Goal: Task Accomplishment & Management: Manage account settings

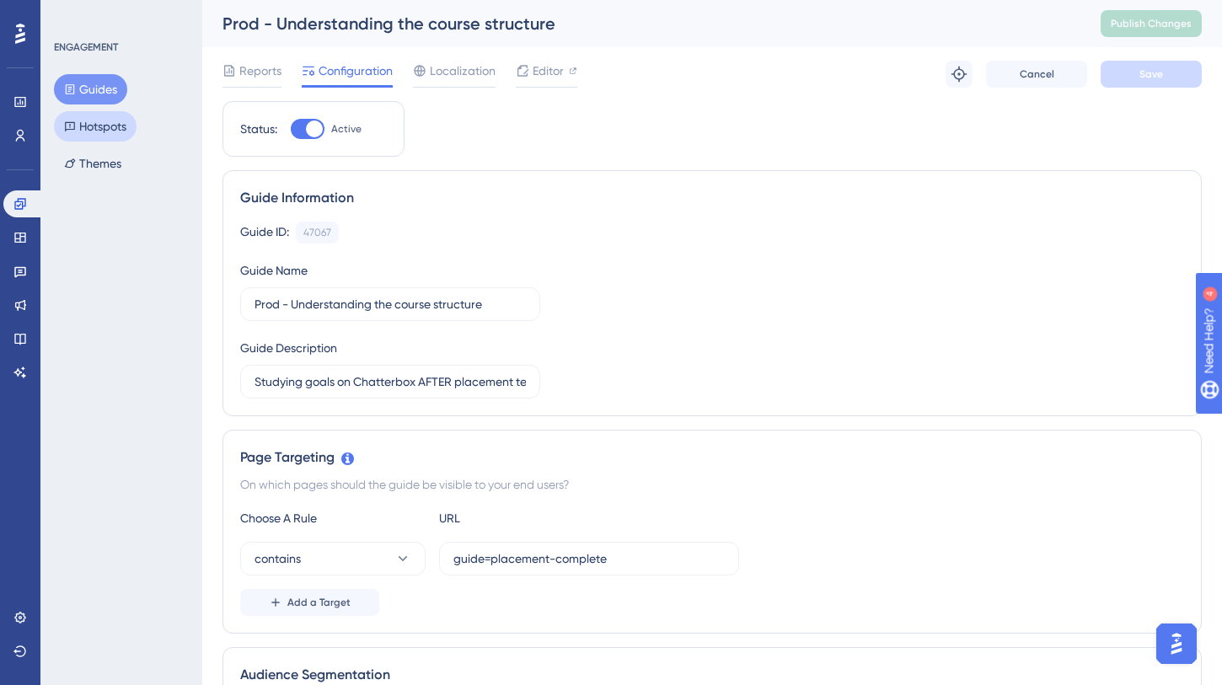
click at [131, 132] on button "Hotspots" at bounding box center [95, 126] width 83 height 30
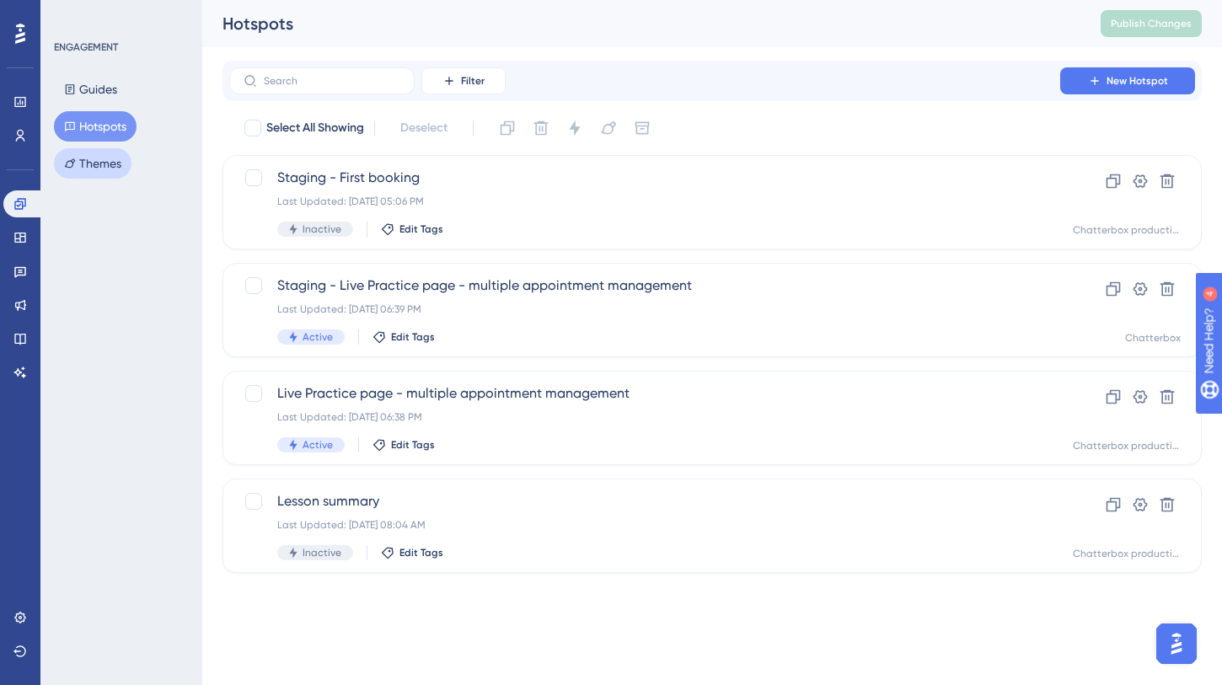
click at [109, 158] on button "Themes" at bounding box center [93, 163] width 78 height 30
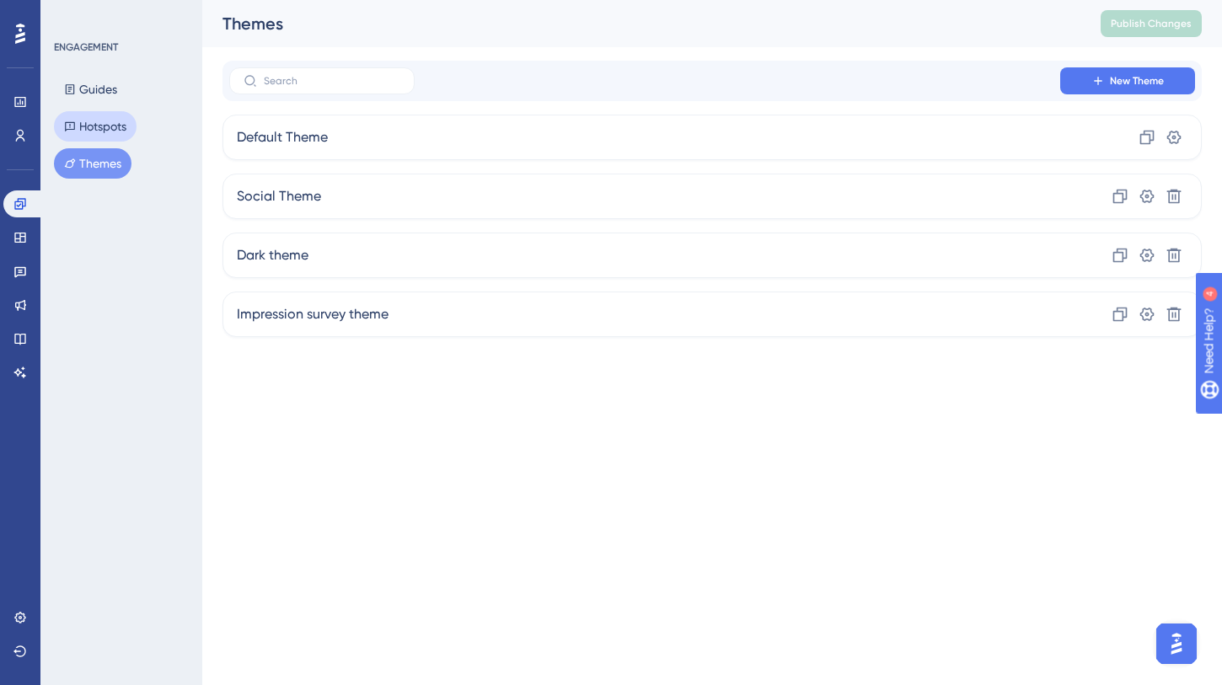
click at [124, 115] on button "Hotspots" at bounding box center [95, 126] width 83 height 30
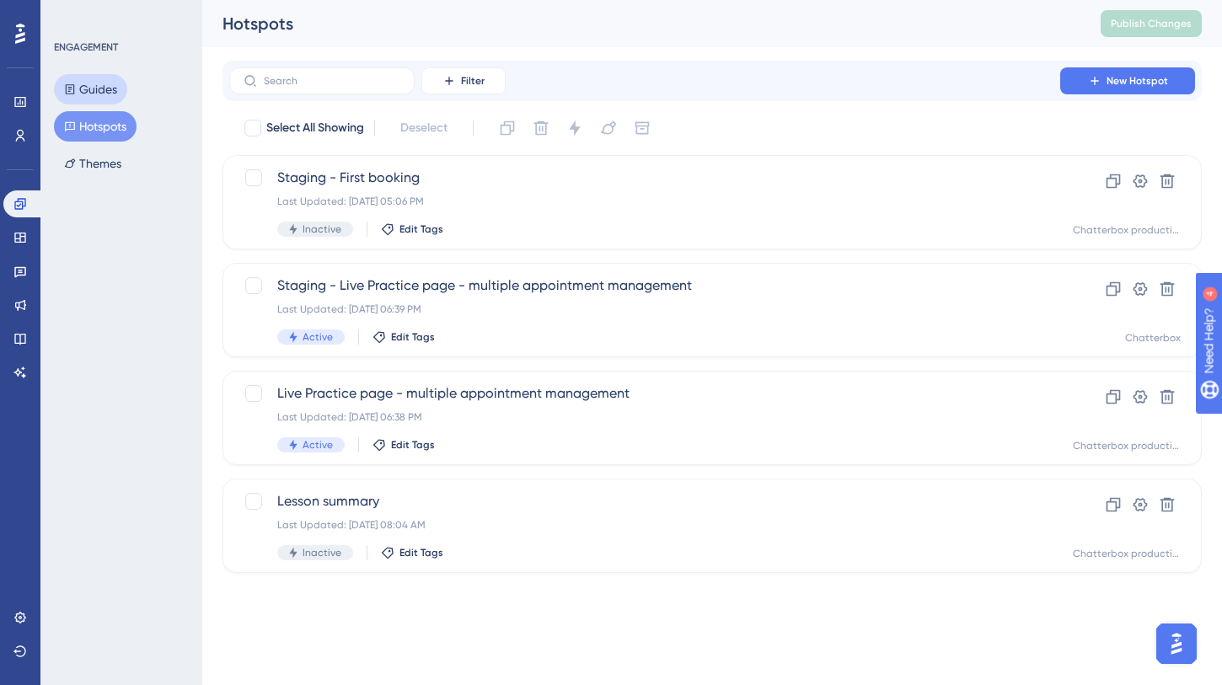
click at [115, 94] on button "Guides" at bounding box center [90, 89] width 73 height 30
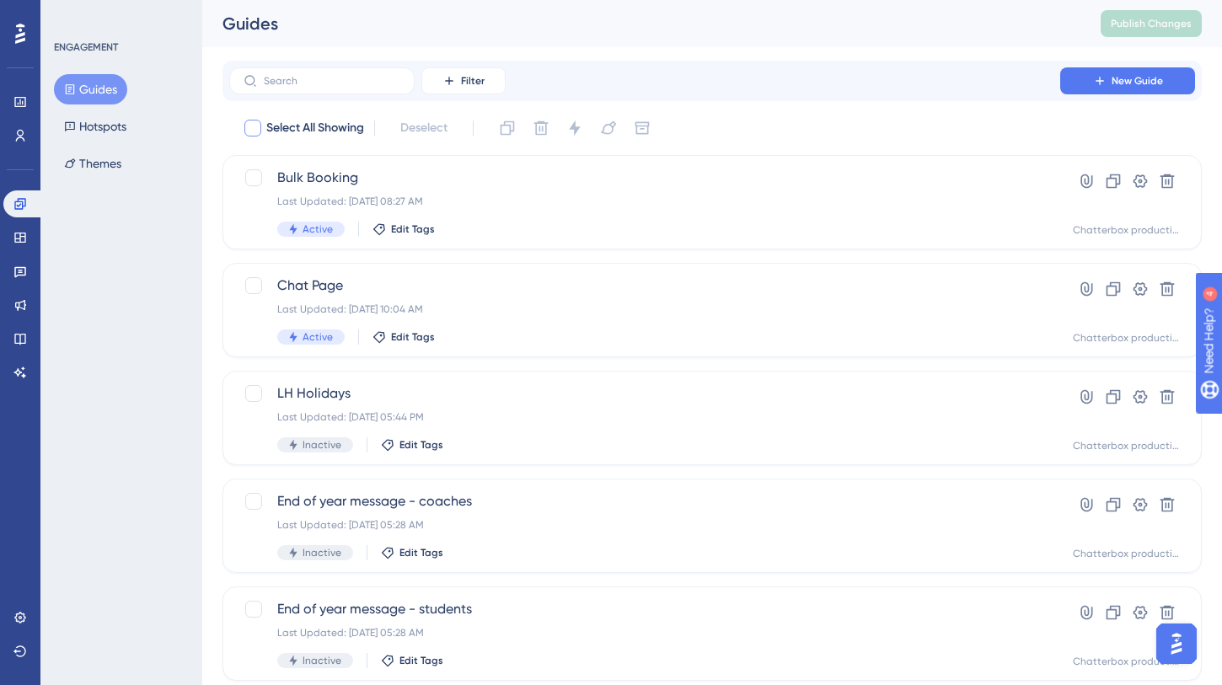
click at [343, 130] on span "Select All Showing" at bounding box center [315, 128] width 98 height 20
checkbox input "true"
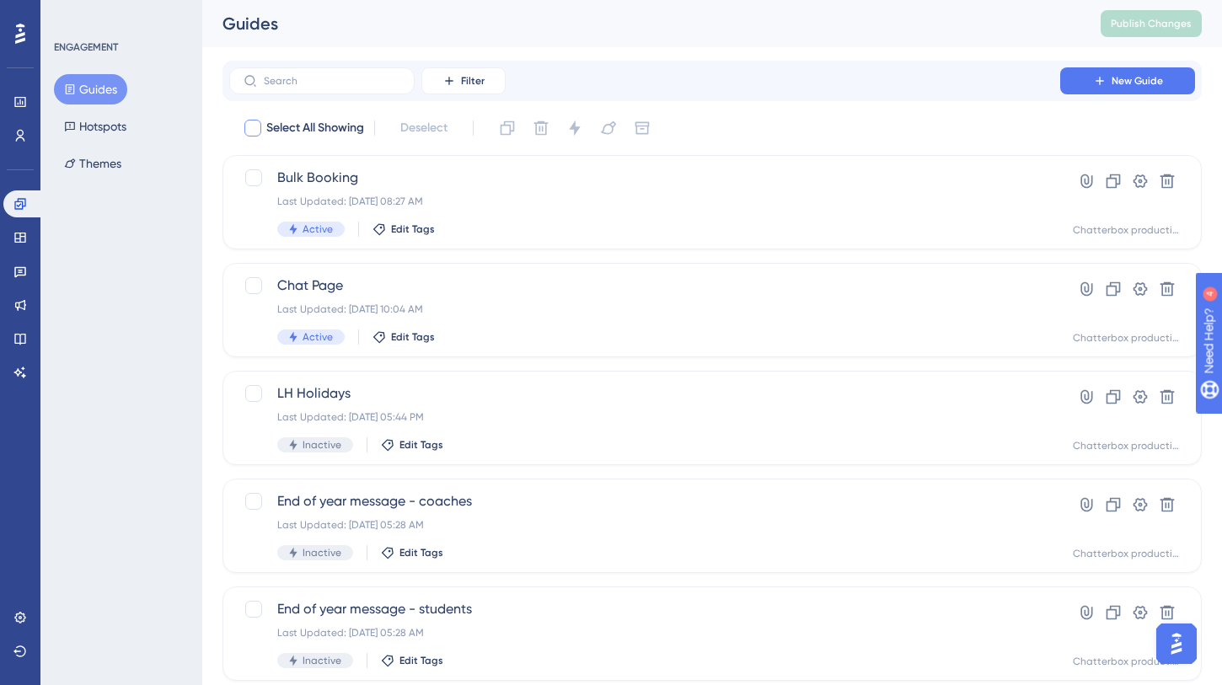
checkbox input "true"
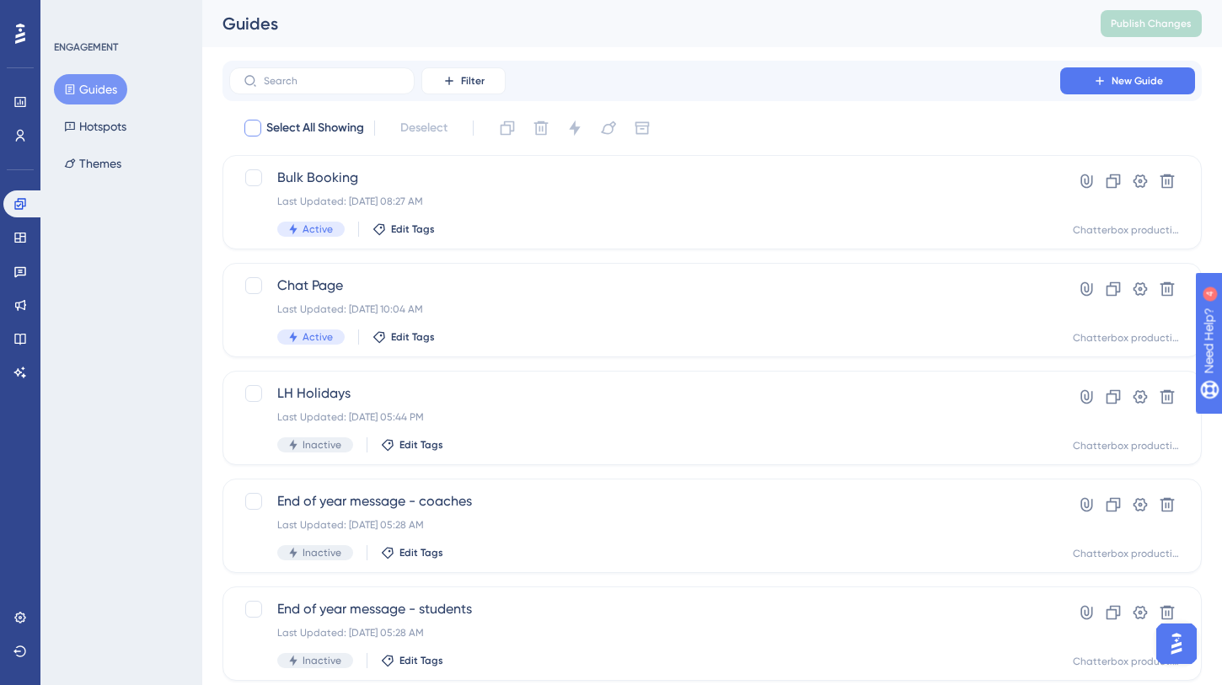
checkbox input "true"
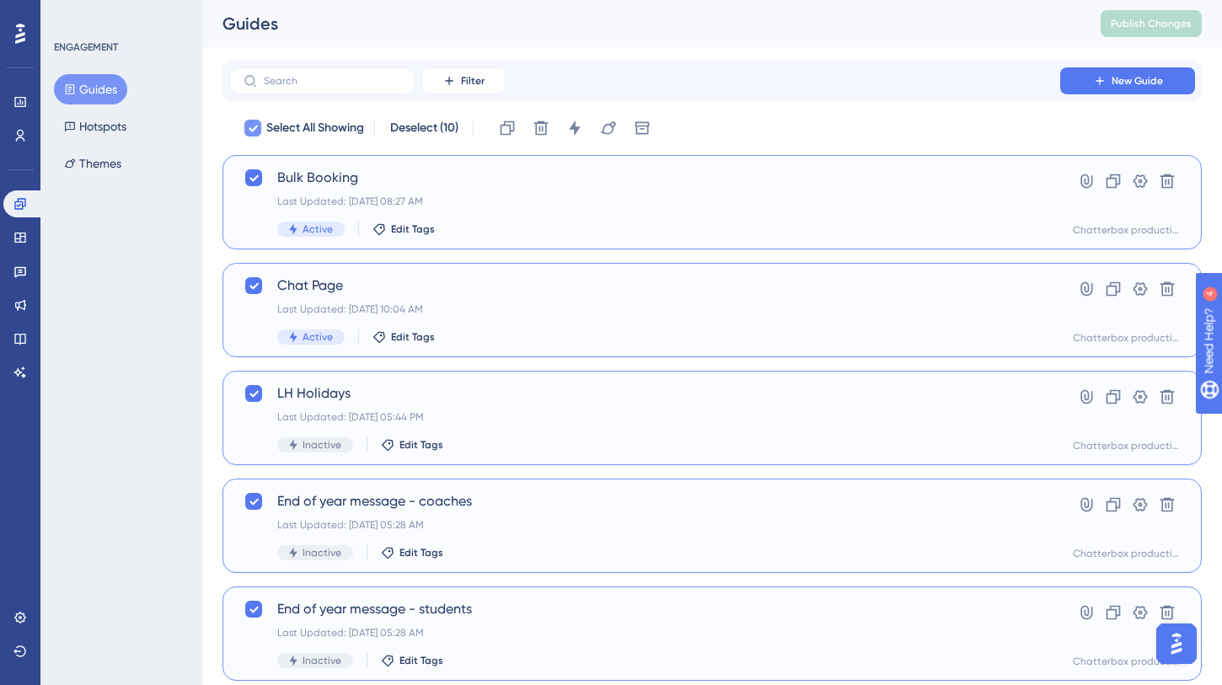
click at [343, 130] on span "Select All Showing" at bounding box center [315, 128] width 98 height 20
checkbox input "false"
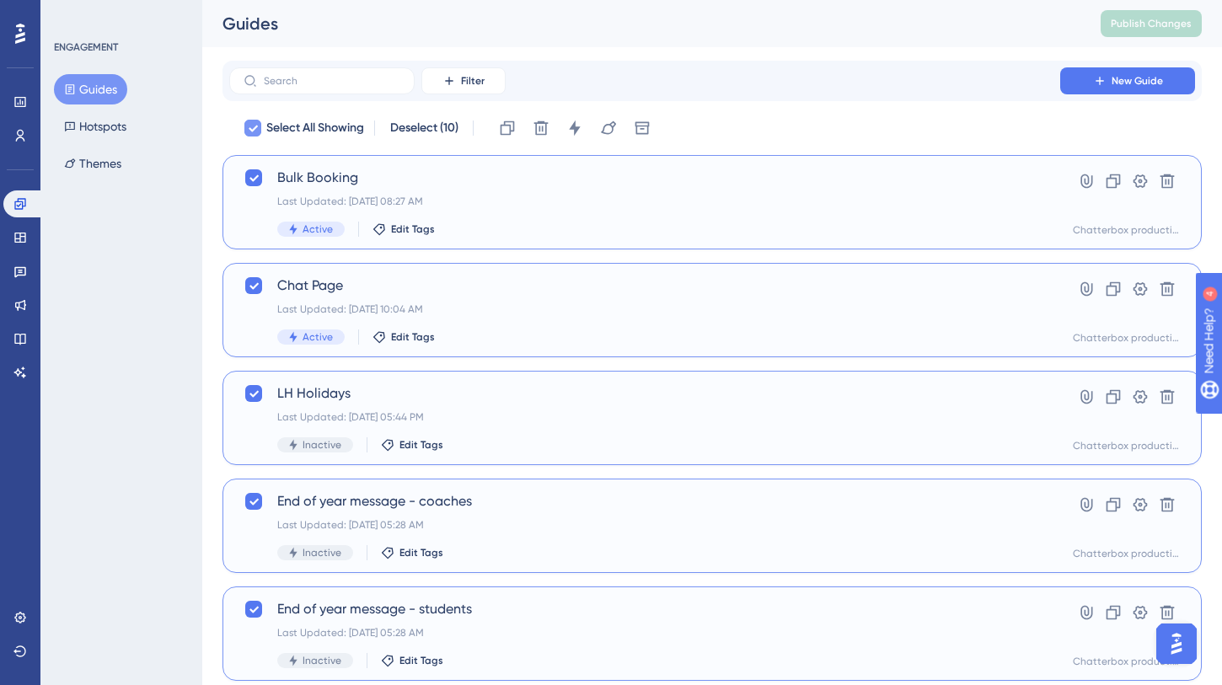
checkbox input "false"
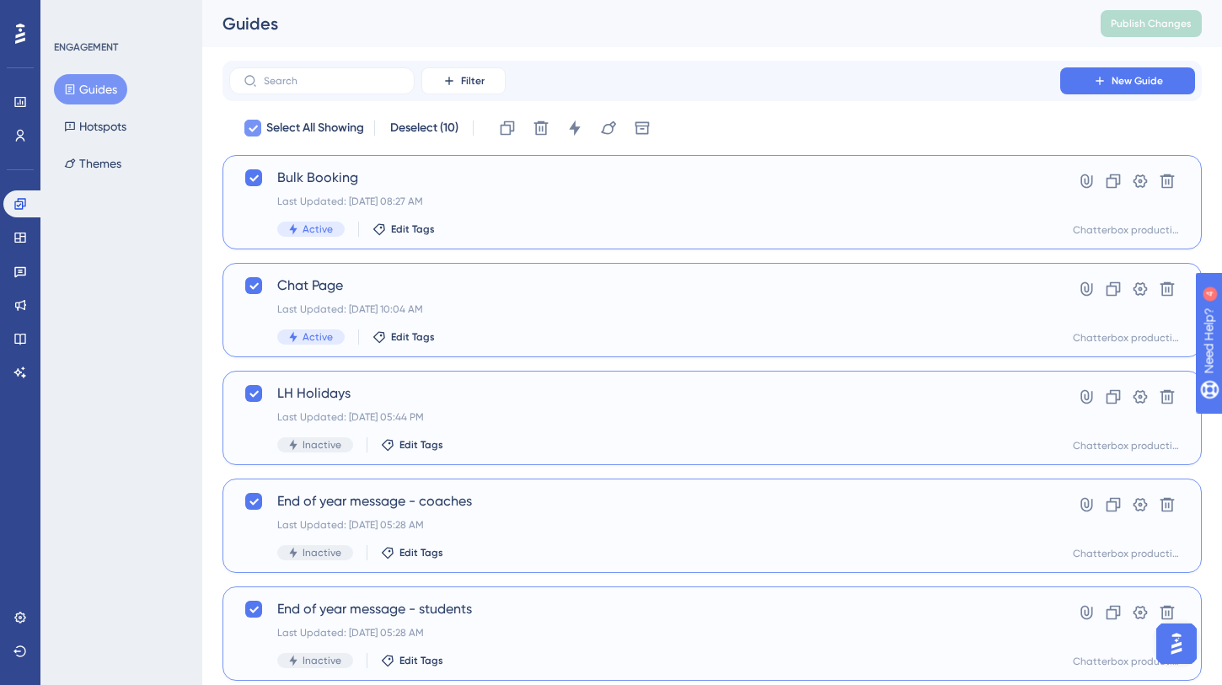
checkbox input "false"
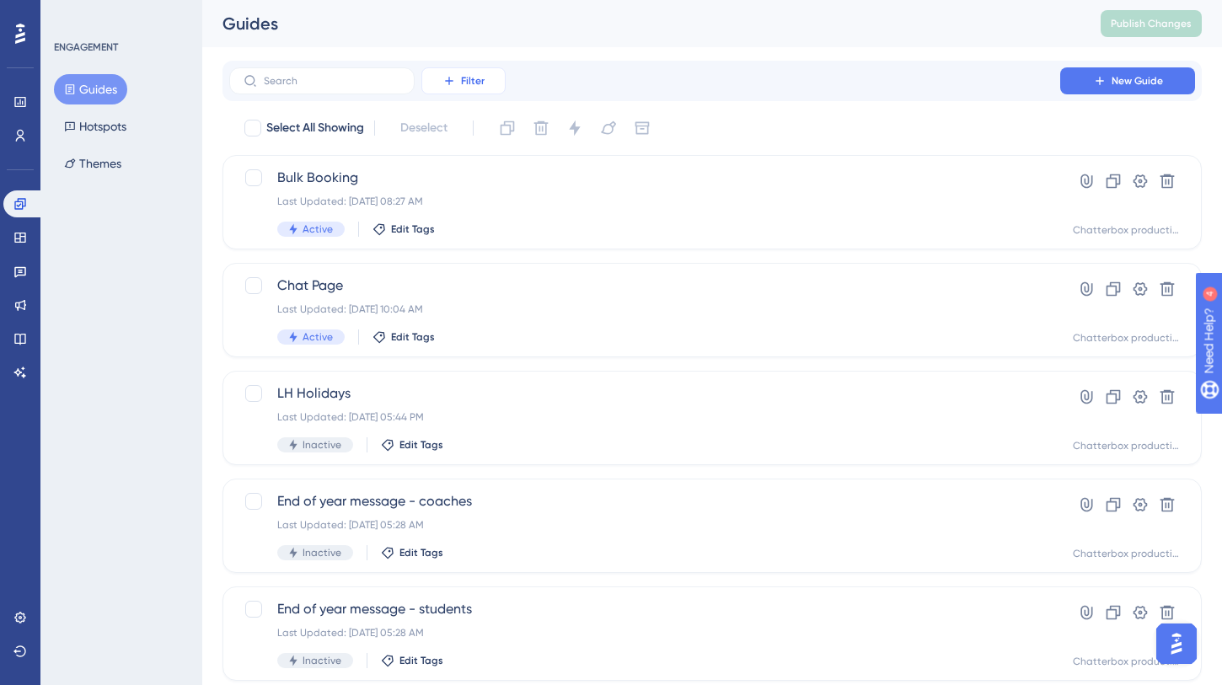
click at [461, 84] on span "Filter" at bounding box center [473, 80] width 24 height 13
click at [494, 232] on div "Status Status" at bounding box center [480, 230] width 69 height 34
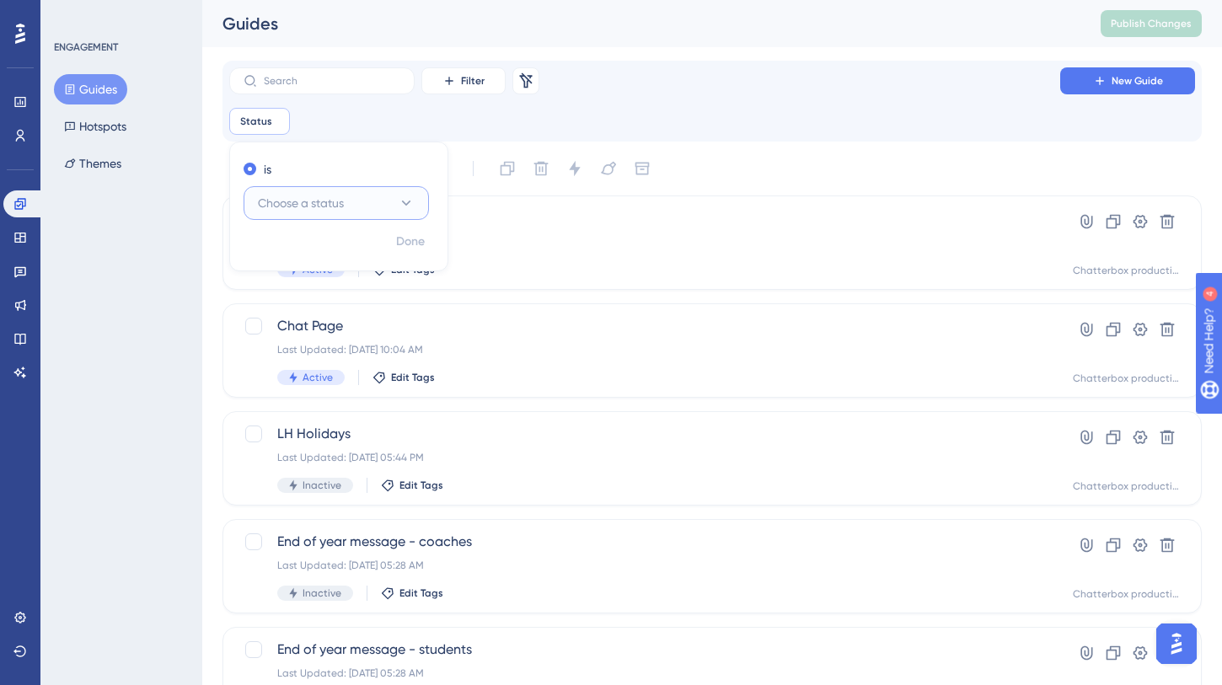
click at [303, 215] on button "Choose a status" at bounding box center [336, 203] width 185 height 34
click at [299, 253] on span "Active" at bounding box center [285, 254] width 34 height 20
click at [404, 247] on span "Done" at bounding box center [410, 242] width 29 height 20
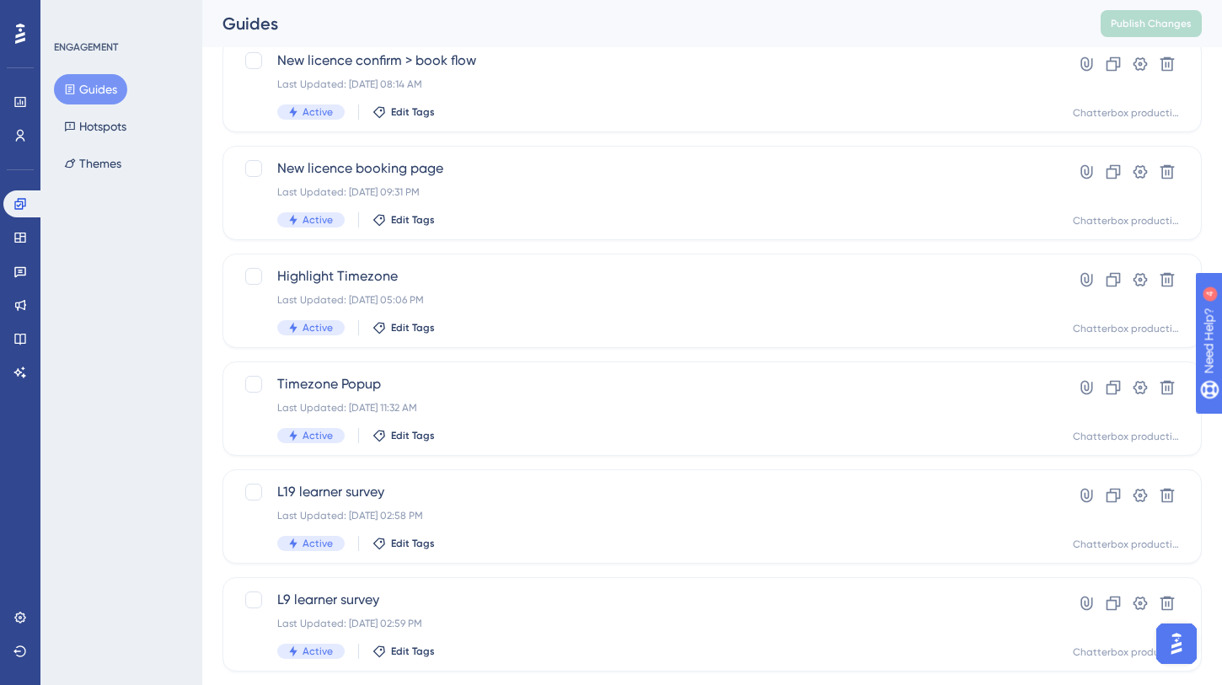
scroll to position [663, 0]
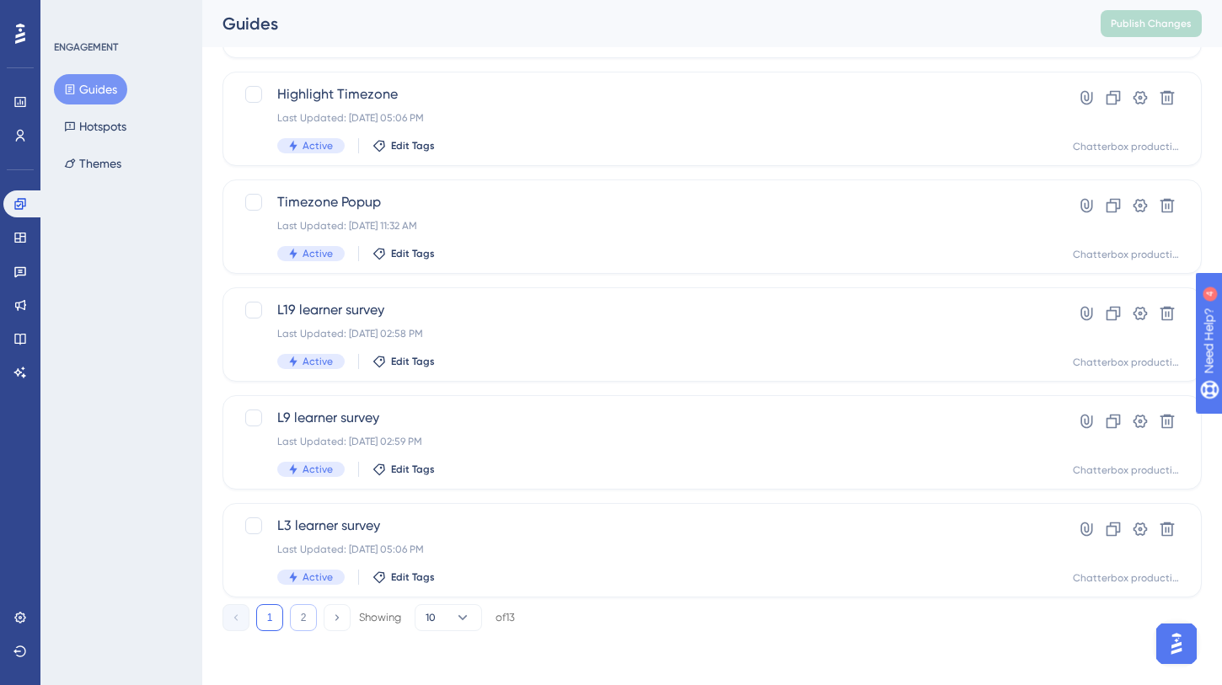
click at [301, 621] on button "2" at bounding box center [303, 617] width 27 height 27
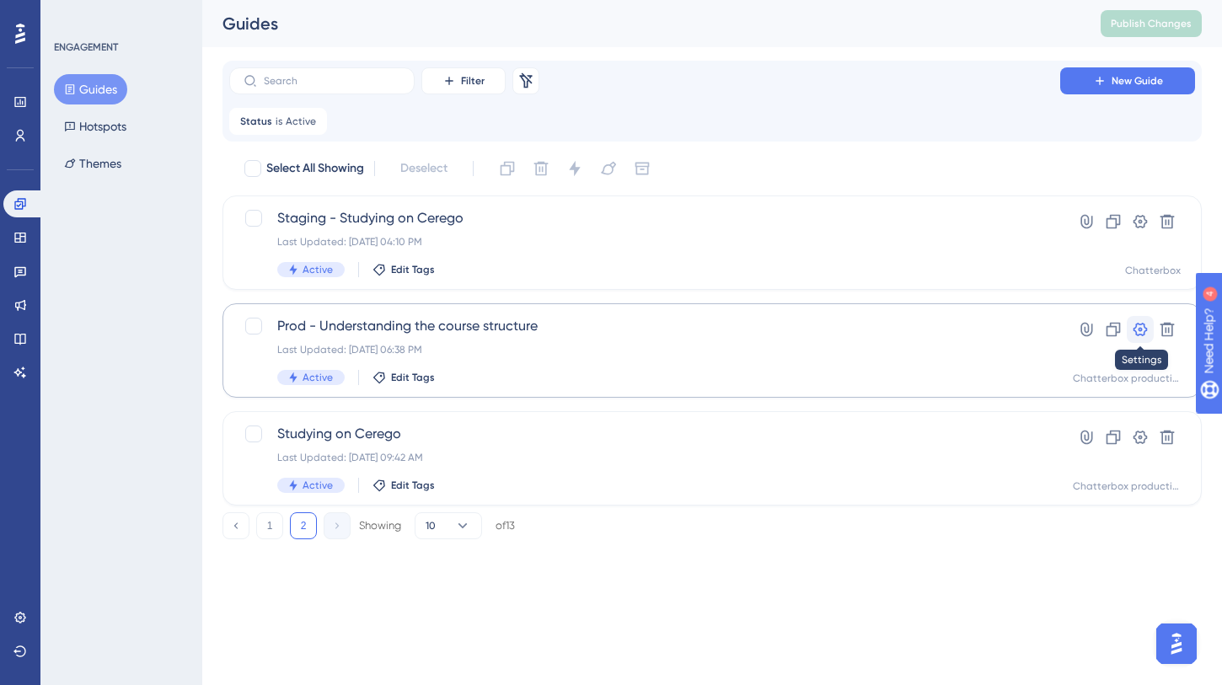
click at [1141, 323] on icon at bounding box center [1141, 329] width 14 height 13
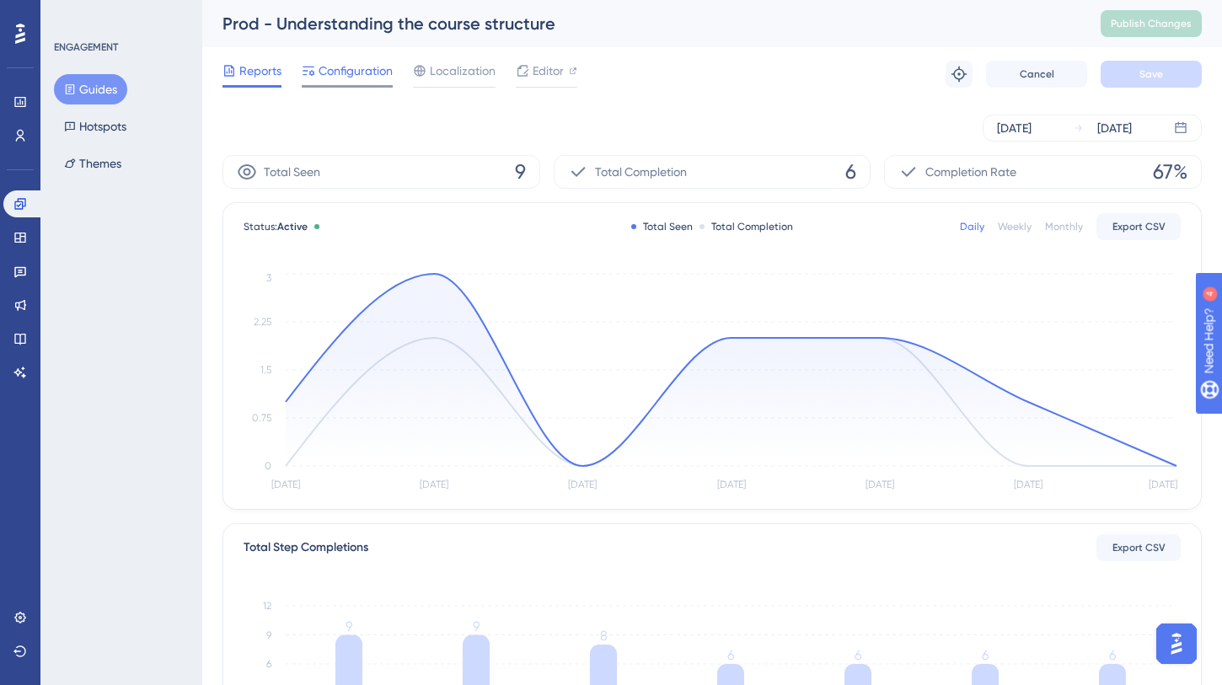
click at [369, 70] on span "Configuration" at bounding box center [356, 71] width 74 height 20
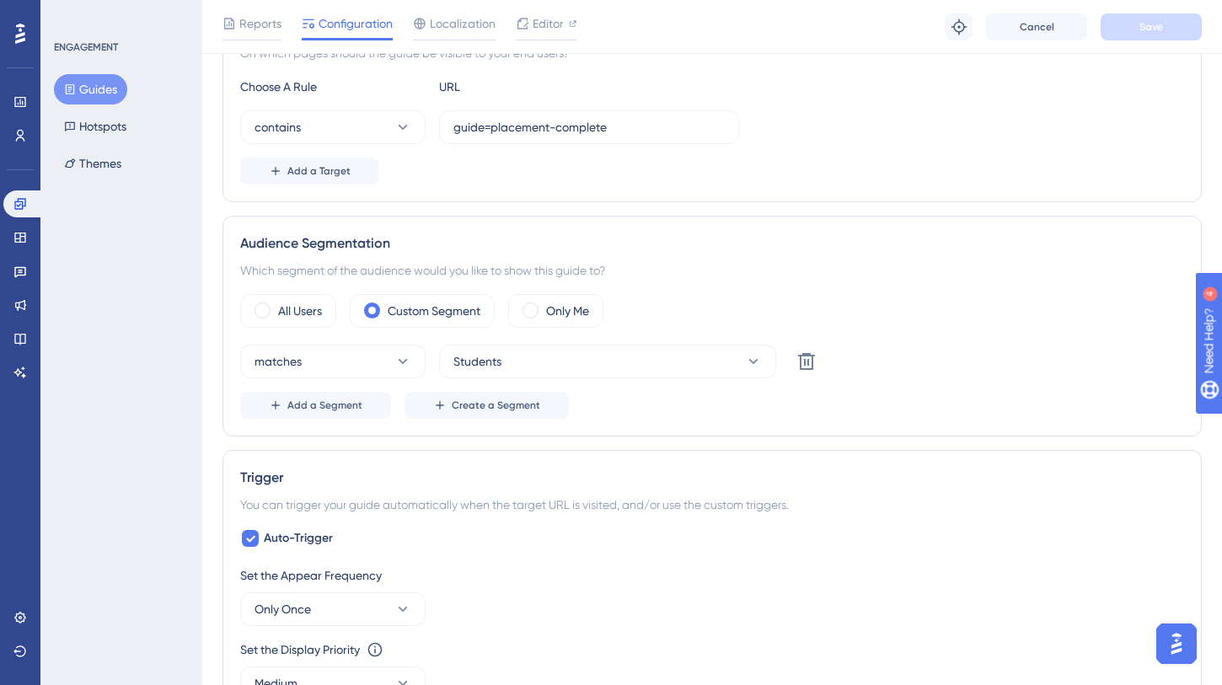
scroll to position [391, 0]
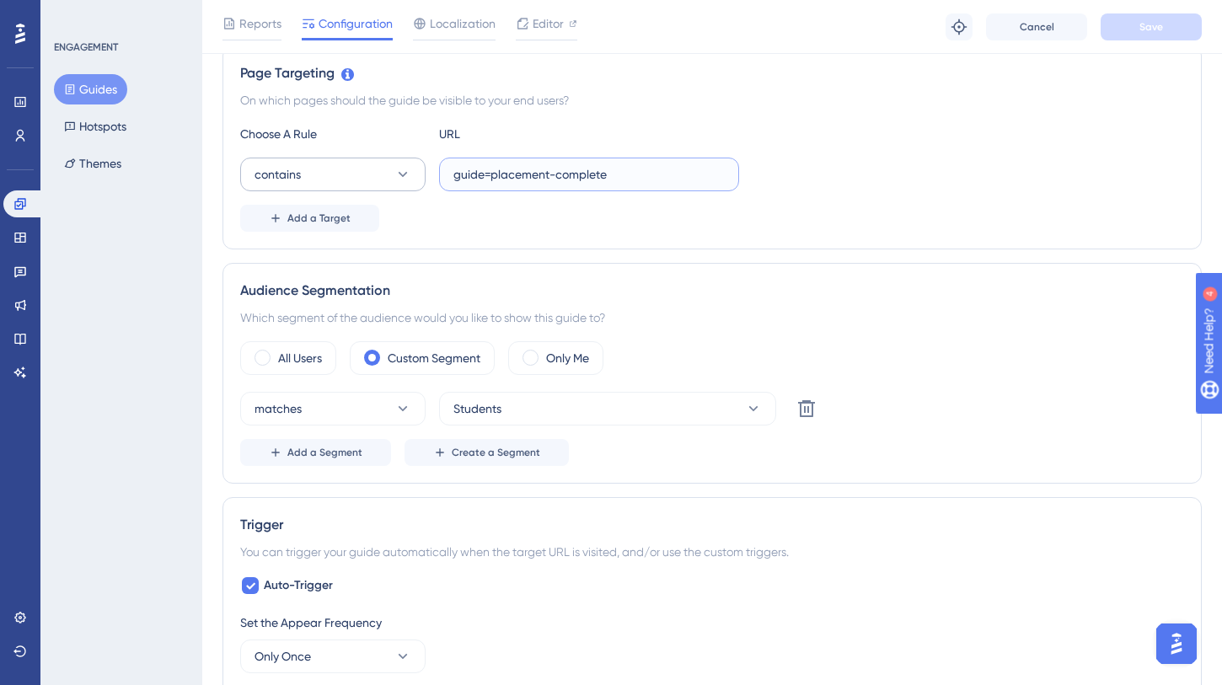
drag, startPoint x: 619, startPoint y: 177, endPoint x: 422, endPoint y: 177, distance: 196.4
click at [422, 177] on div "contains guide=placement-complete" at bounding box center [489, 175] width 499 height 34
click at [636, 180] on input "guide=placement-complete" at bounding box center [588, 174] width 271 height 19
click at [621, 182] on input "guide=placement-complete" at bounding box center [588, 174] width 271 height 19
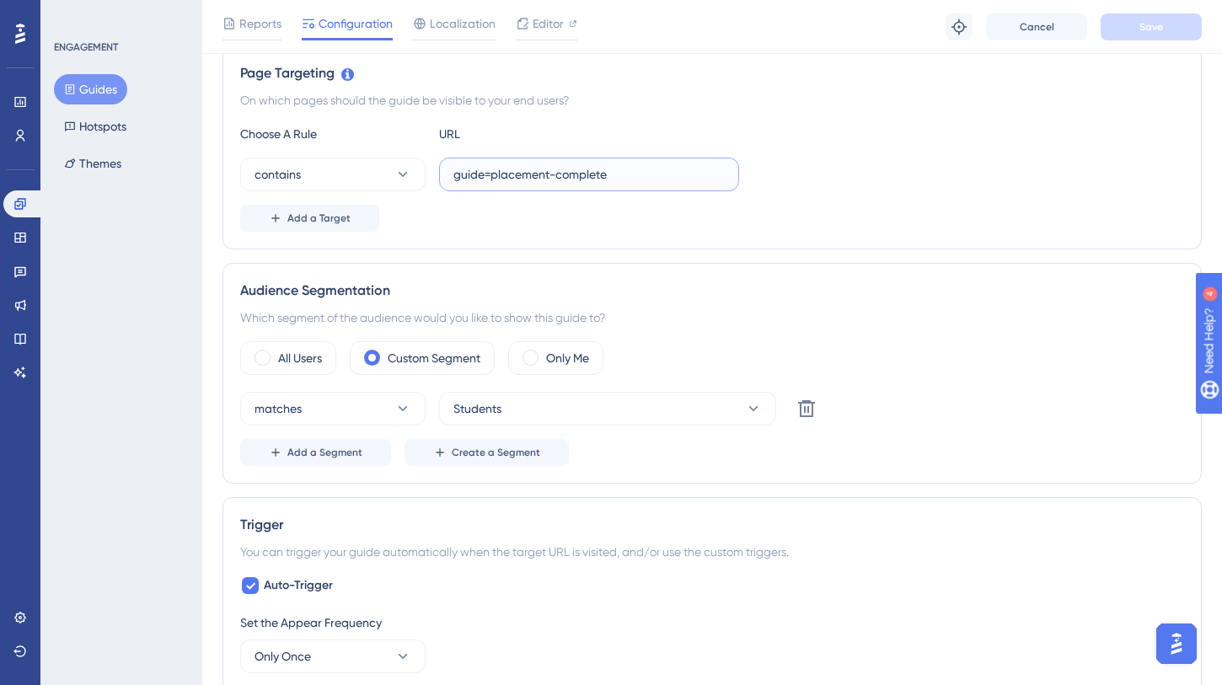
click at [621, 182] on input "guide=placement-complete" at bounding box center [588, 174] width 271 height 19
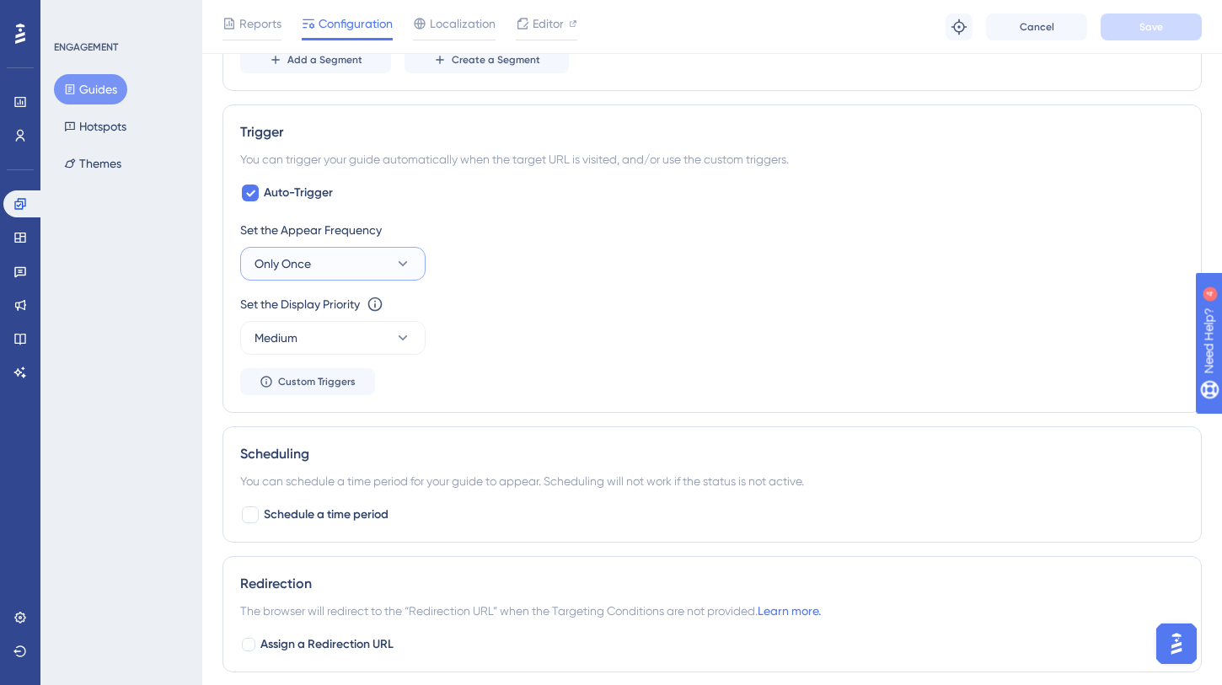
click at [363, 260] on button "Only Once" at bounding box center [332, 264] width 185 height 34
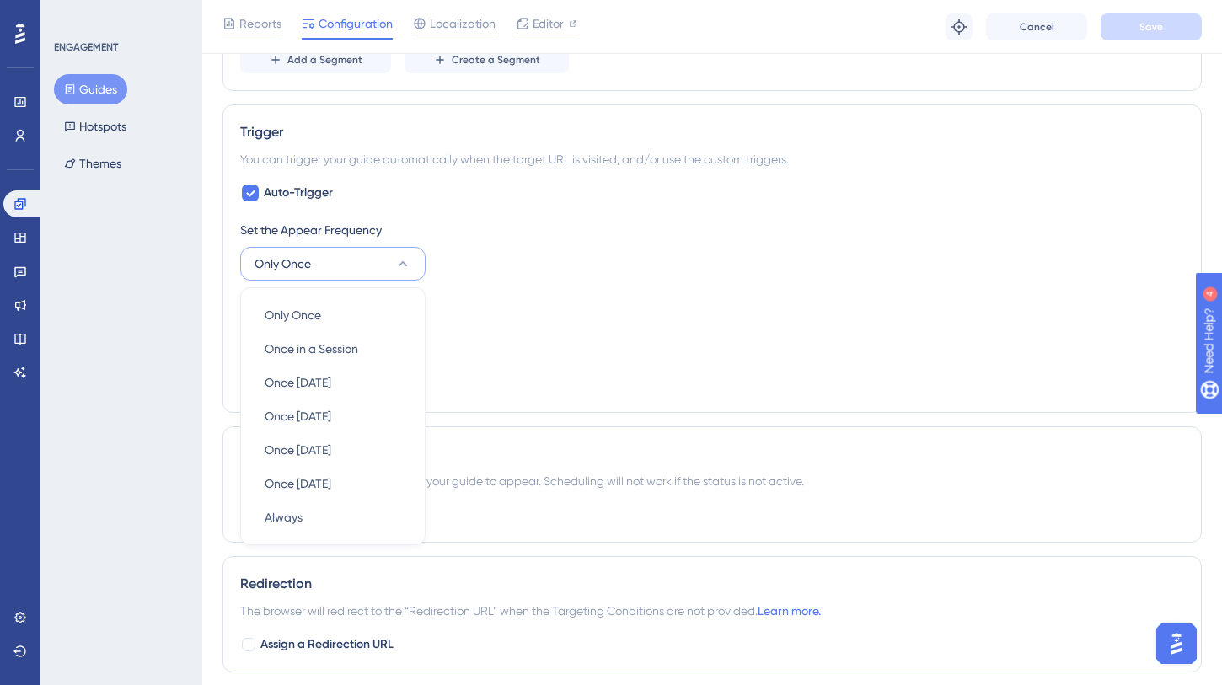
scroll to position [857, 0]
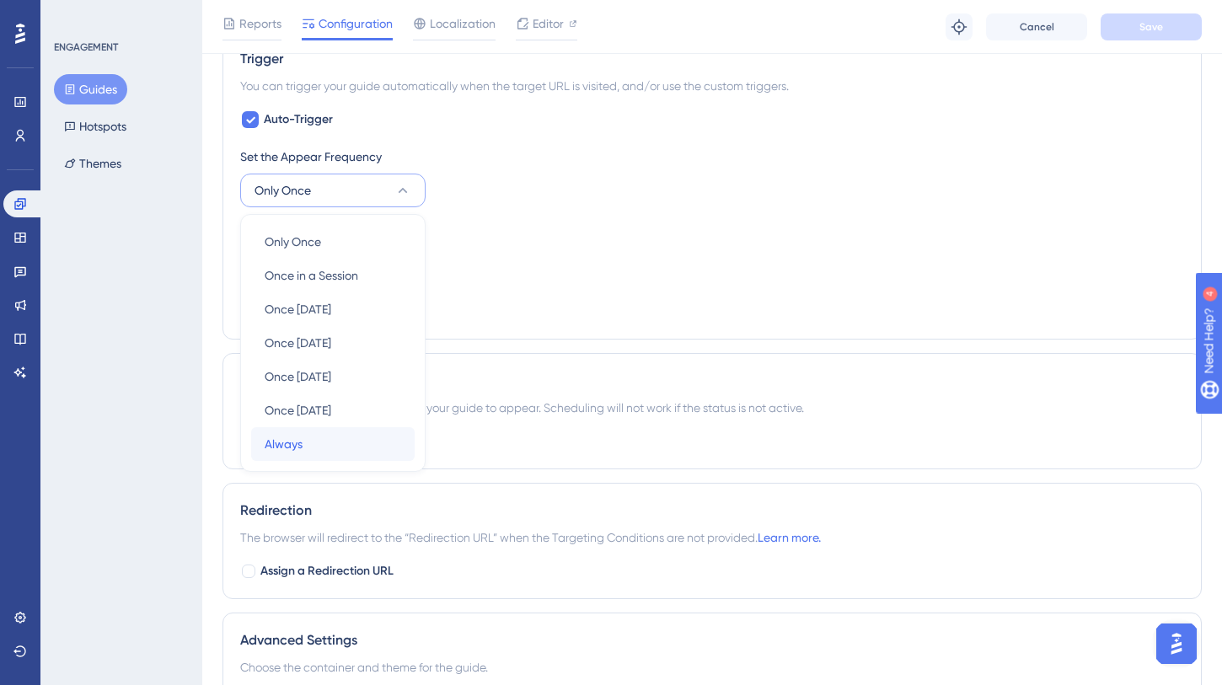
click at [319, 447] on div "Always Always" at bounding box center [333, 444] width 137 height 34
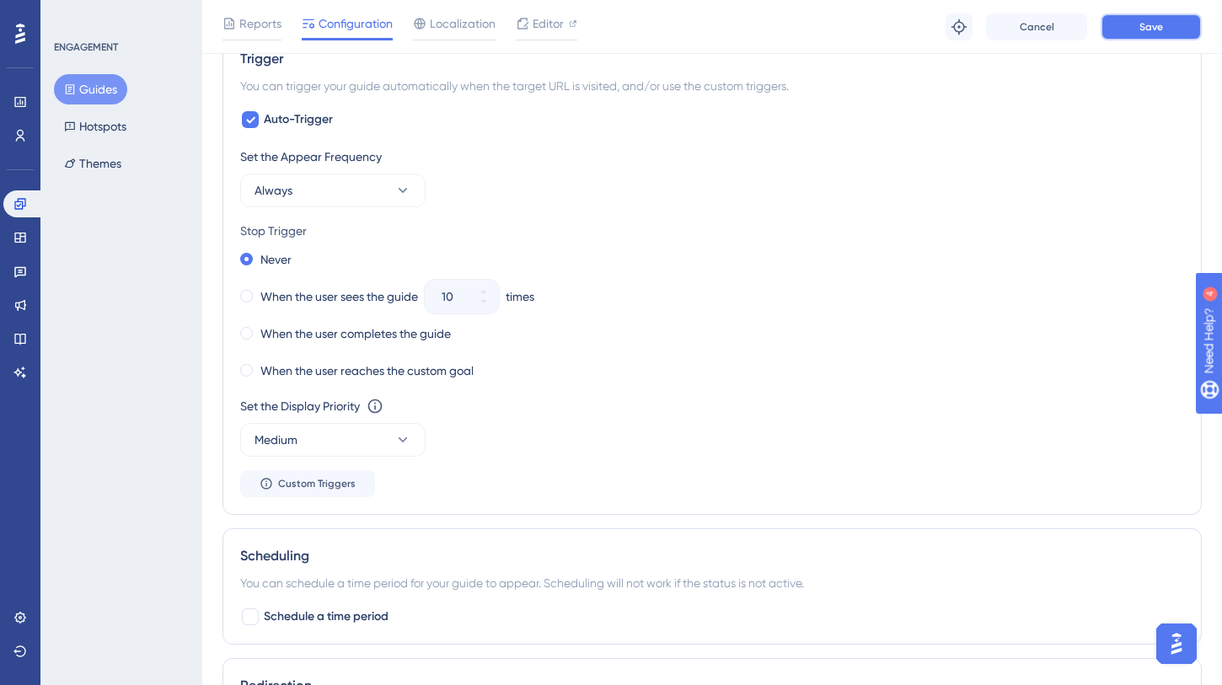
click at [1159, 26] on span "Save" at bounding box center [1151, 26] width 24 height 13
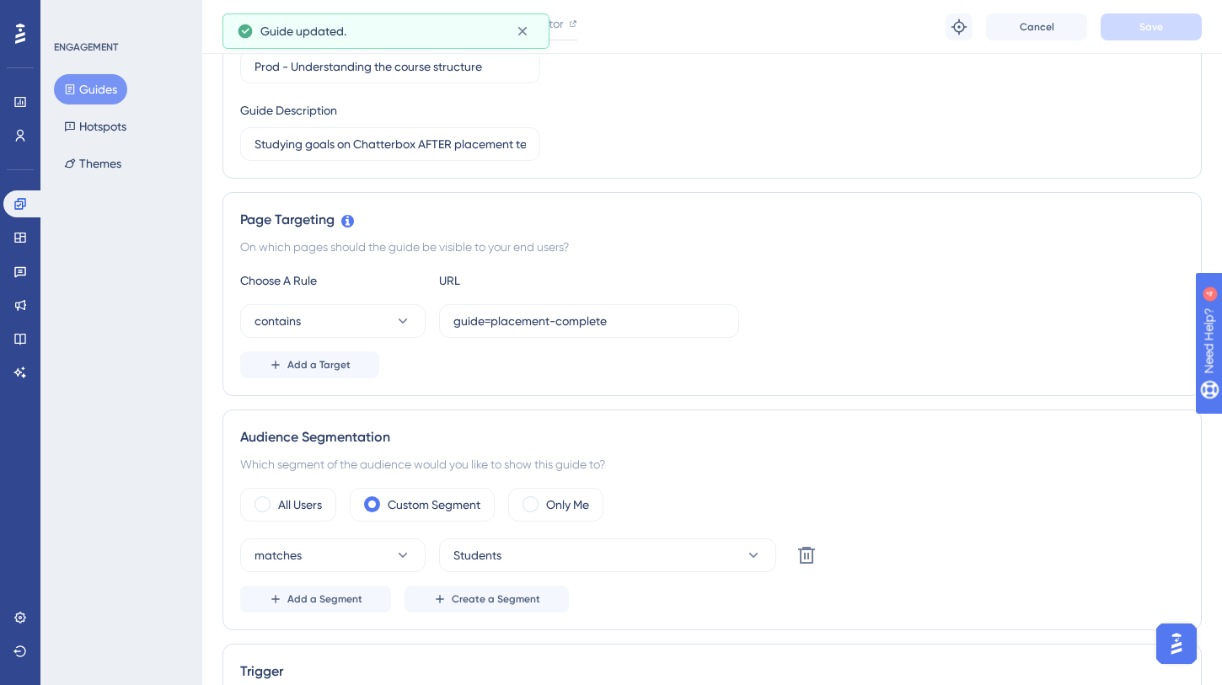
scroll to position [0, 0]
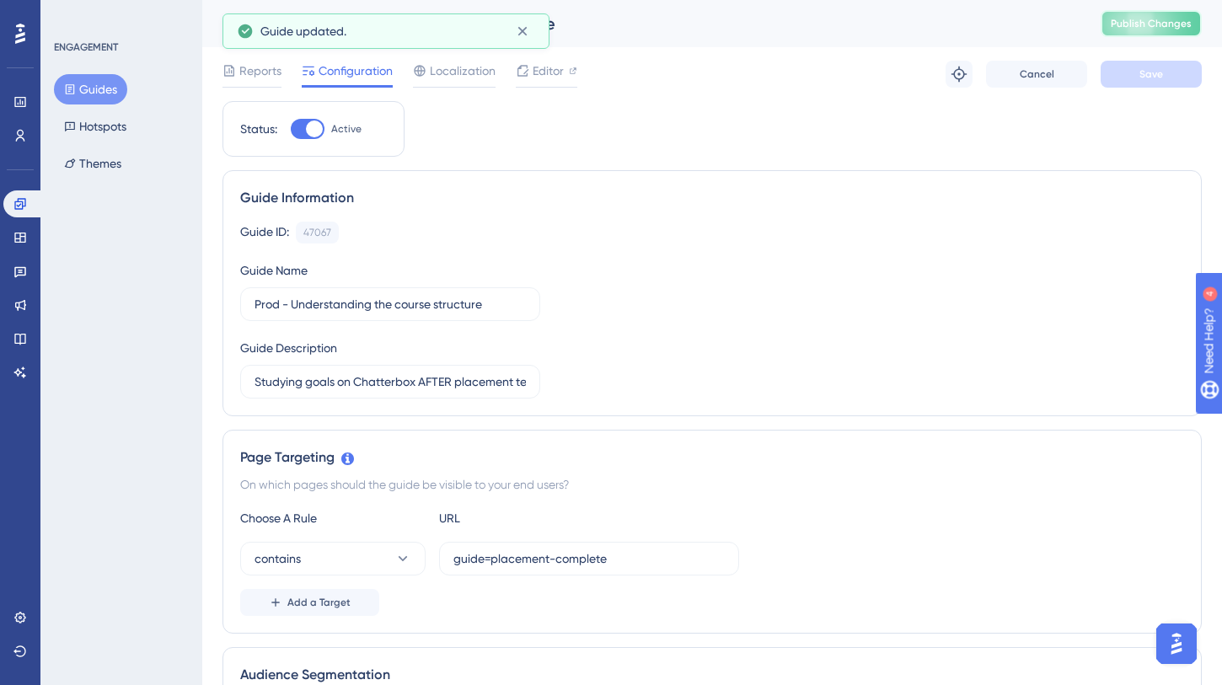
click at [1156, 24] on span "Publish Changes" at bounding box center [1151, 23] width 81 height 13
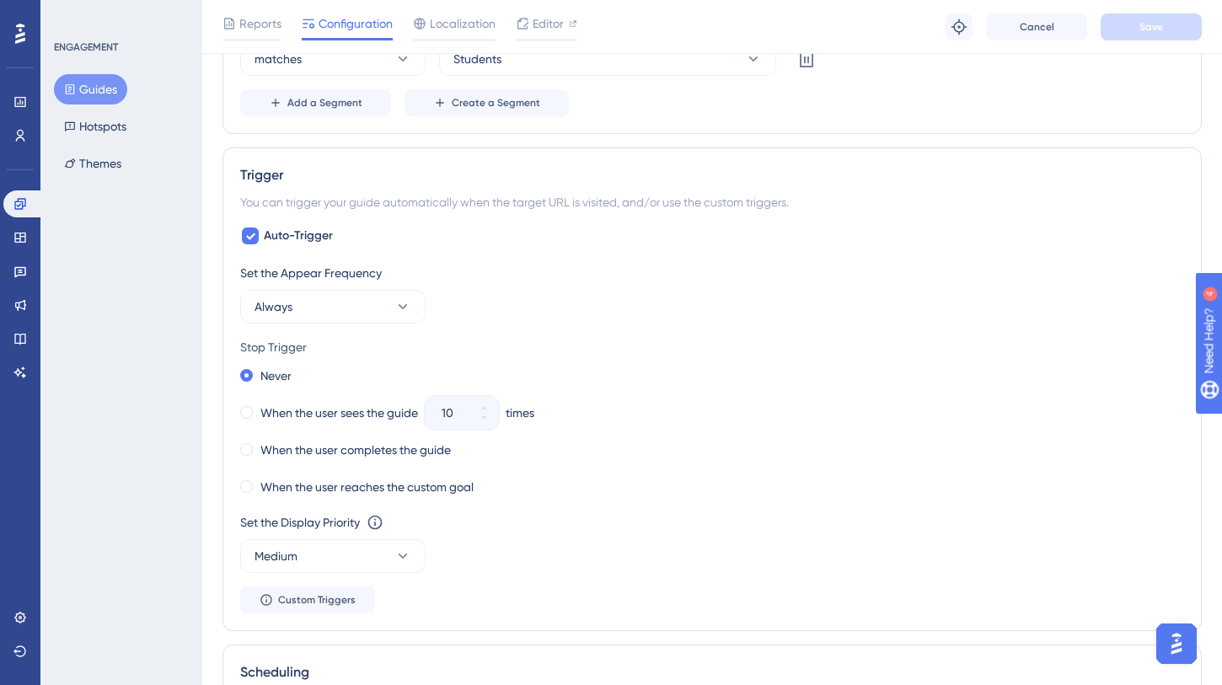
scroll to position [1262, 0]
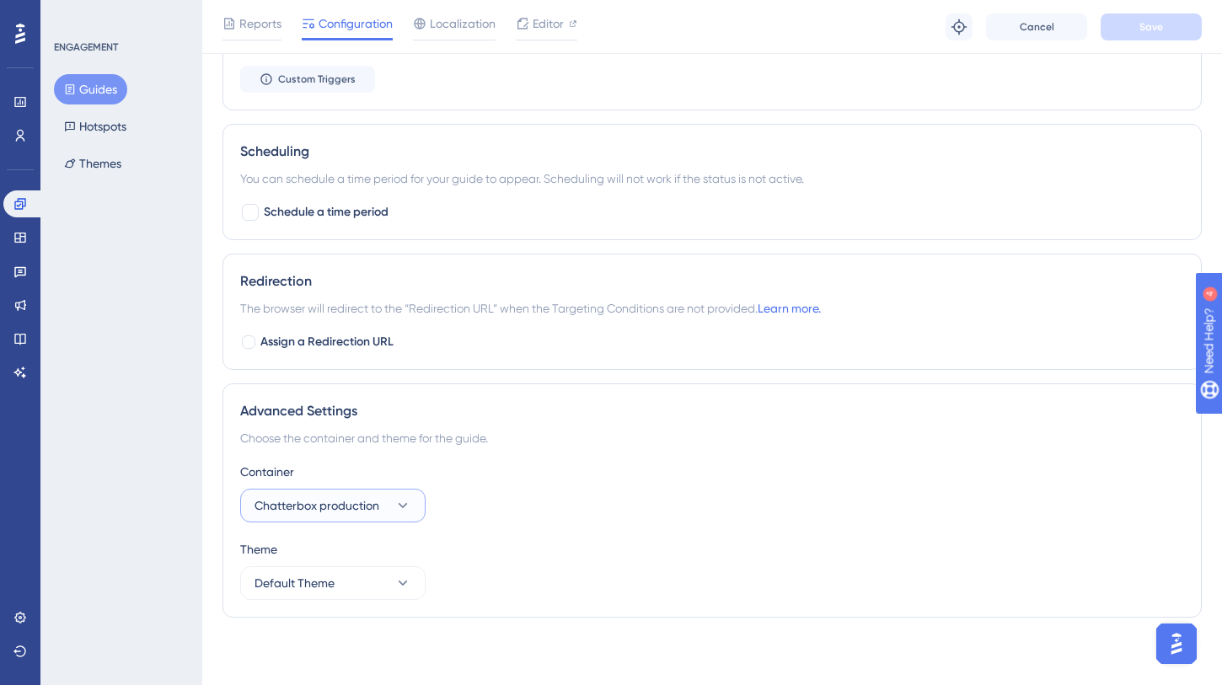
click at [404, 509] on icon at bounding box center [402, 505] width 17 height 17
click at [523, 436] on div "Choose the container and theme for the guide." at bounding box center [712, 438] width 944 height 20
click at [337, 431] on div "Choose the container and theme for the guide." at bounding box center [712, 438] width 944 height 20
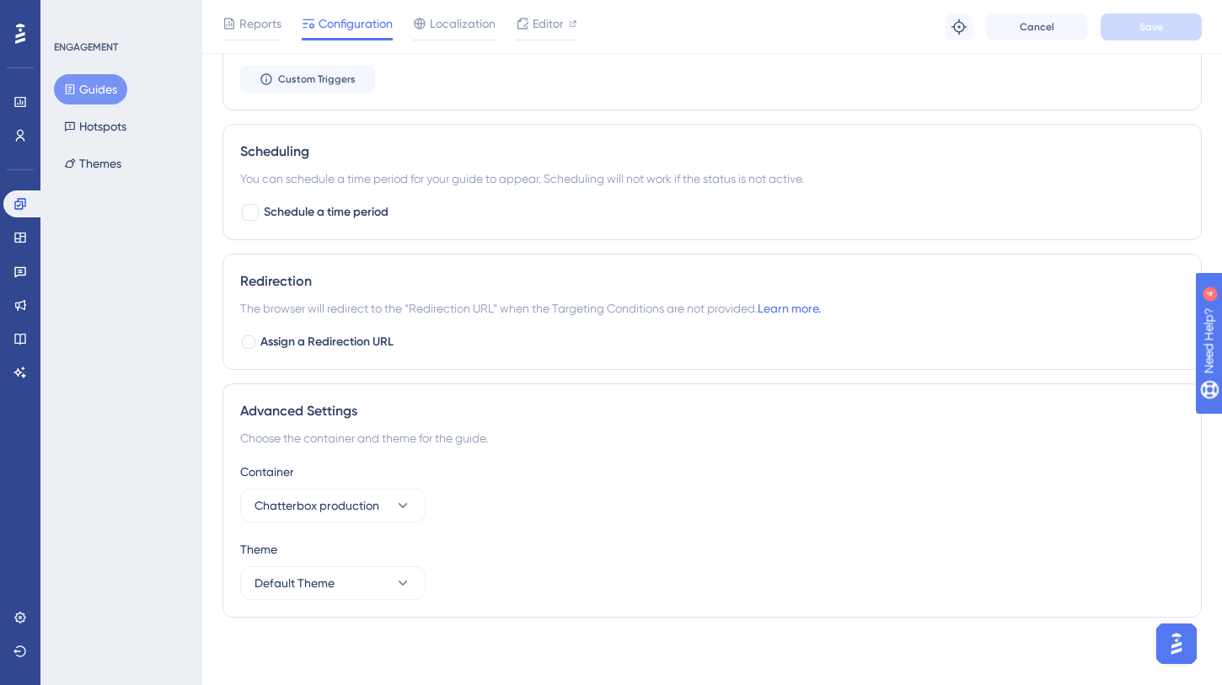
click at [161, 365] on div "ENGAGEMENT Guides Hotspots Themes" at bounding box center [121, 342] width 162 height 685
click at [24, 628] on link at bounding box center [20, 617] width 34 height 27
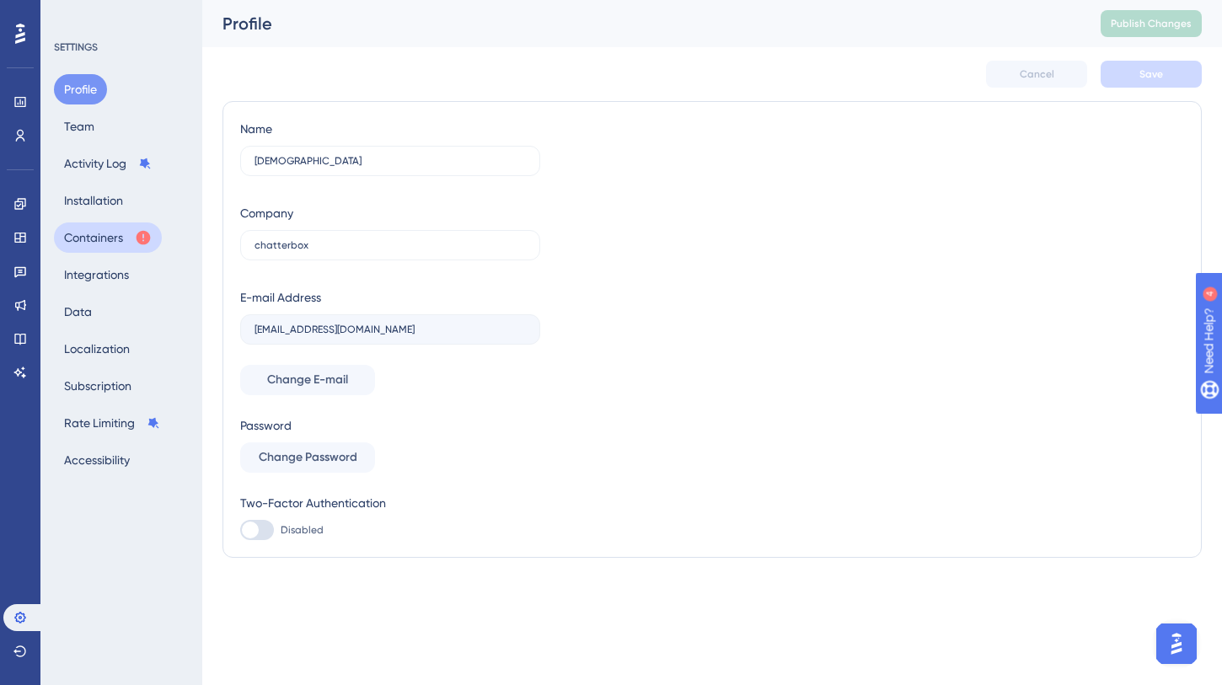
click at [105, 242] on button "Containers" at bounding box center [108, 237] width 108 height 30
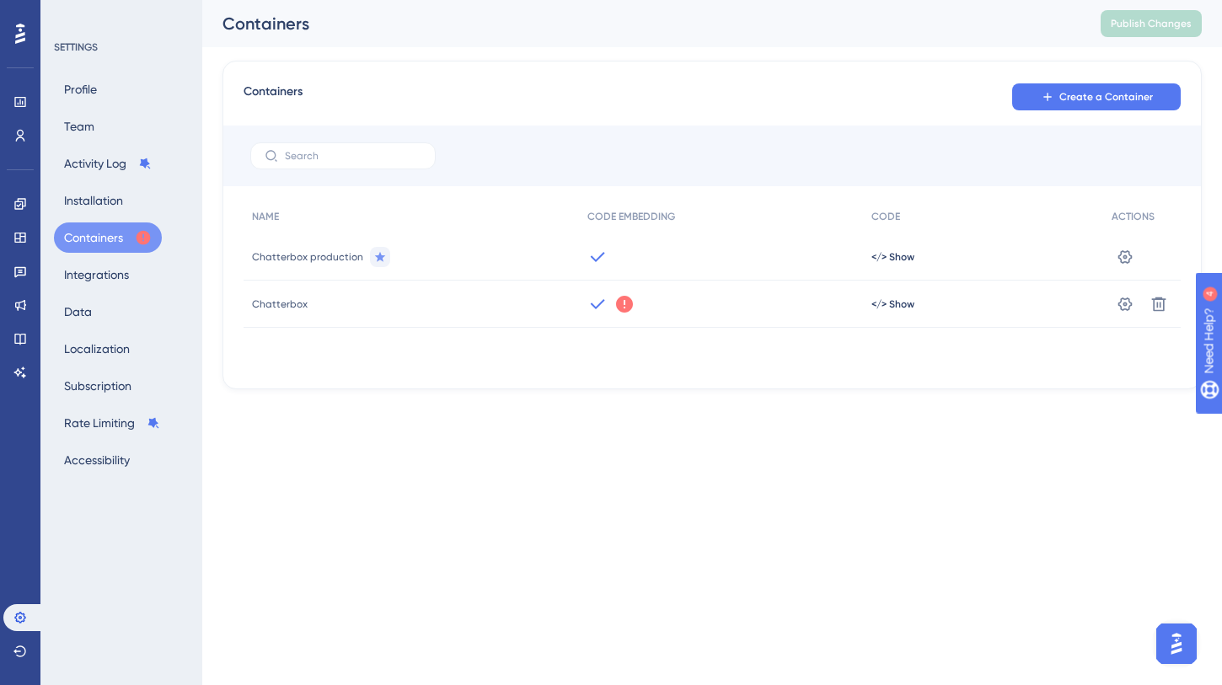
click at [319, 254] on span "Chatterbox production" at bounding box center [307, 256] width 111 height 13
click at [1124, 255] on icon at bounding box center [1125, 255] width 14 height 13
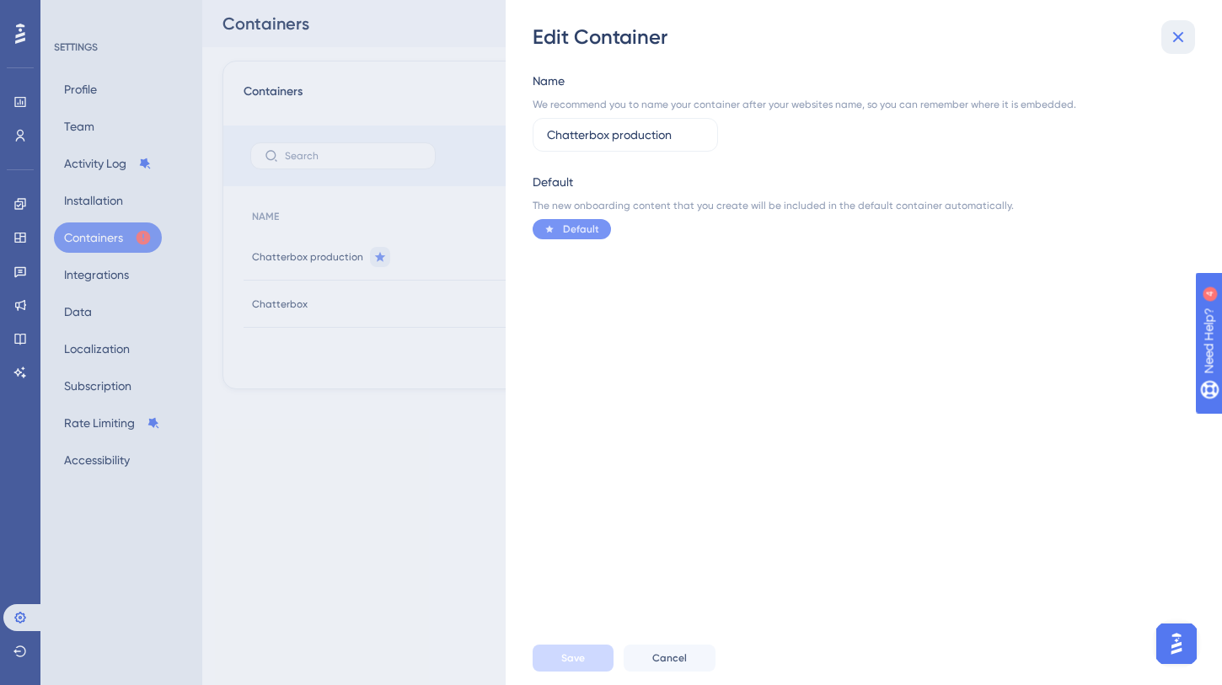
click at [1180, 39] on icon at bounding box center [1178, 37] width 11 height 11
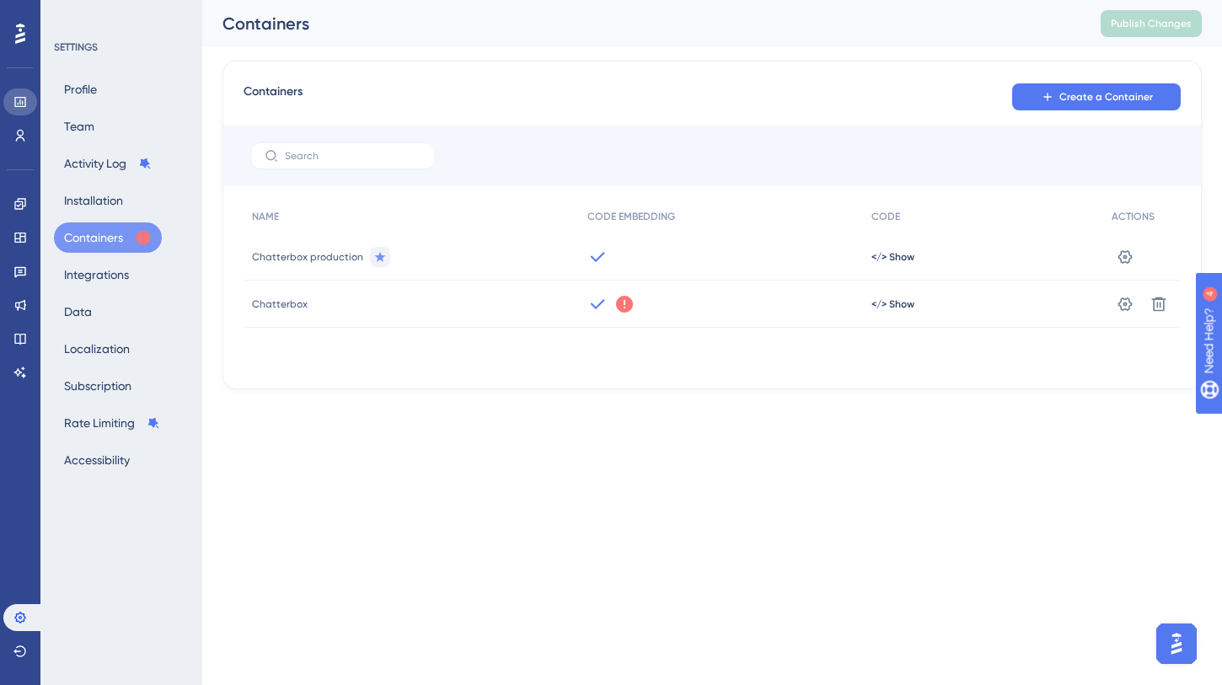
click at [21, 112] on link at bounding box center [20, 101] width 34 height 27
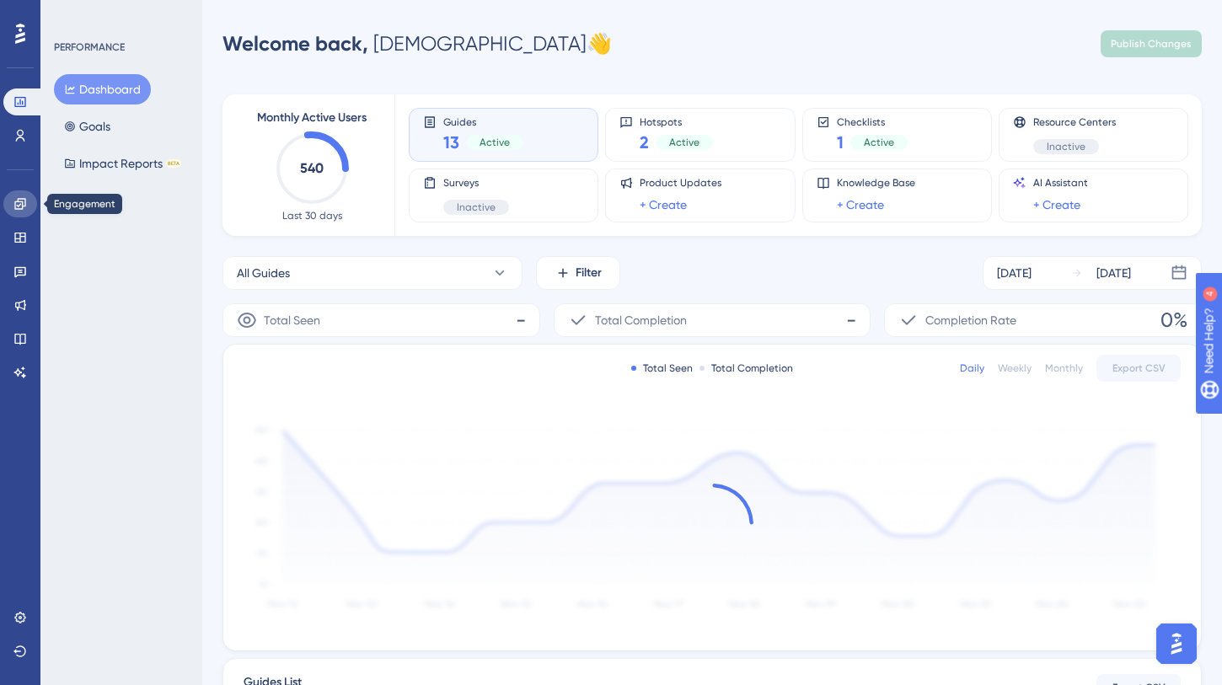
click at [21, 206] on icon at bounding box center [19, 203] width 13 height 13
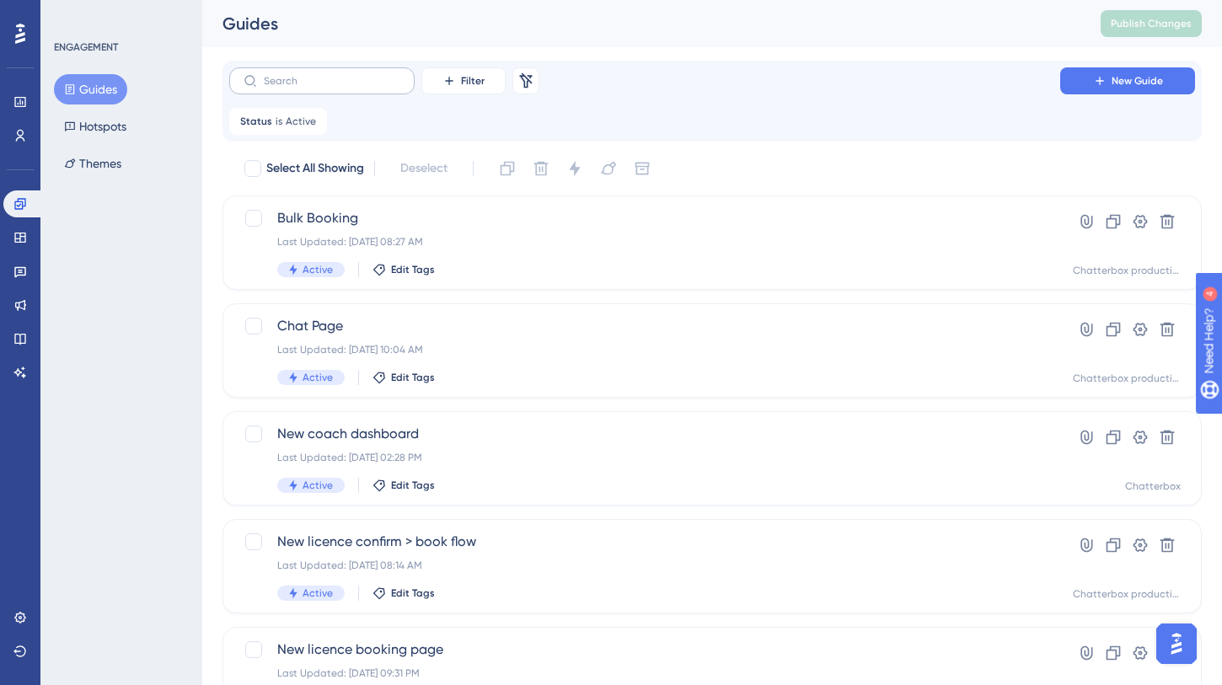
click at [329, 92] on label at bounding box center [321, 80] width 185 height 27
click at [329, 87] on input "text" at bounding box center [332, 81] width 137 height 12
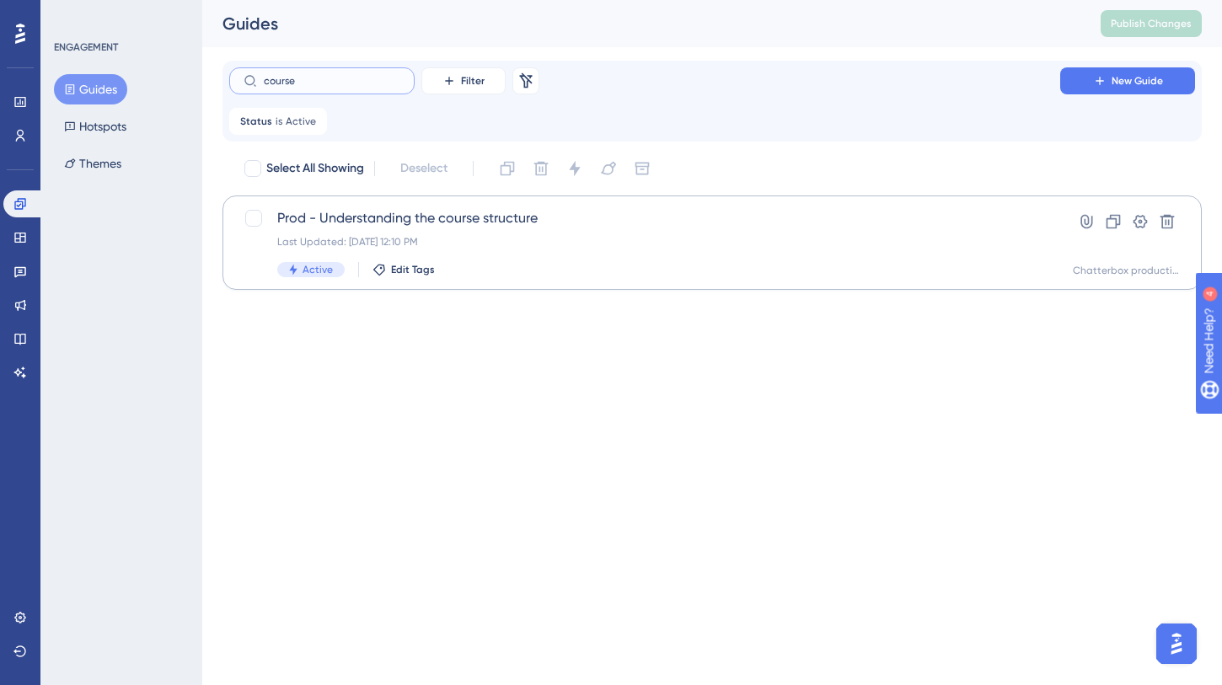
type input "course"
click at [400, 228] on div "Prod - Understanding the course structure Last Updated: Oct 11 2025, 12:10 PM A…" at bounding box center [644, 242] width 735 height 69
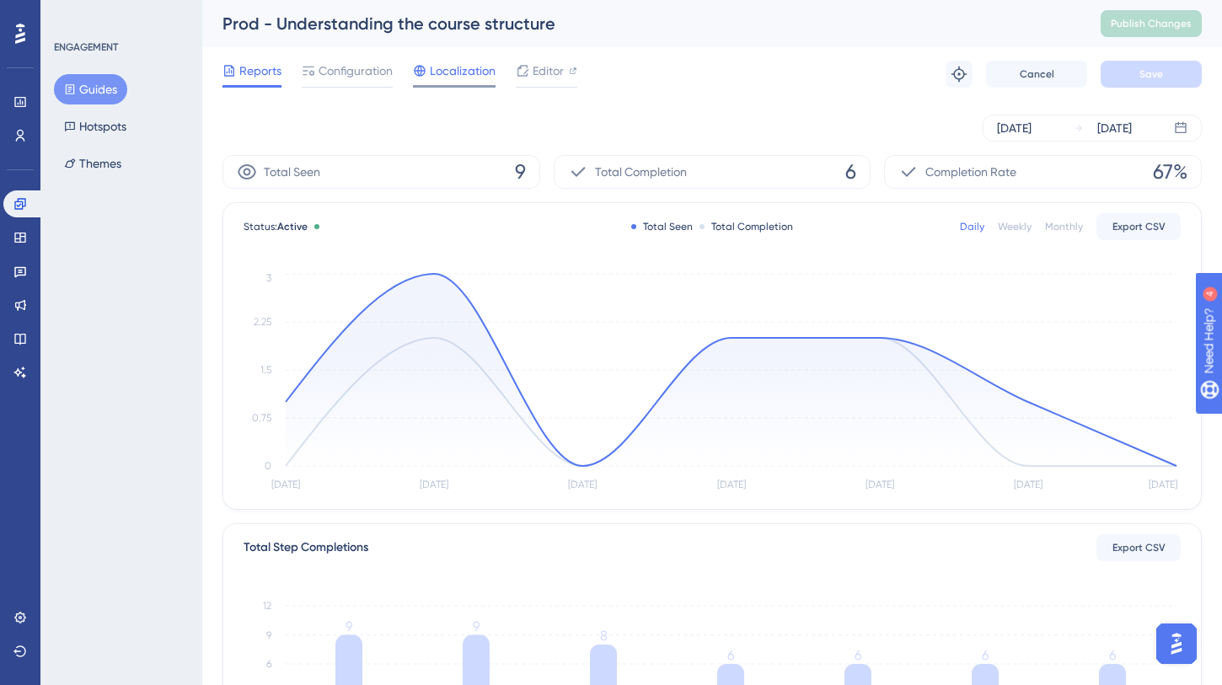
click at [450, 74] on span "Localization" at bounding box center [463, 71] width 66 height 20
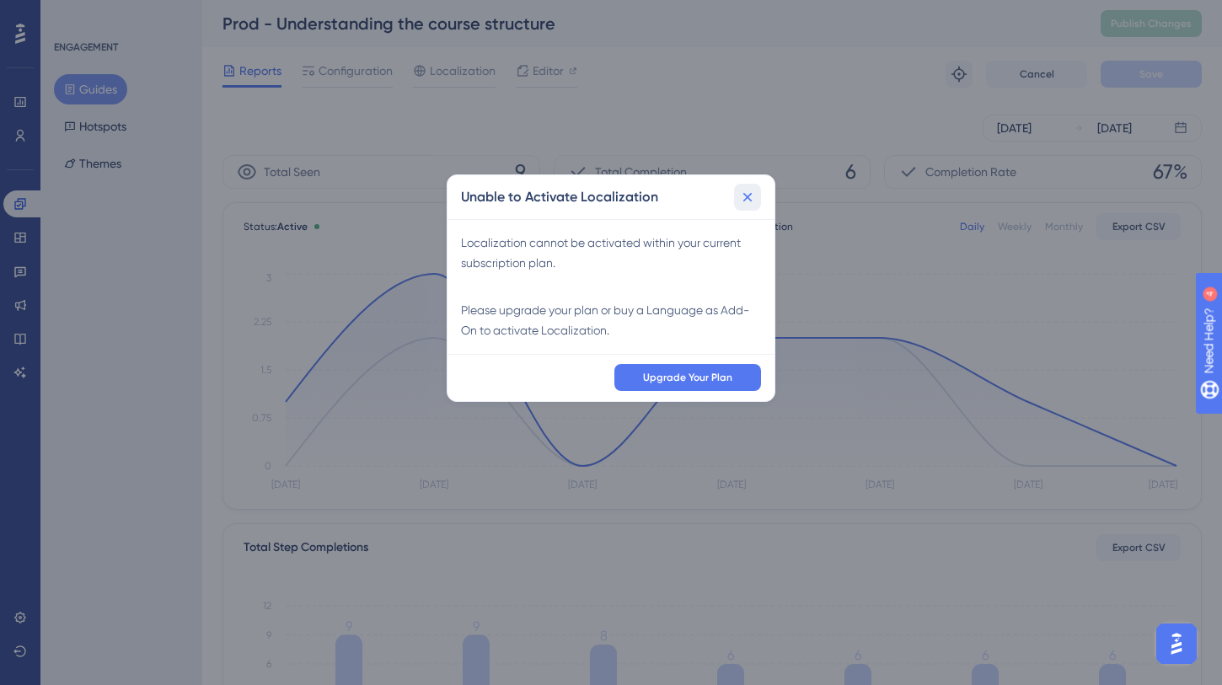
click at [749, 192] on icon at bounding box center [747, 197] width 17 height 17
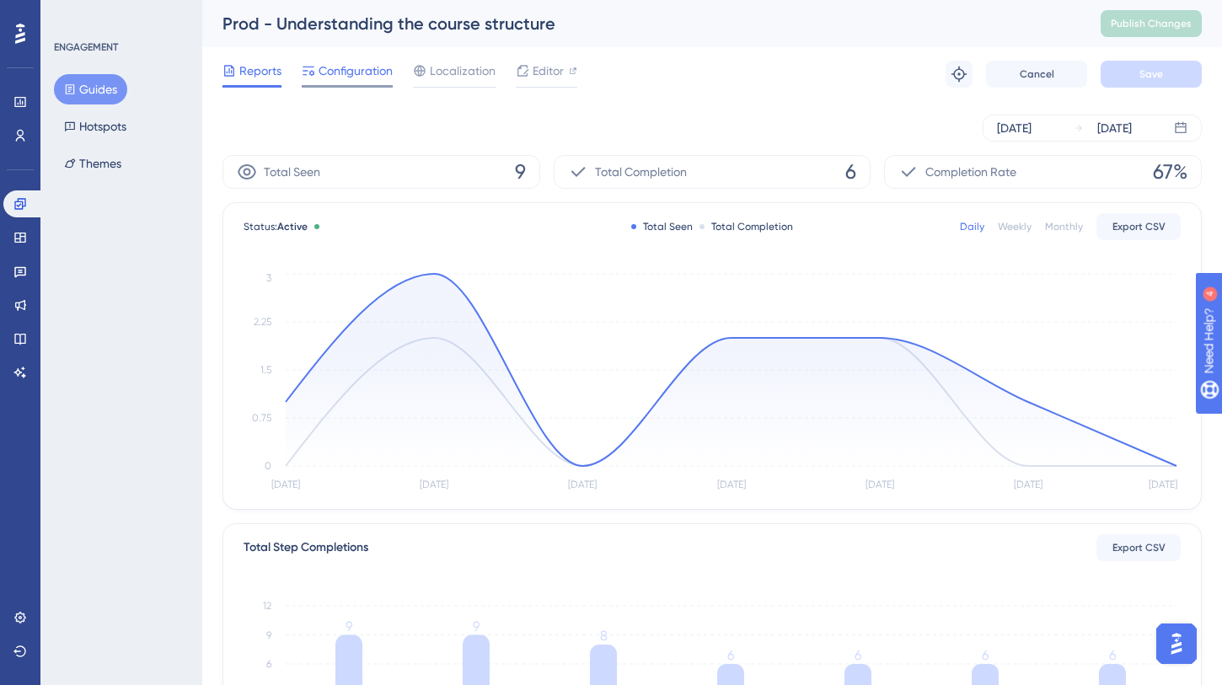
click at [354, 69] on span "Configuration" at bounding box center [356, 71] width 74 height 20
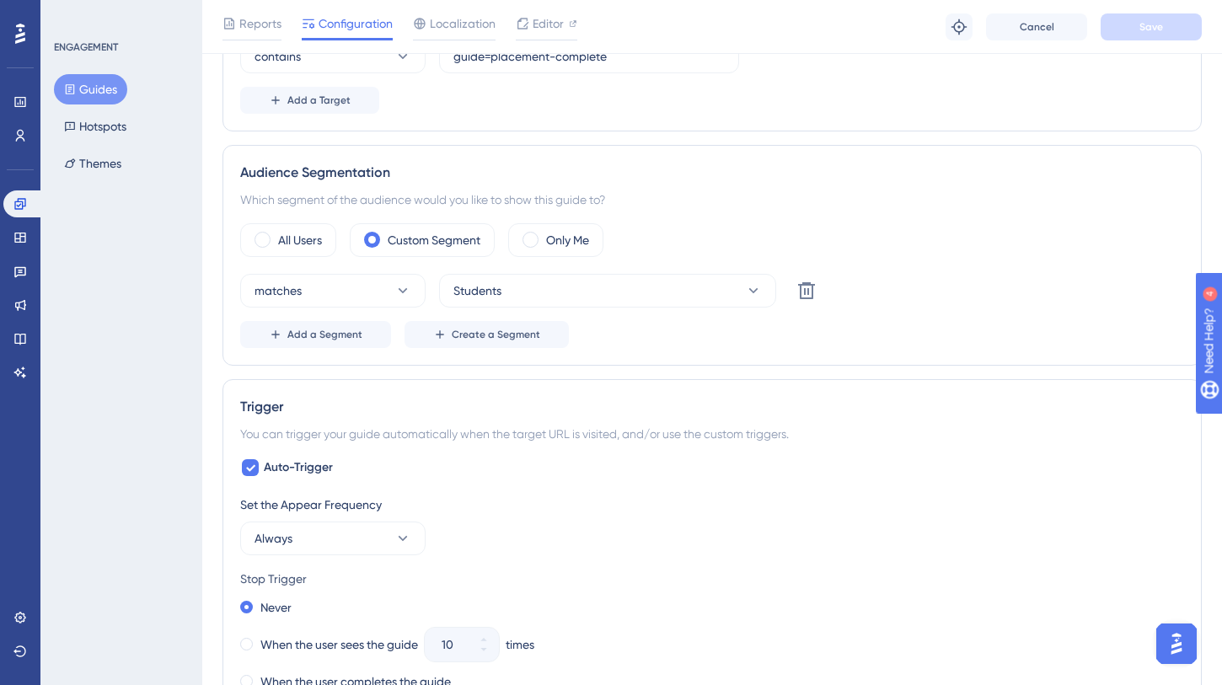
scroll to position [520, 0]
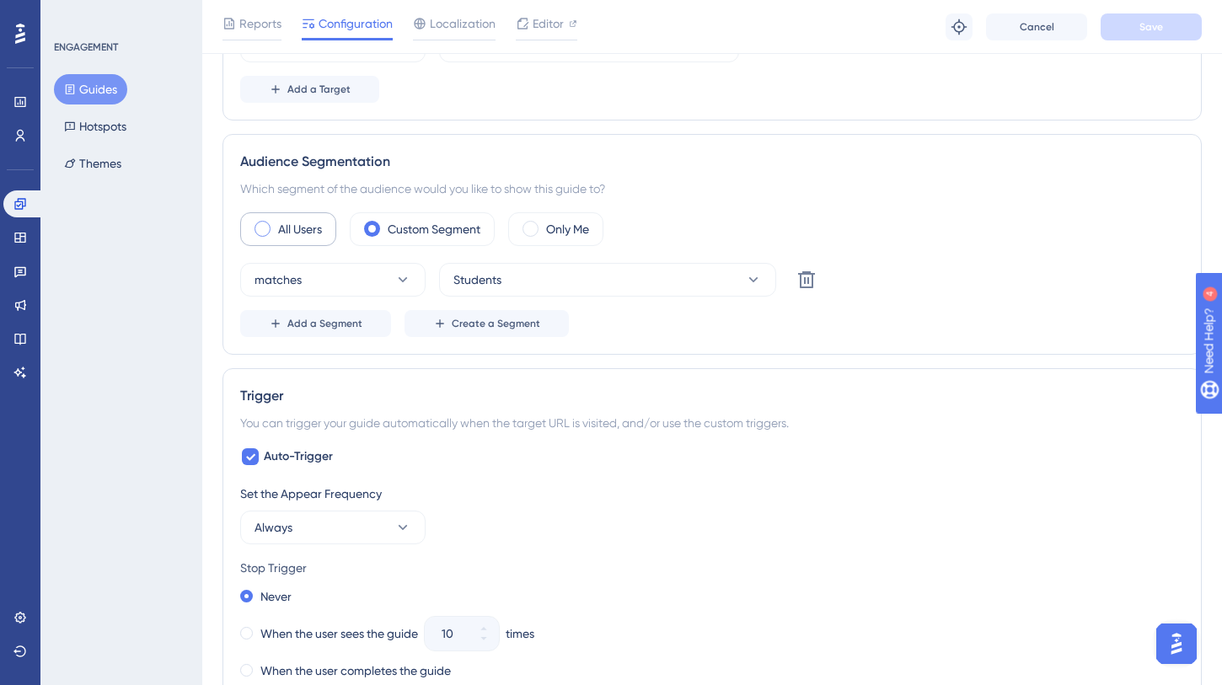
click at [271, 239] on div "All Users" at bounding box center [288, 229] width 96 height 34
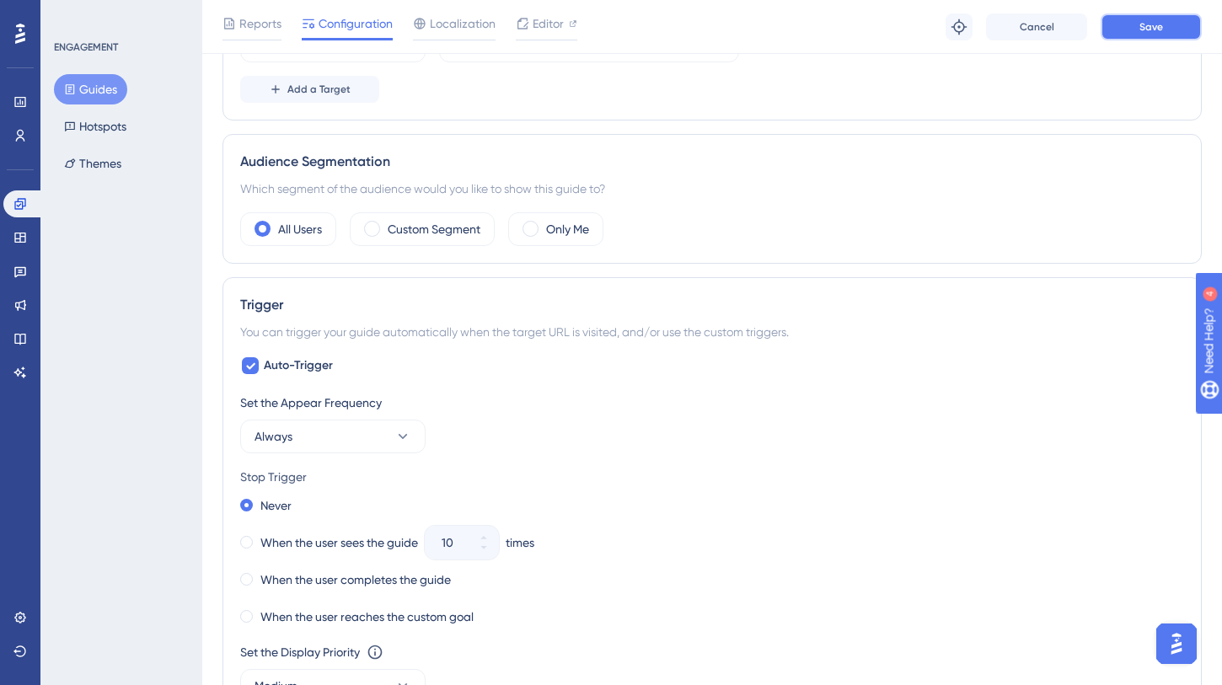
click at [1168, 16] on button "Save" at bounding box center [1151, 26] width 101 height 27
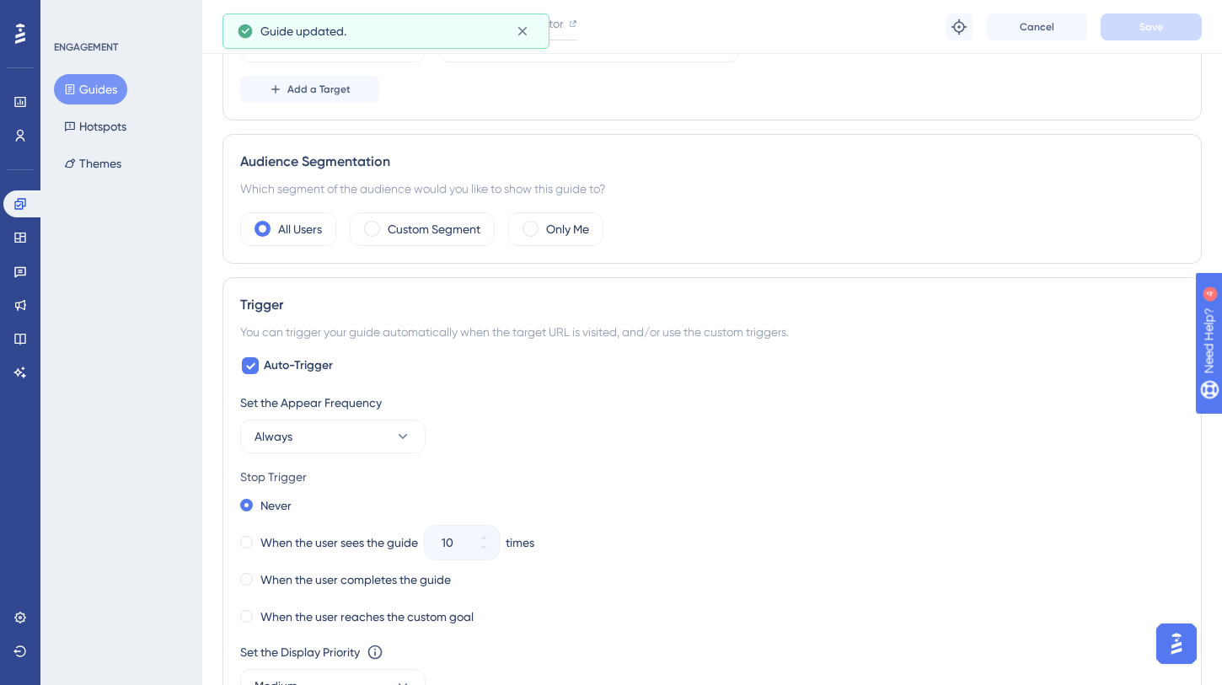
scroll to position [0, 0]
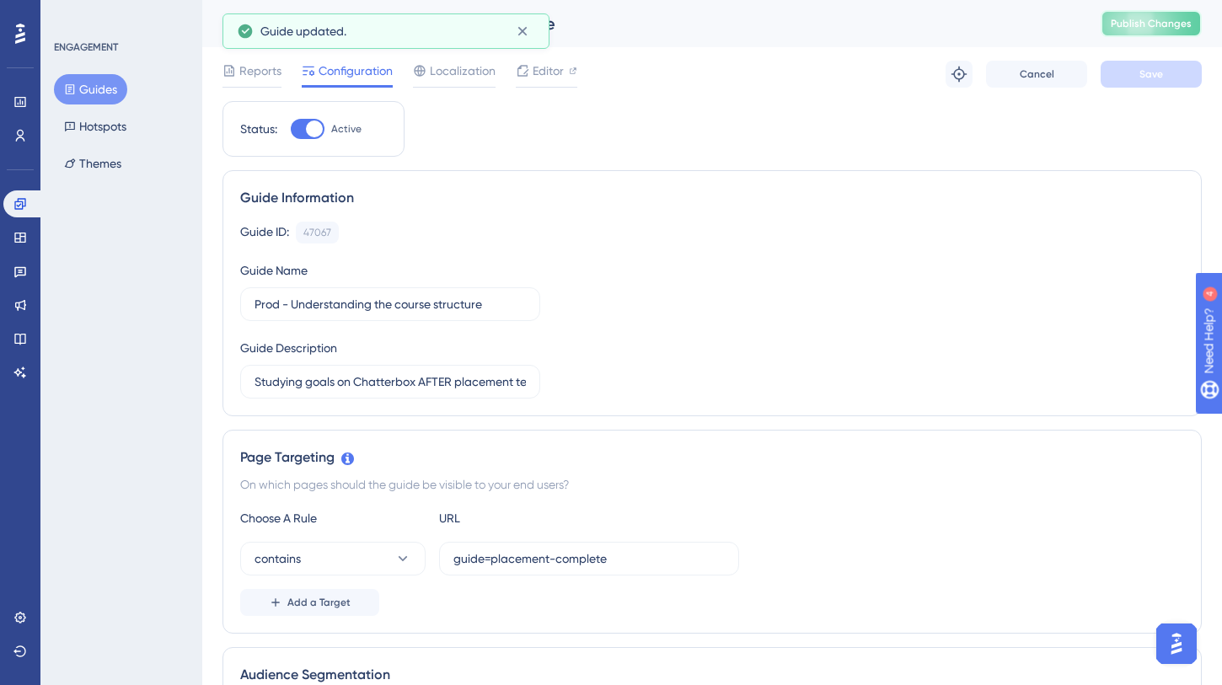
click at [1181, 20] on span "Publish Changes" at bounding box center [1151, 23] width 81 height 13
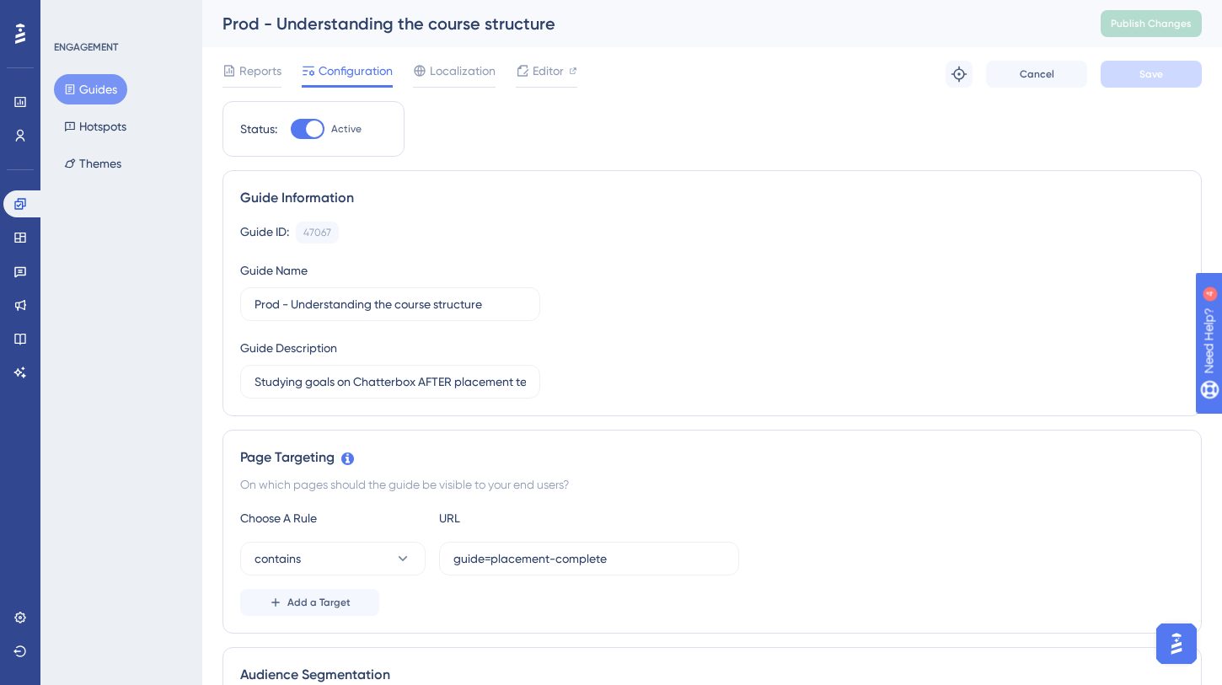
scroll to position [346, 0]
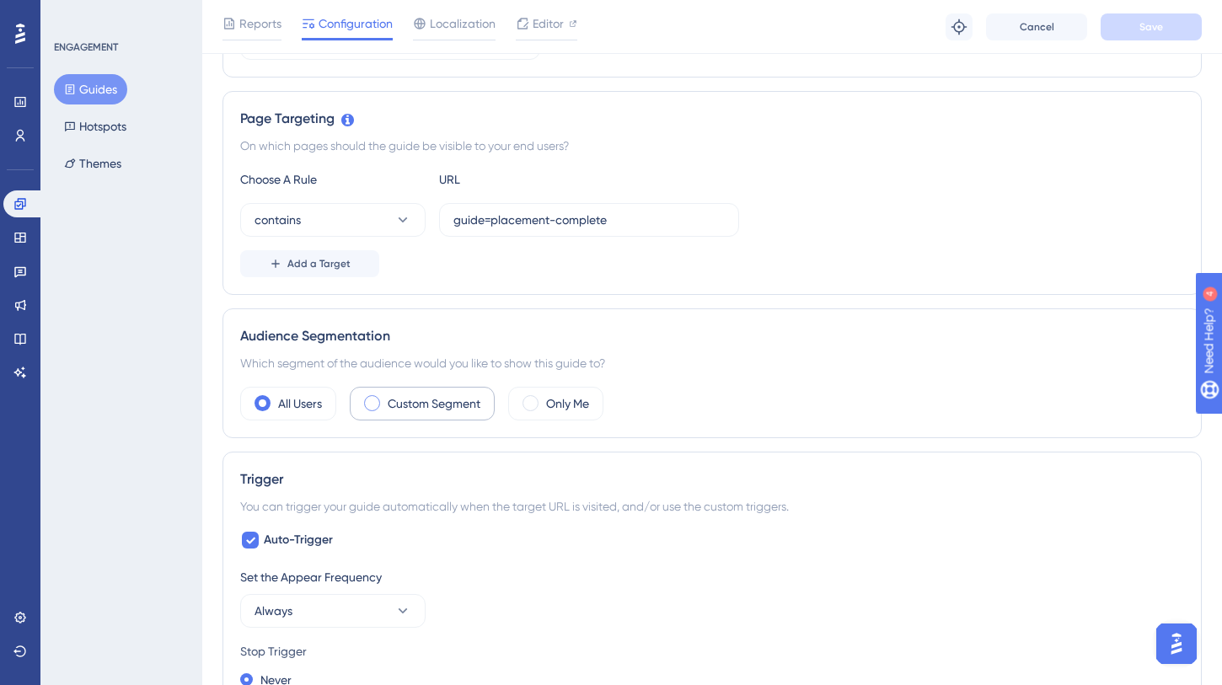
click at [437, 413] on label "Custom Segment" at bounding box center [434, 404] width 93 height 20
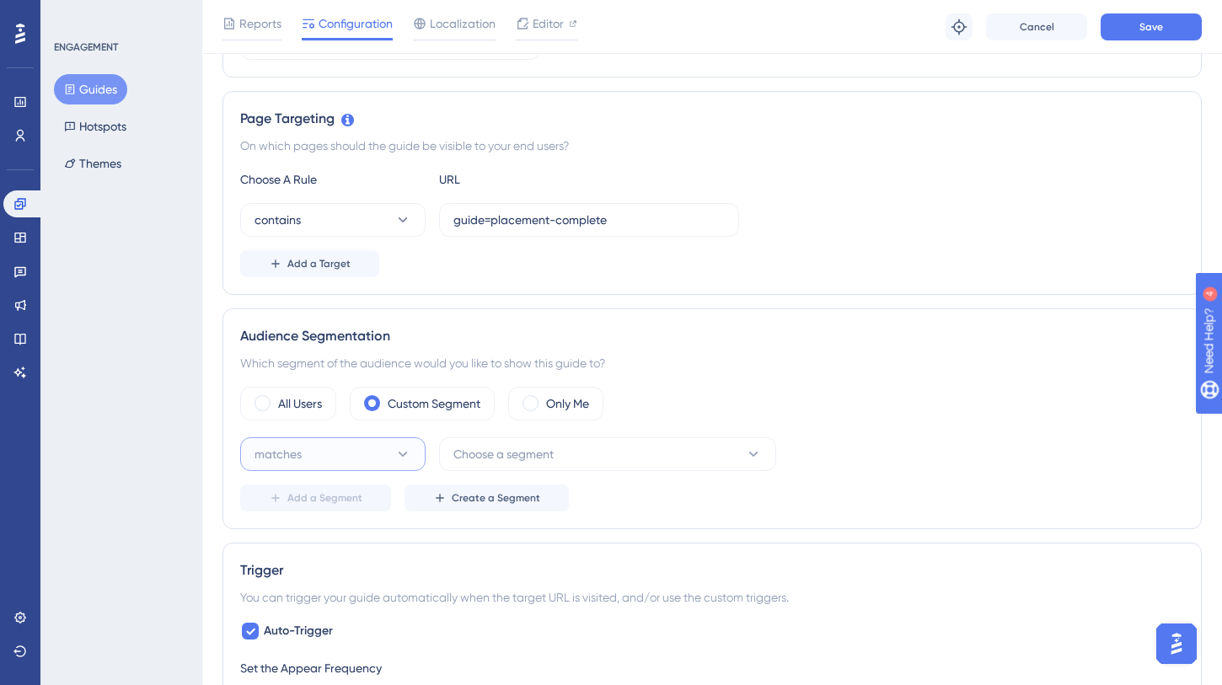
click at [361, 459] on button "matches" at bounding box center [332, 454] width 185 height 34
click at [347, 501] on div "matches matches" at bounding box center [333, 506] width 137 height 34
click at [580, 448] on button "Choose a segment" at bounding box center [607, 454] width 337 height 34
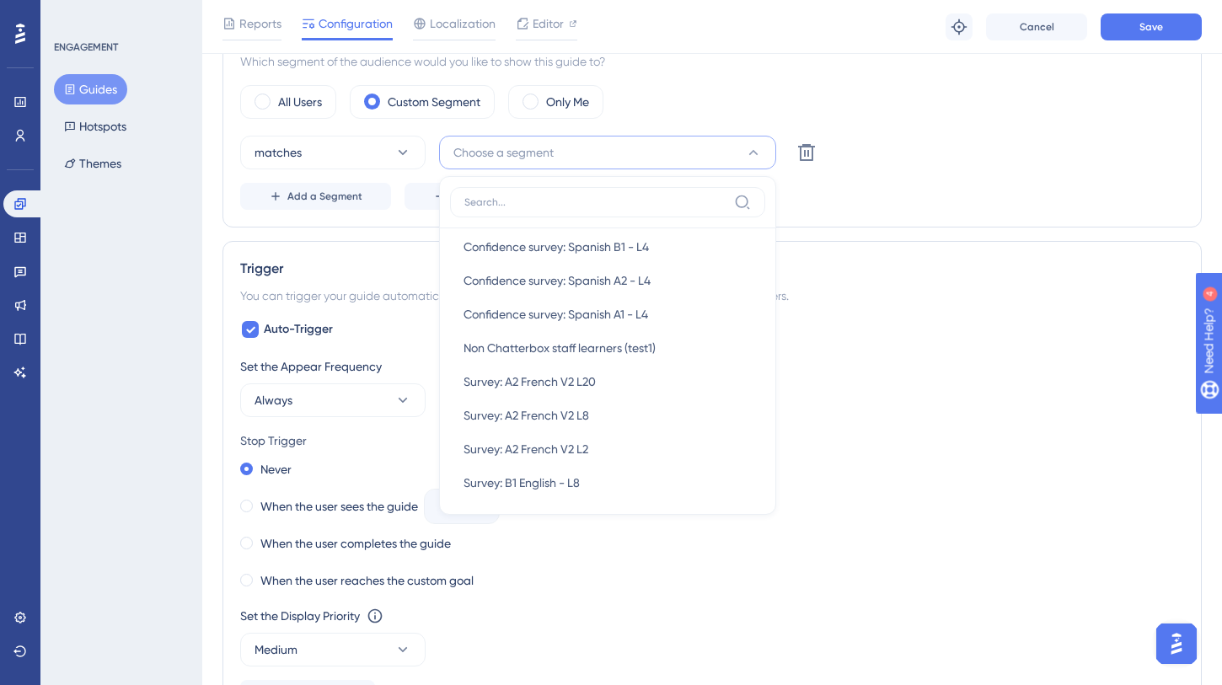
scroll to position [1789, 0]
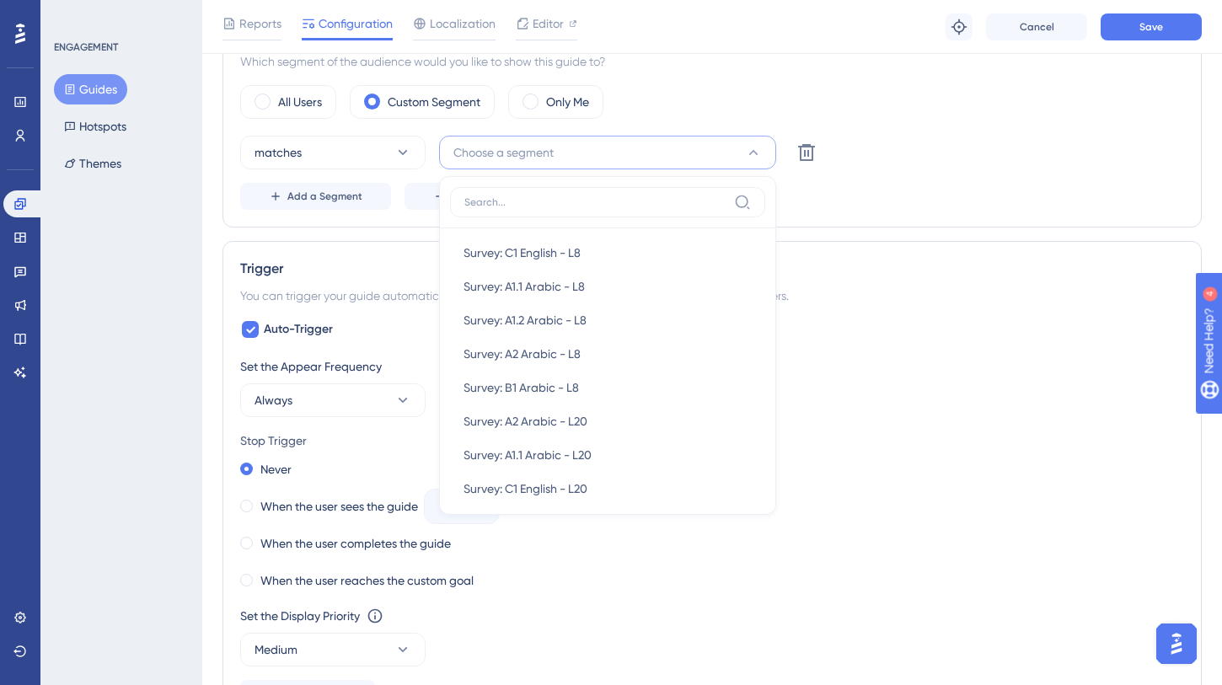
click at [669, 103] on div "All Users Custom Segment Only Me" at bounding box center [712, 102] width 944 height 34
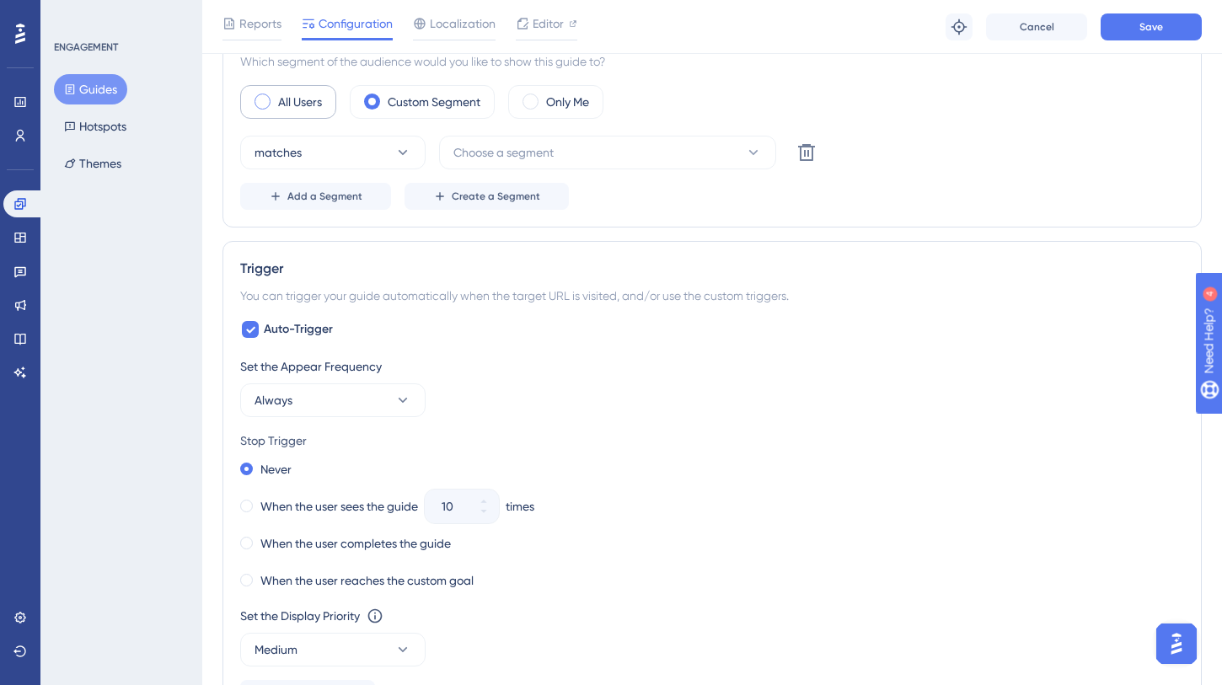
click at [276, 105] on div "All Users" at bounding box center [288, 102] width 96 height 34
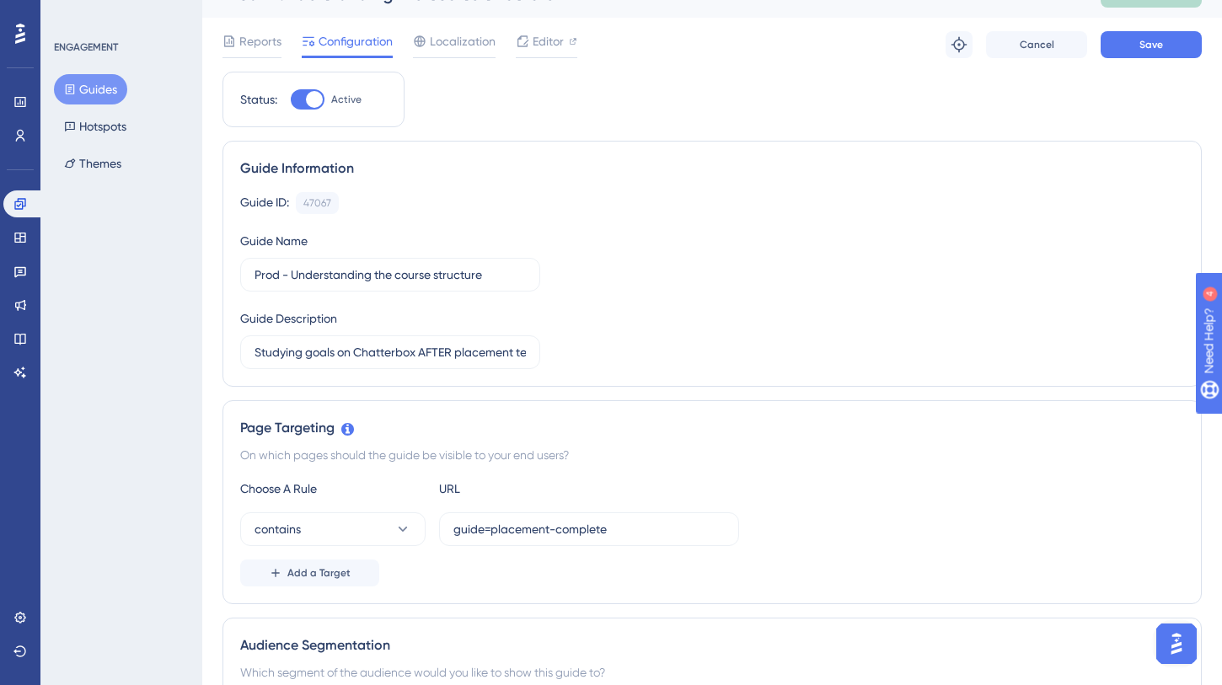
scroll to position [0, 0]
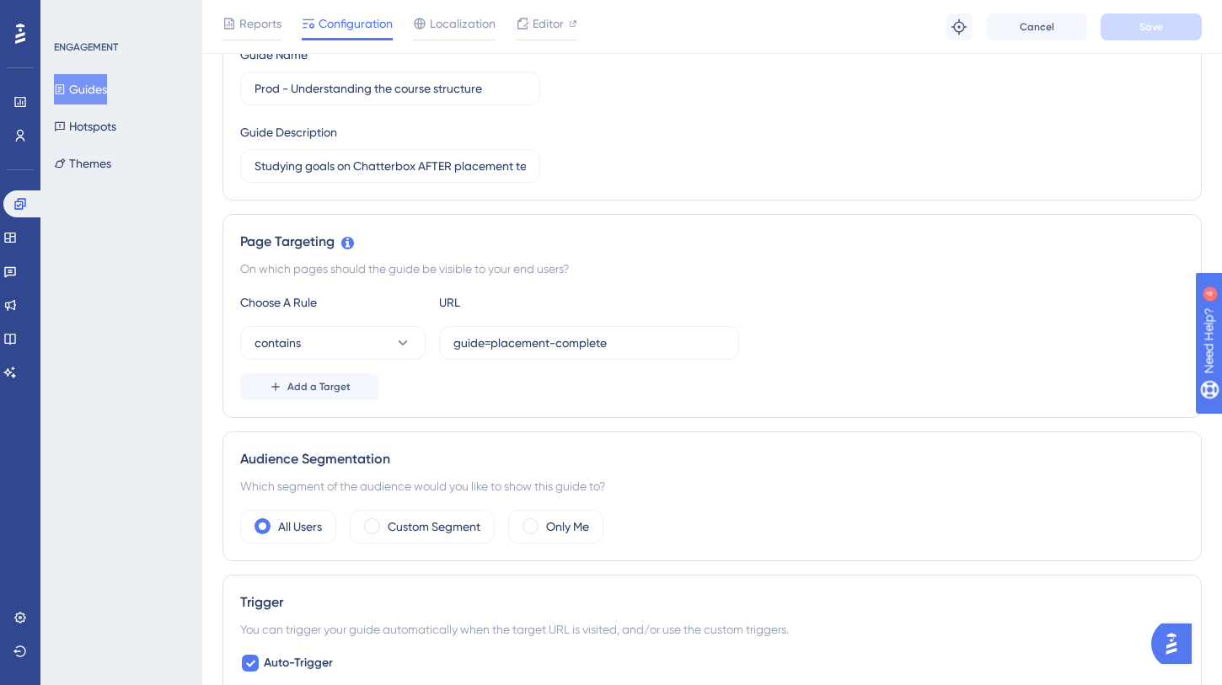
scroll to position [168, 0]
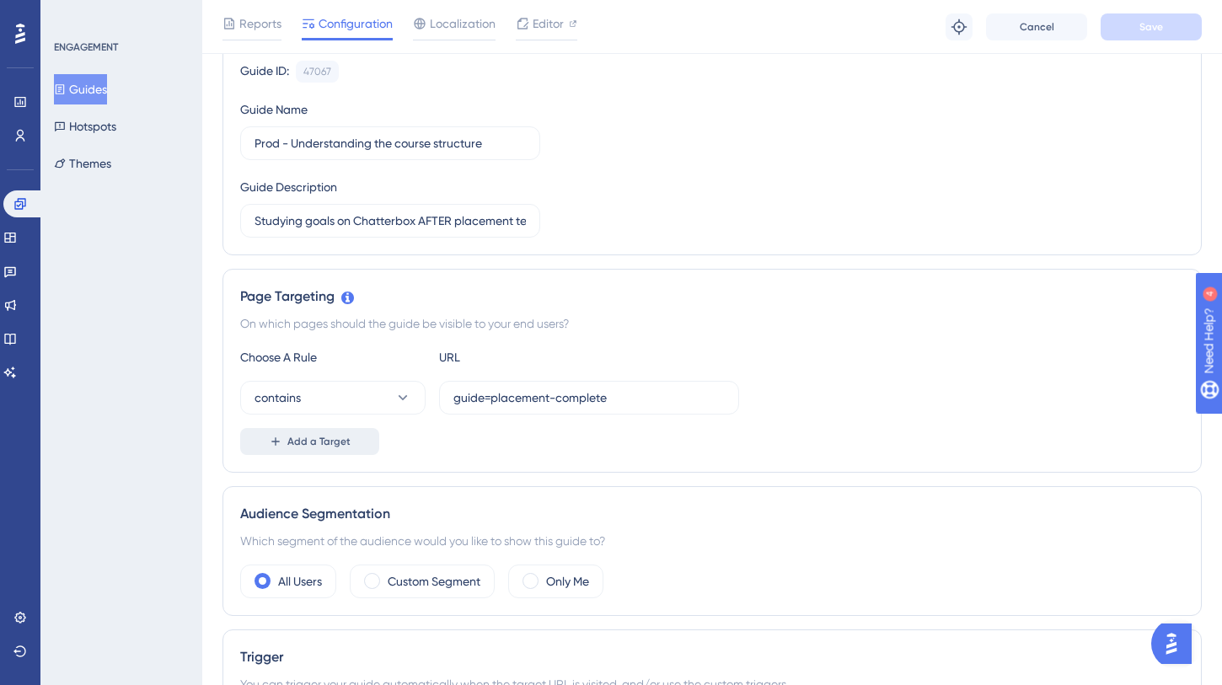
click at [344, 444] on span "Add a Target" at bounding box center [318, 441] width 63 height 13
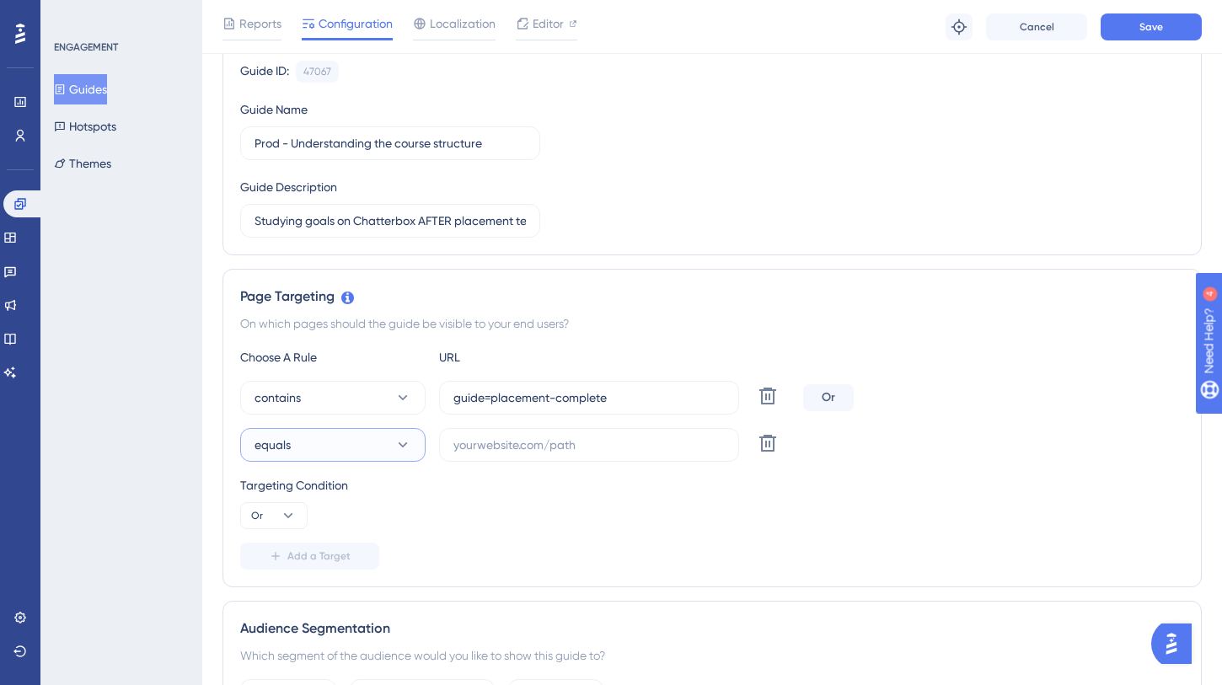
click at [344, 444] on button "equals" at bounding box center [332, 445] width 185 height 34
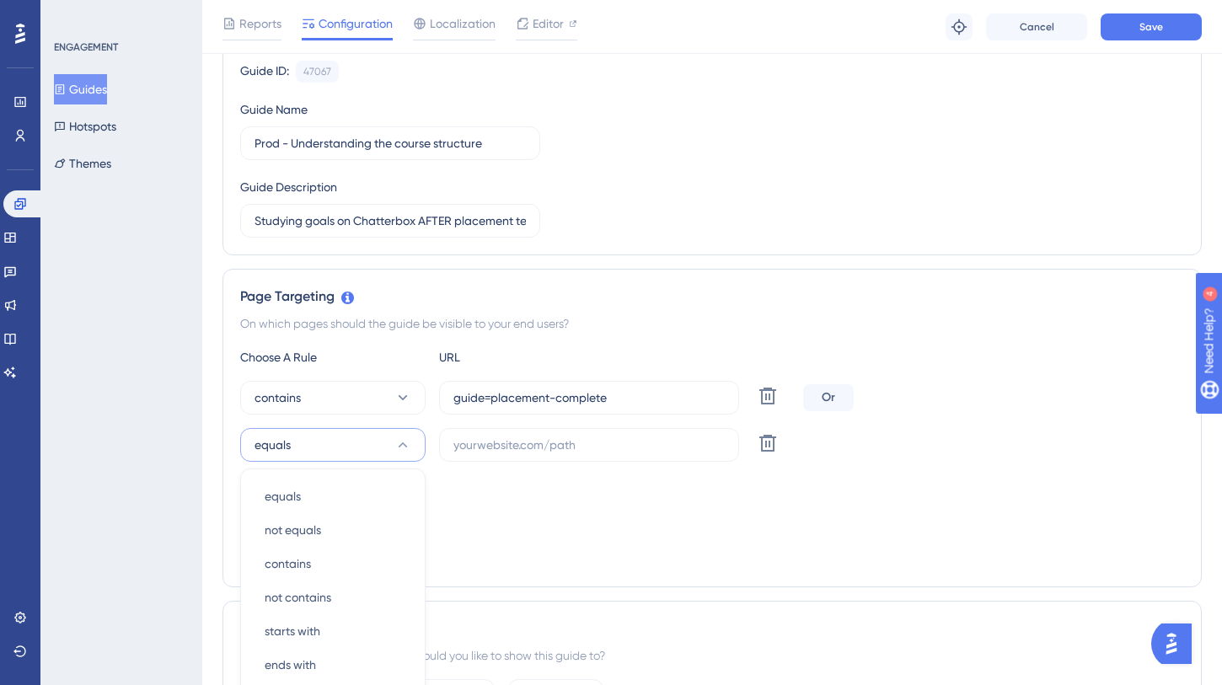
scroll to position [422, 0]
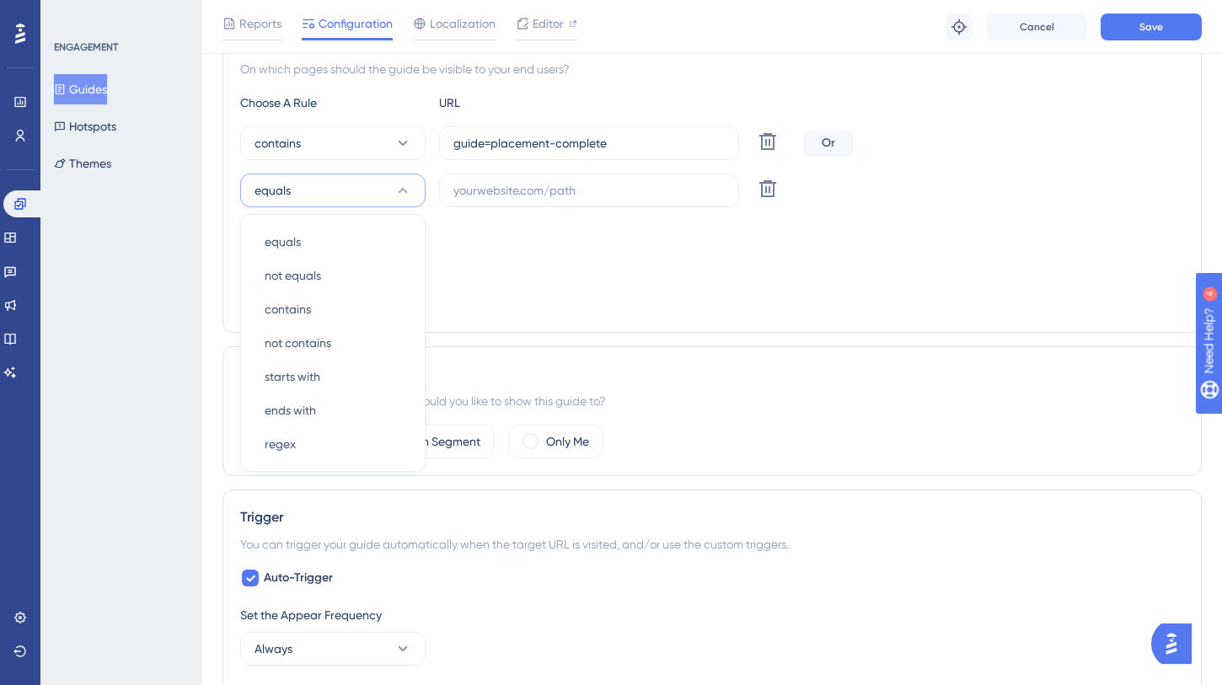
click at [528, 293] on div "Add a Target" at bounding box center [712, 301] width 944 height 27
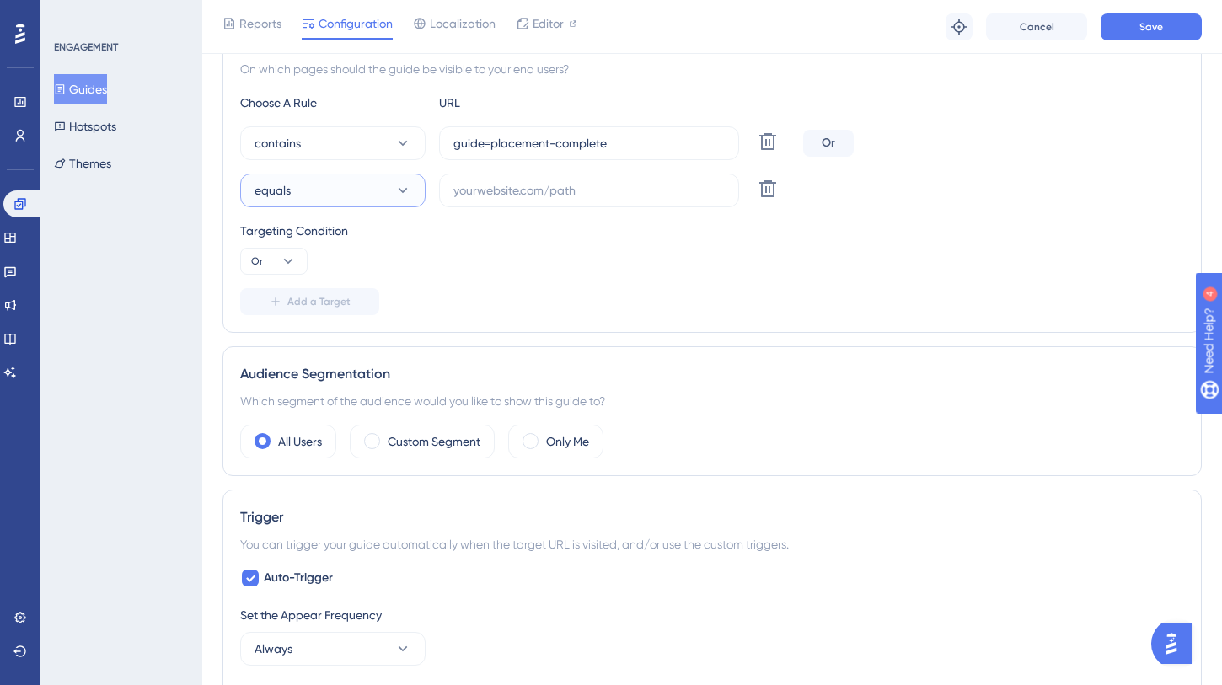
click at [373, 189] on button "equals" at bounding box center [332, 191] width 185 height 34
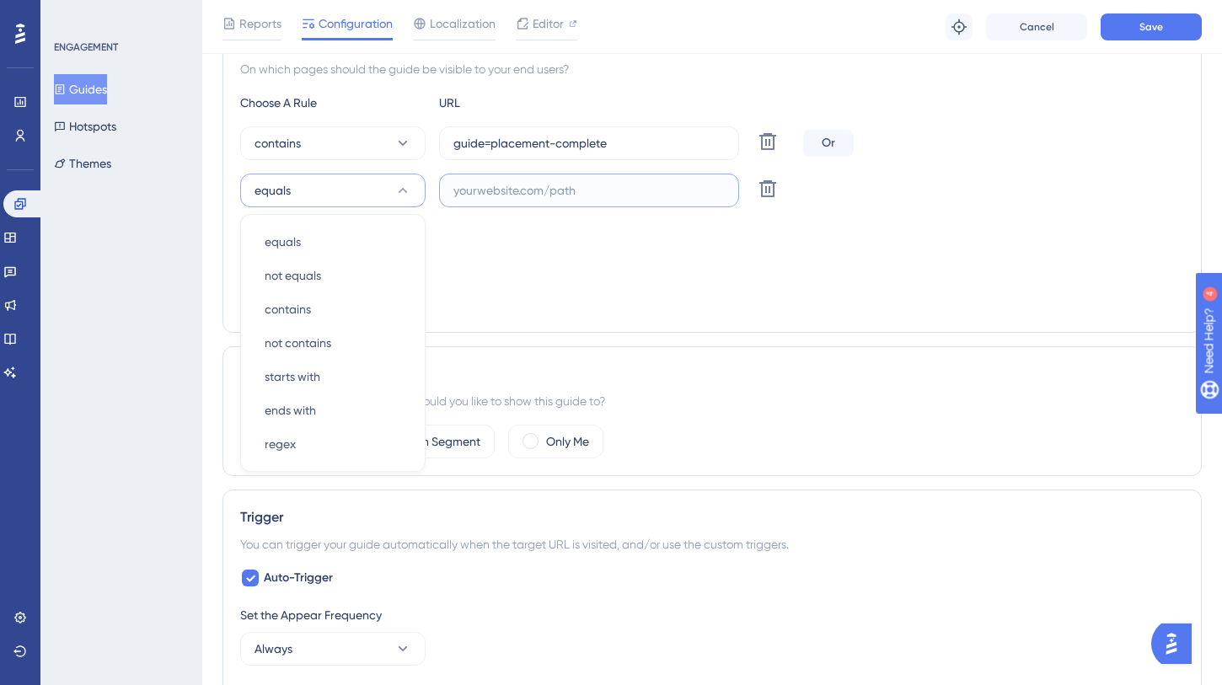
click at [555, 199] on input "text" at bounding box center [588, 190] width 271 height 19
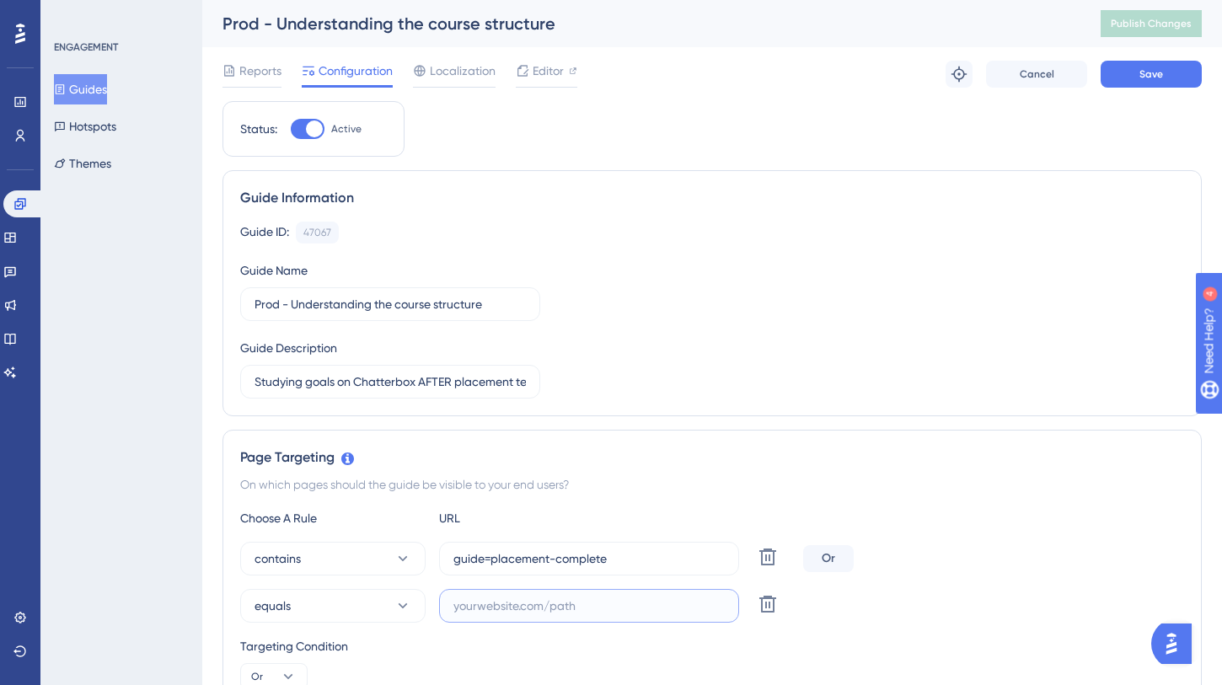
scroll to position [188, 0]
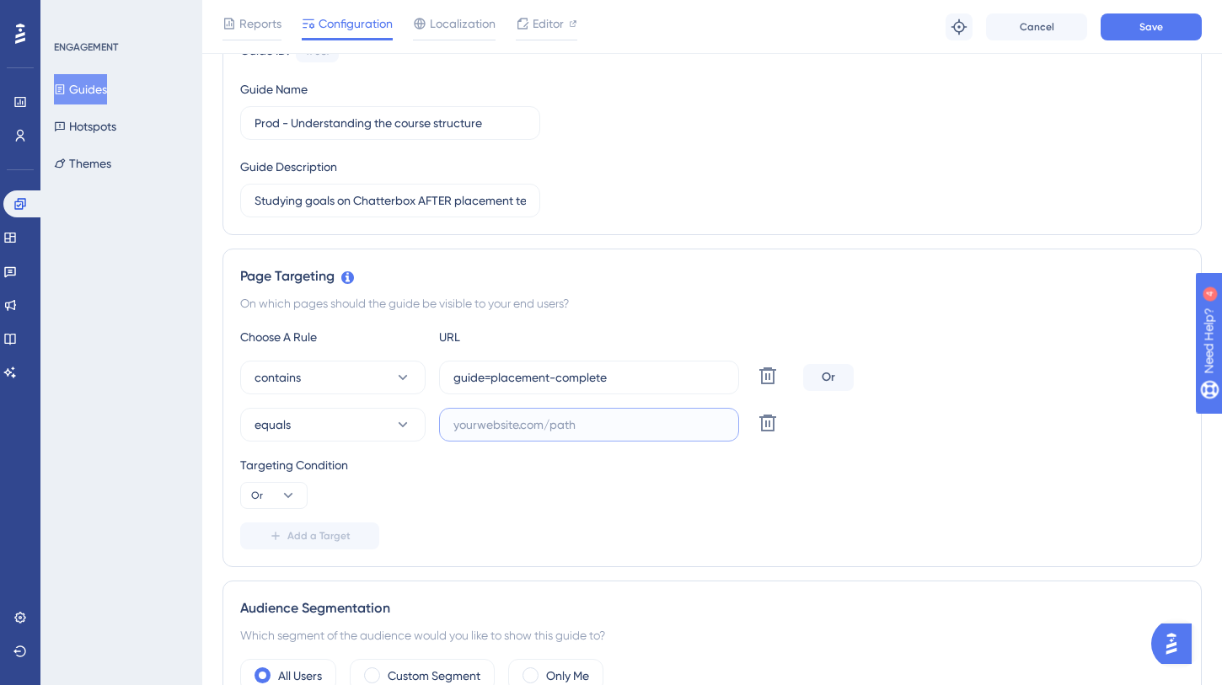
paste input "[URL][DOMAIN_NAME]"
type input "[URL][DOMAIN_NAME]"
click at [1154, 29] on span "Save" at bounding box center [1151, 26] width 24 height 13
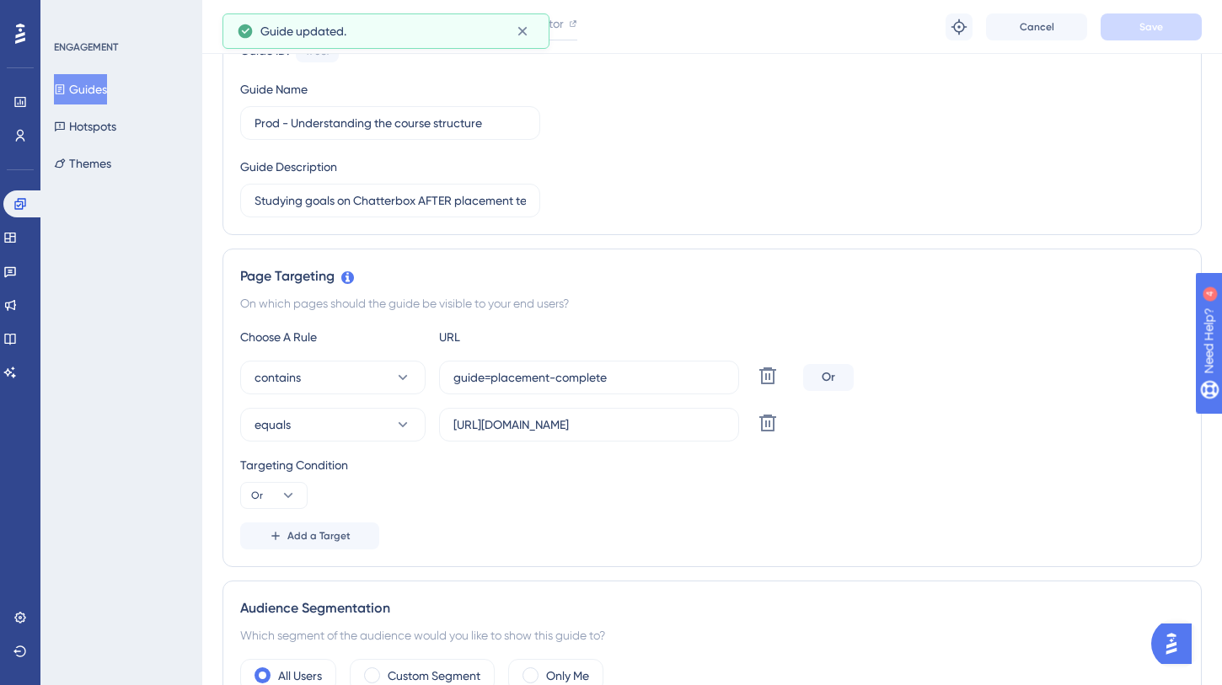
scroll to position [0, 0]
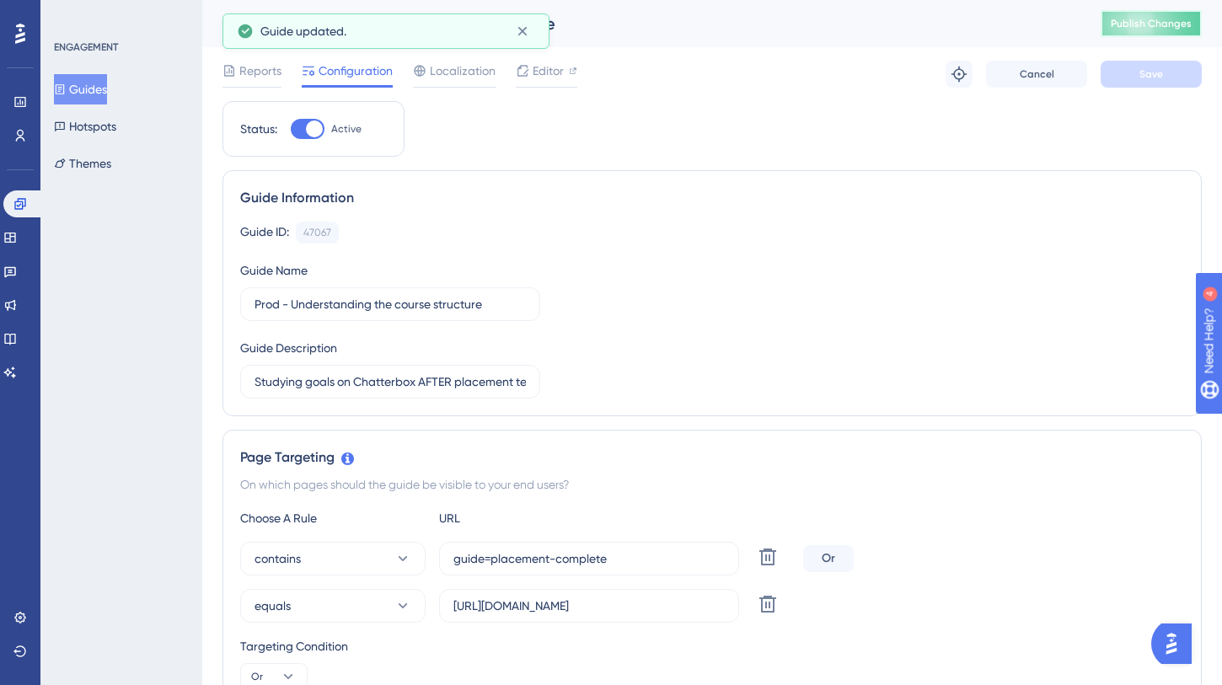
click at [1136, 20] on span "Publish Changes" at bounding box center [1151, 23] width 81 height 13
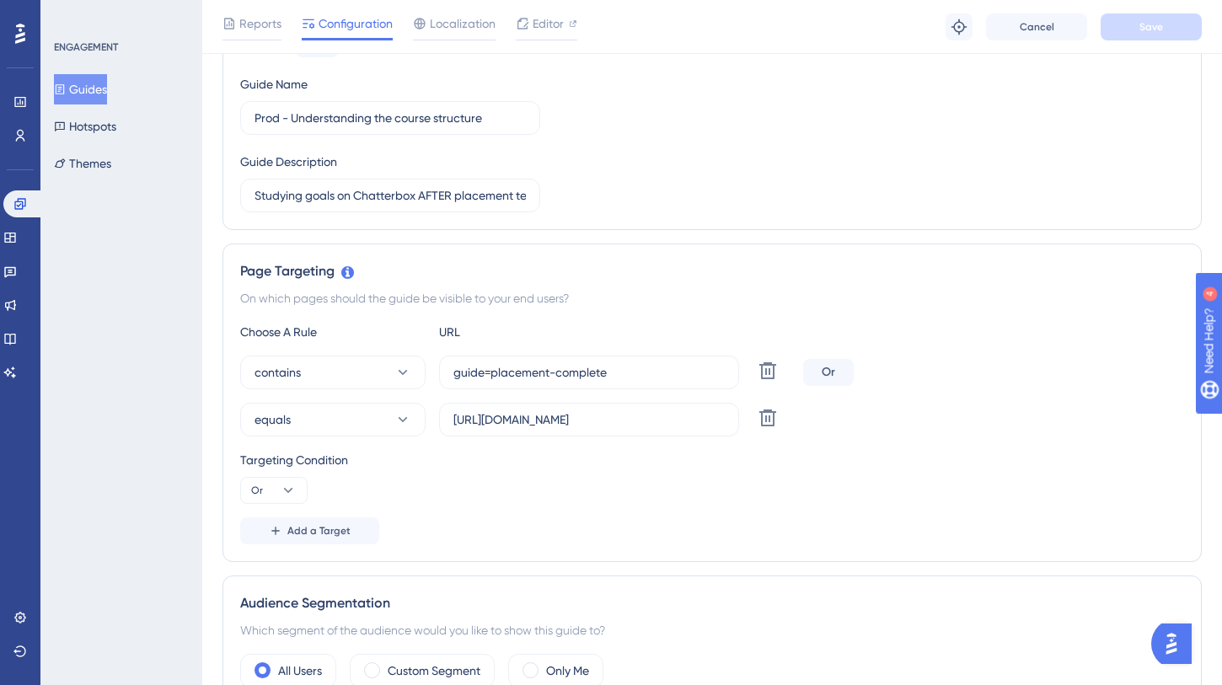
scroll to position [200, 0]
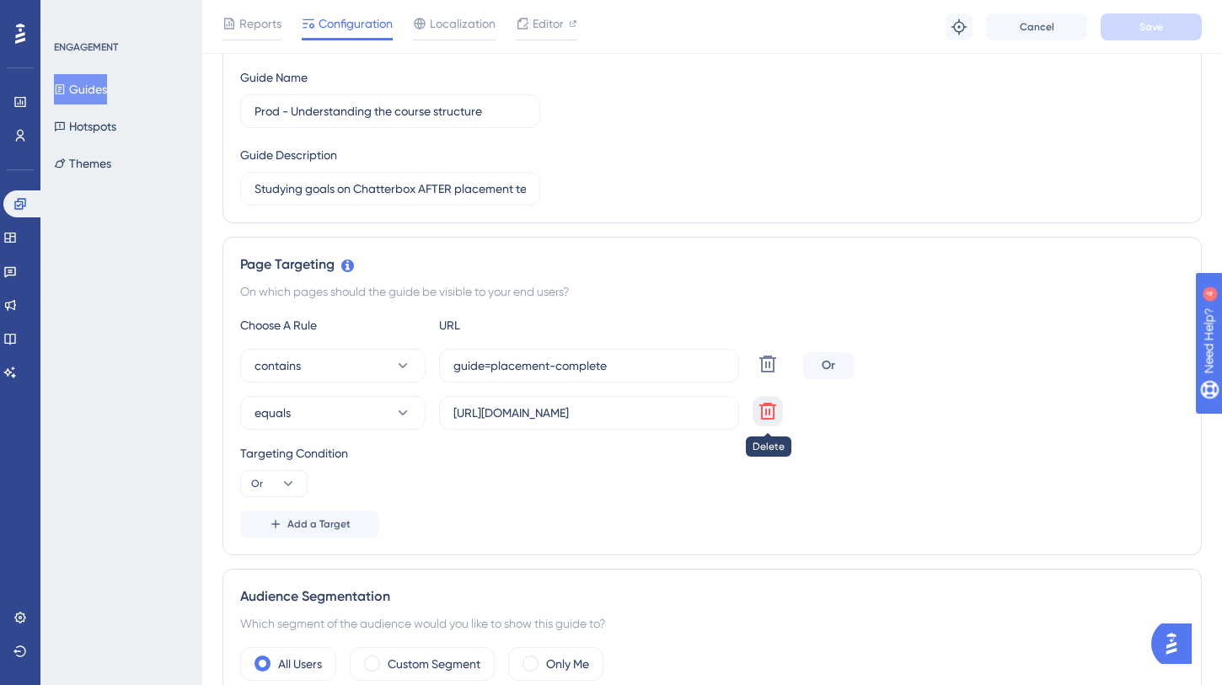
click at [766, 420] on icon at bounding box center [768, 411] width 20 height 20
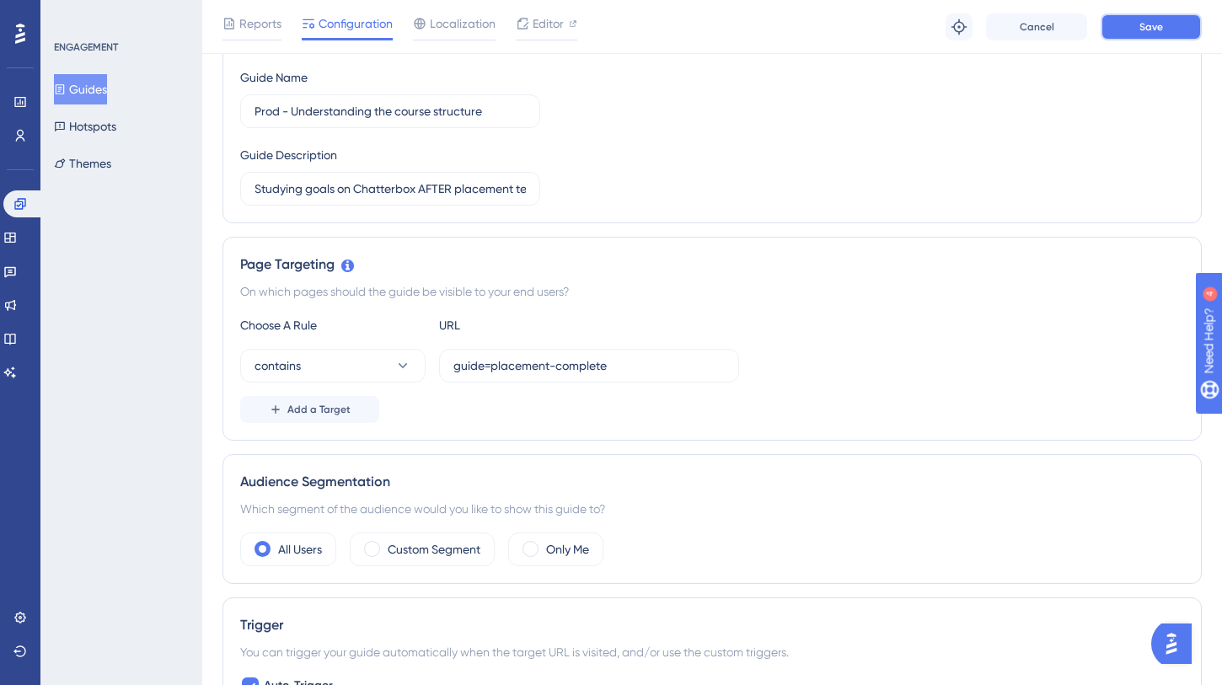
click at [1171, 29] on button "Save" at bounding box center [1151, 26] width 101 height 27
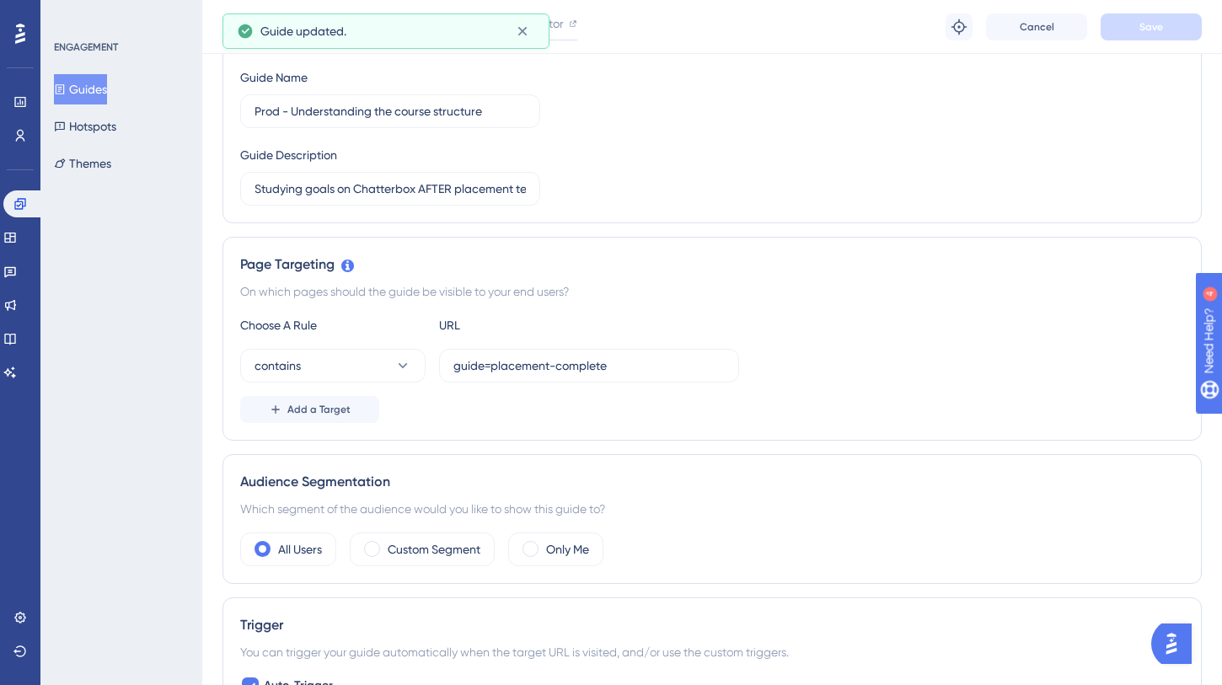
scroll to position [0, 0]
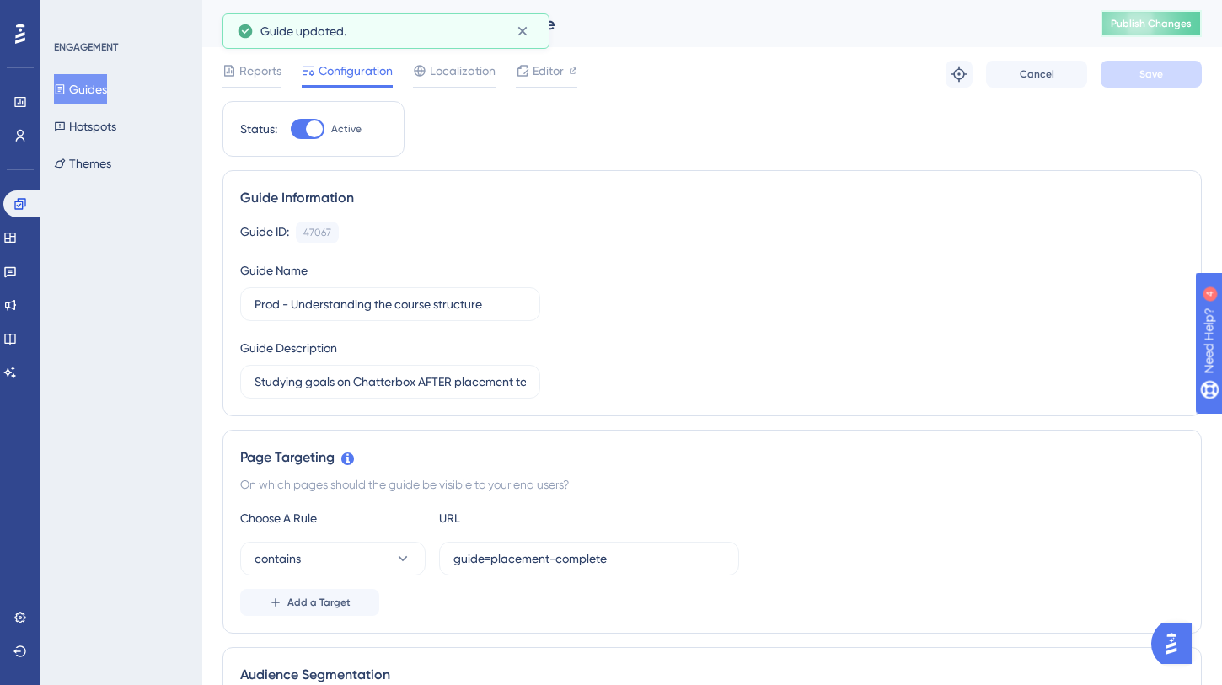
click at [1148, 31] on button "Publish Changes" at bounding box center [1151, 23] width 101 height 27
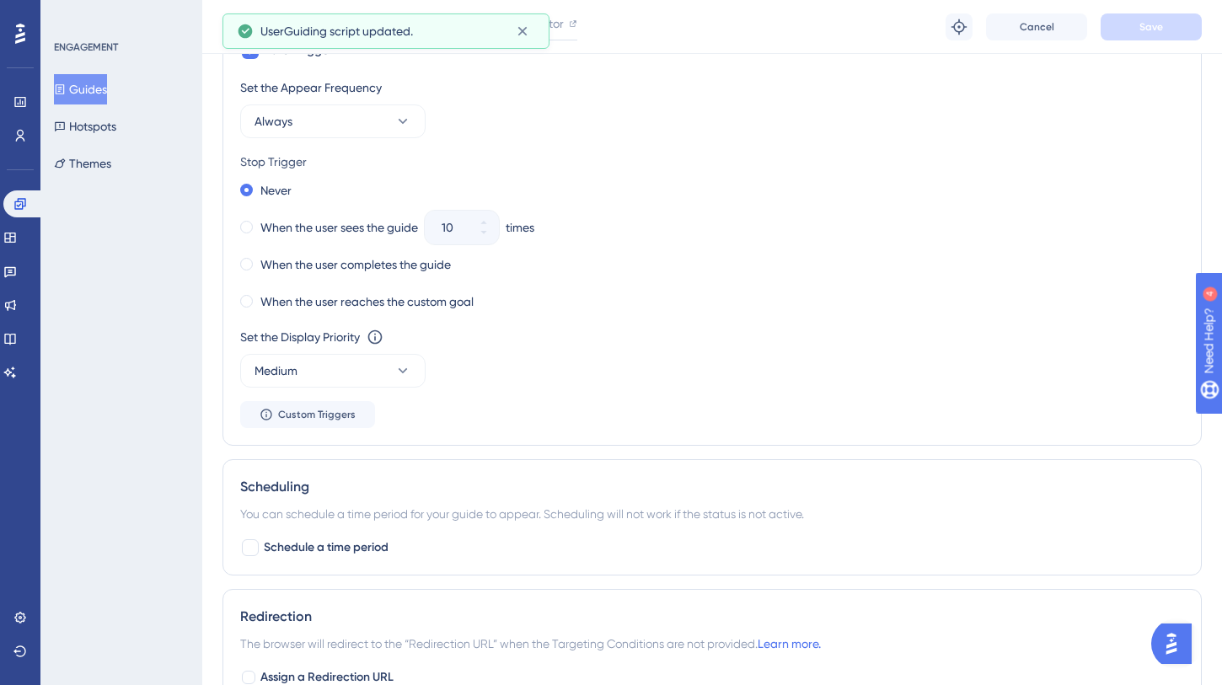
scroll to position [632, 0]
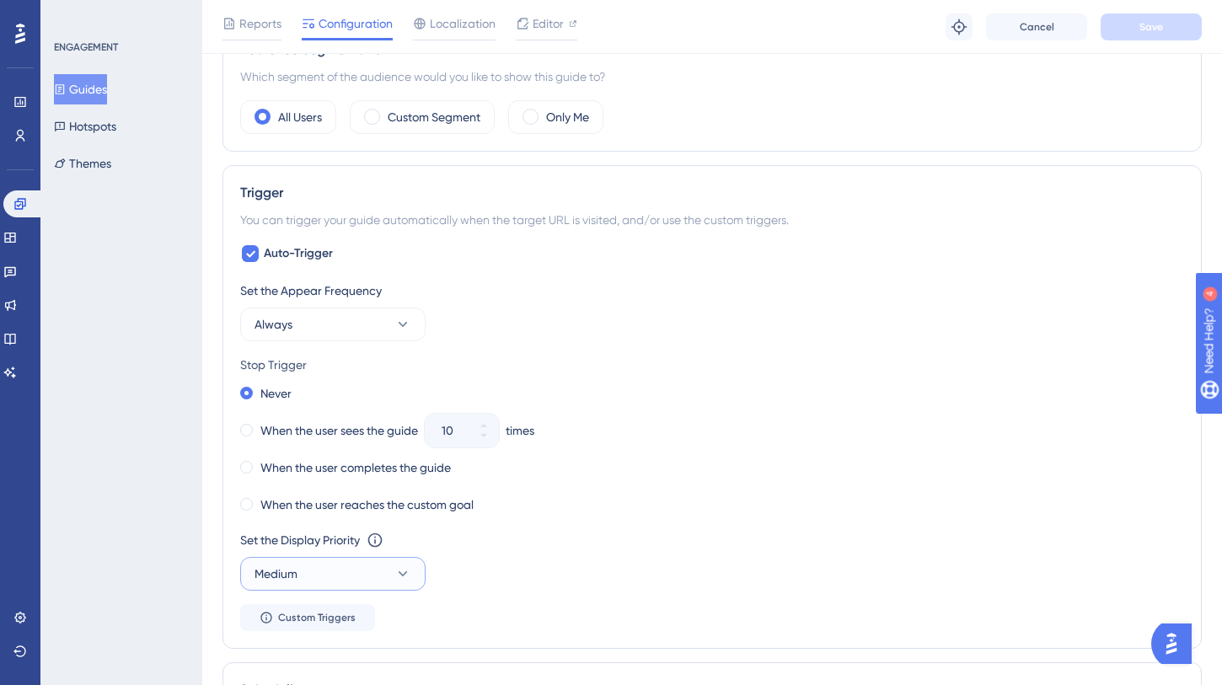
click at [402, 570] on icon at bounding box center [402, 573] width 17 height 17
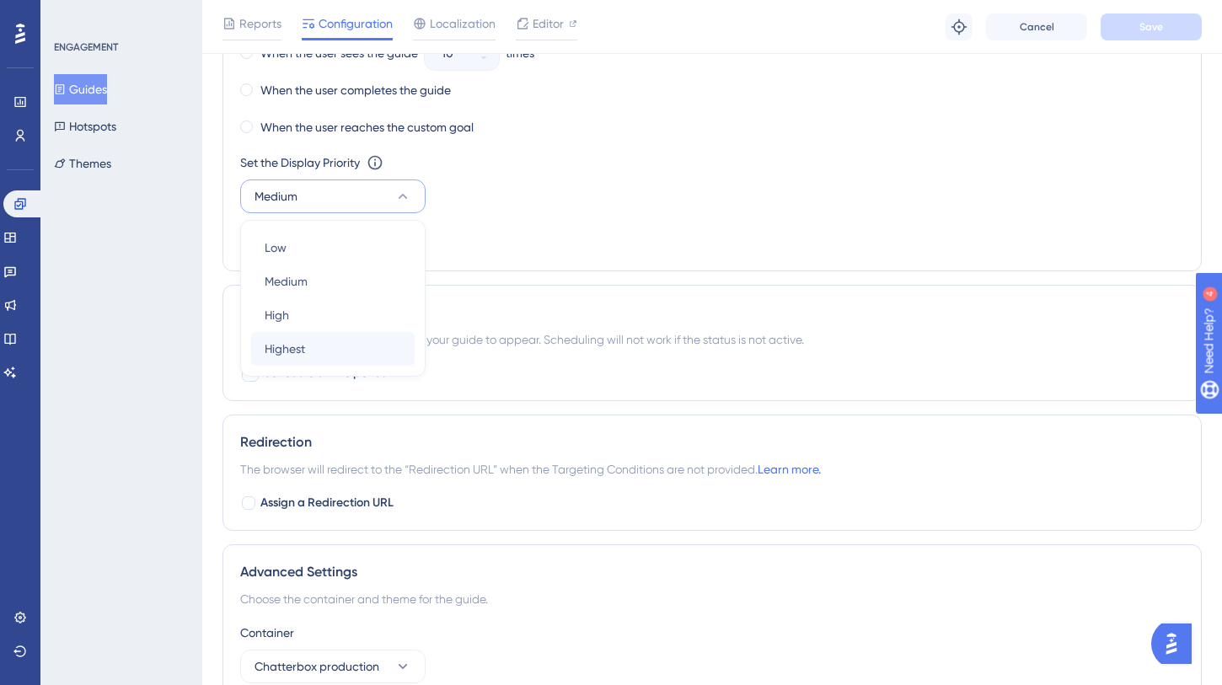
scroll to position [1009, 0]
click at [353, 322] on div "High High" at bounding box center [333, 316] width 137 height 34
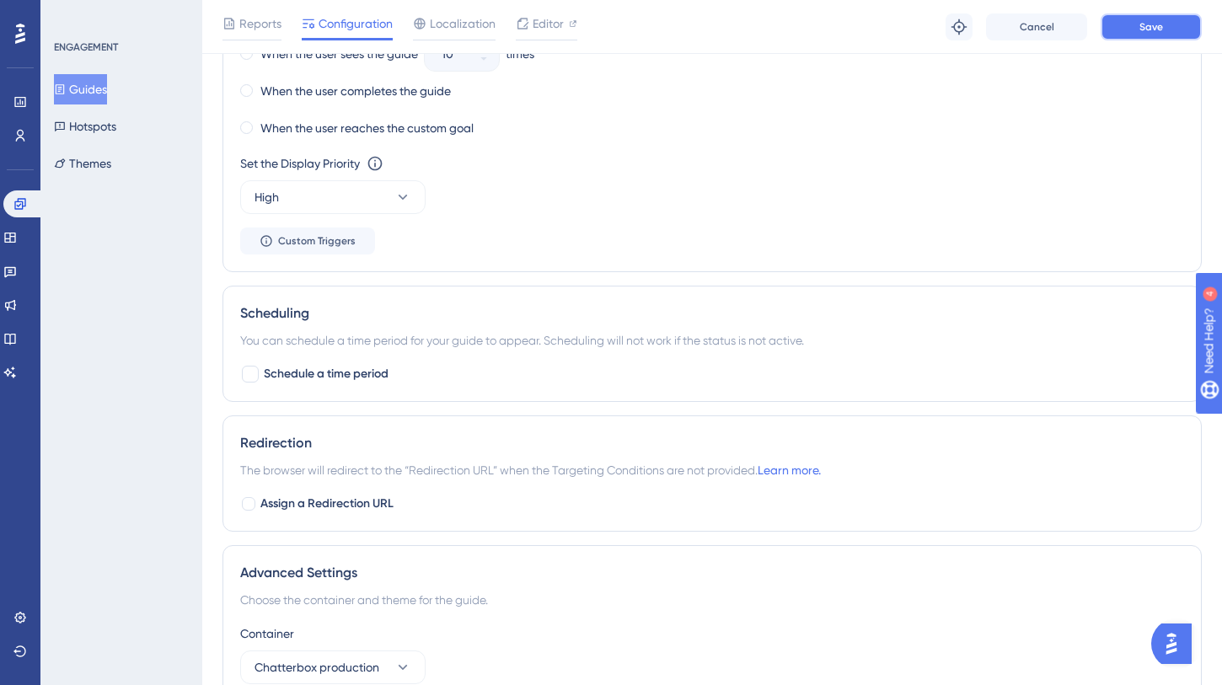
click at [1160, 25] on span "Save" at bounding box center [1151, 26] width 24 height 13
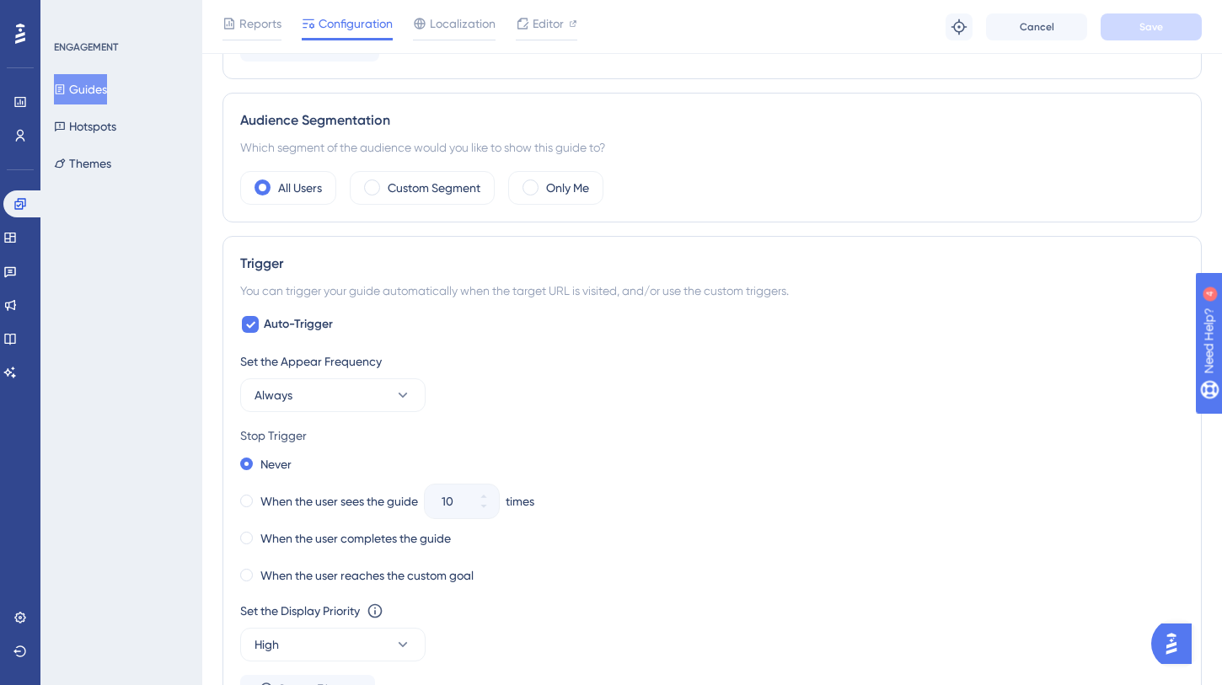
scroll to position [0, 0]
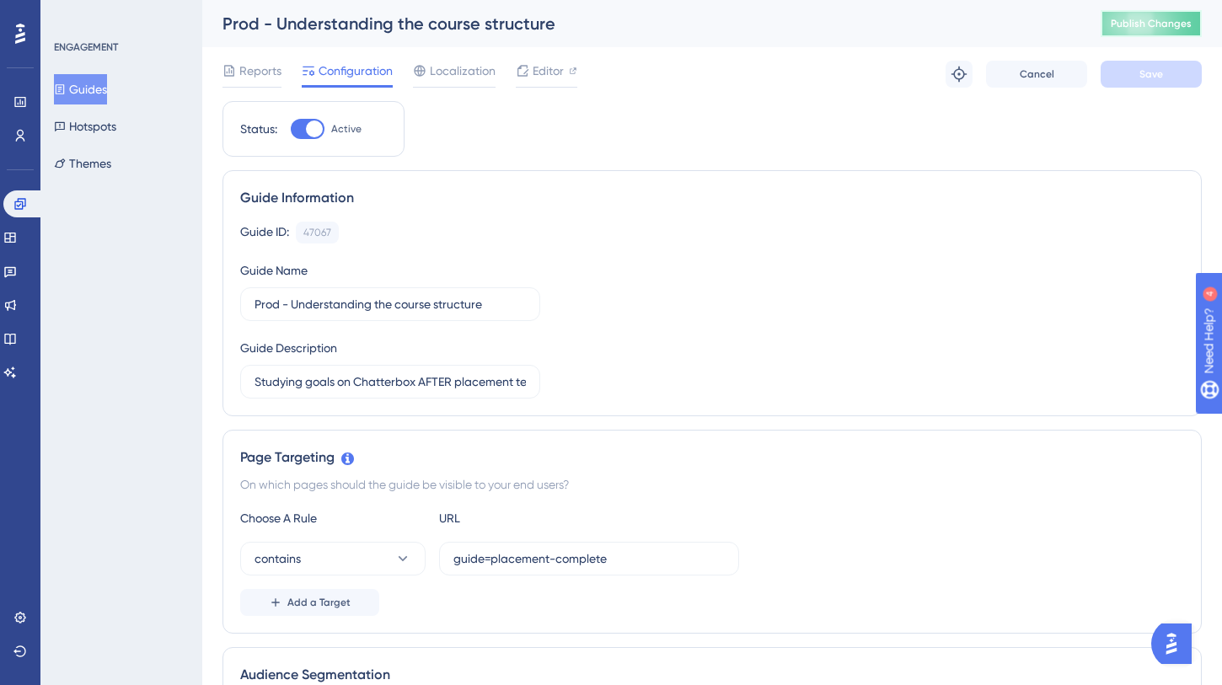
click at [1159, 20] on span "Publish Changes" at bounding box center [1151, 23] width 81 height 13
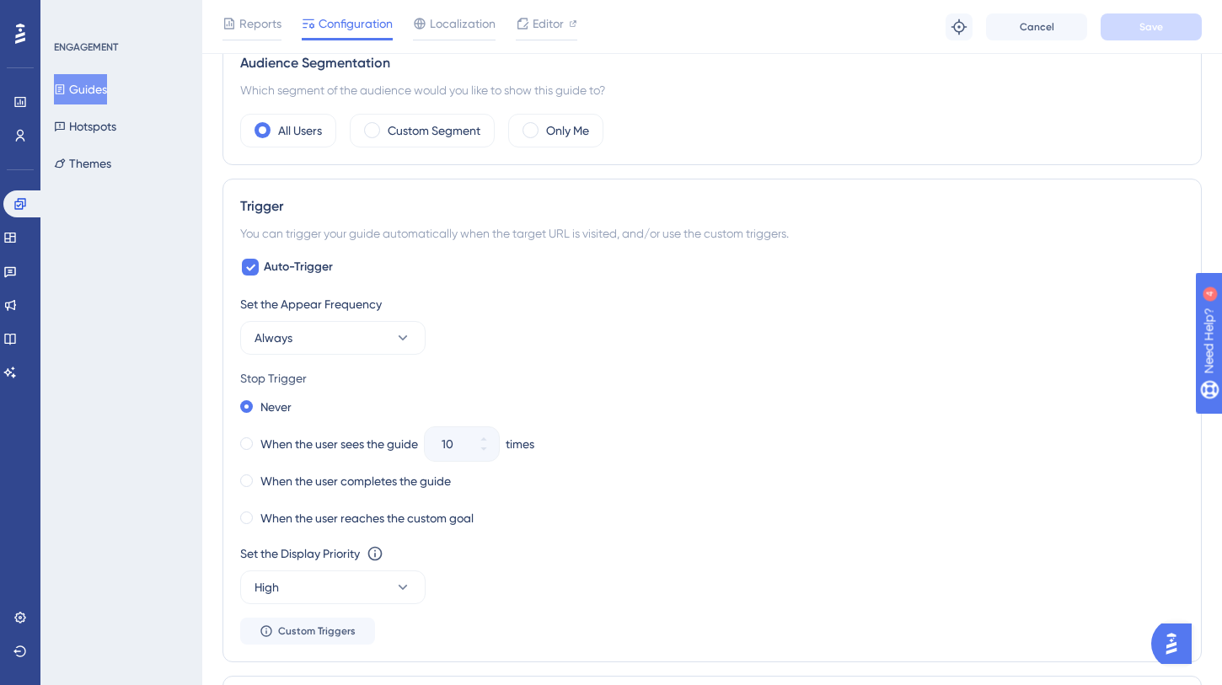
scroll to position [629, 0]
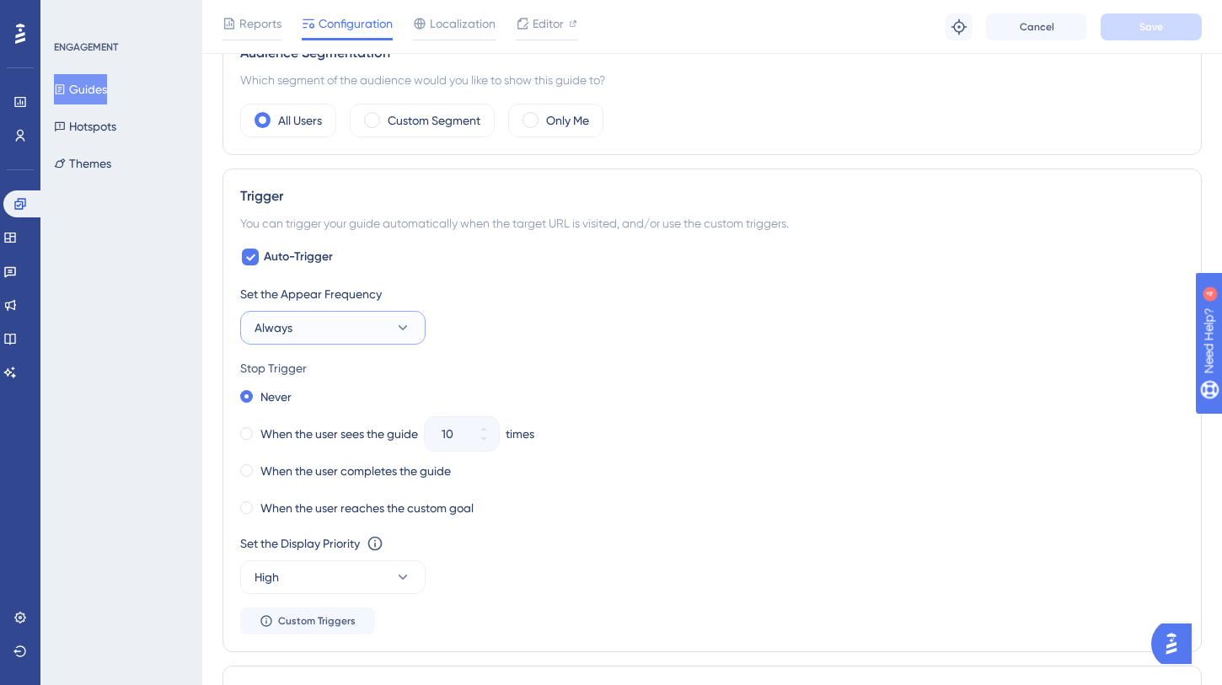
click at [383, 322] on button "Always" at bounding box center [332, 328] width 185 height 34
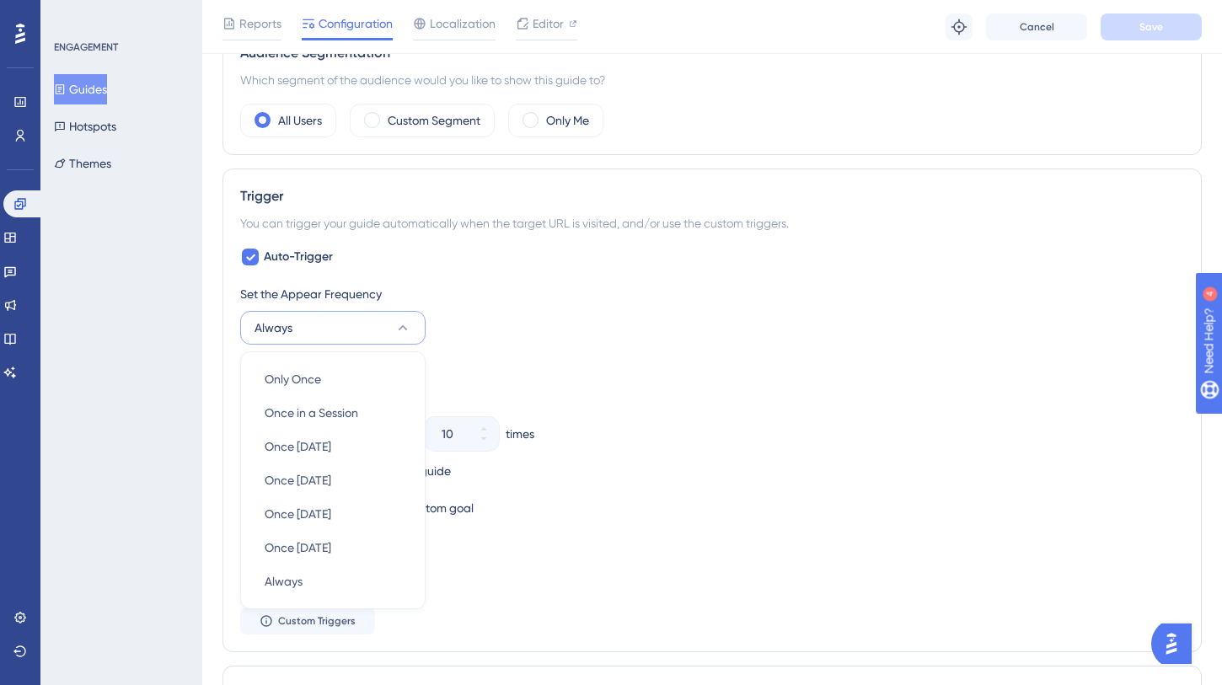
scroll to position [766, 0]
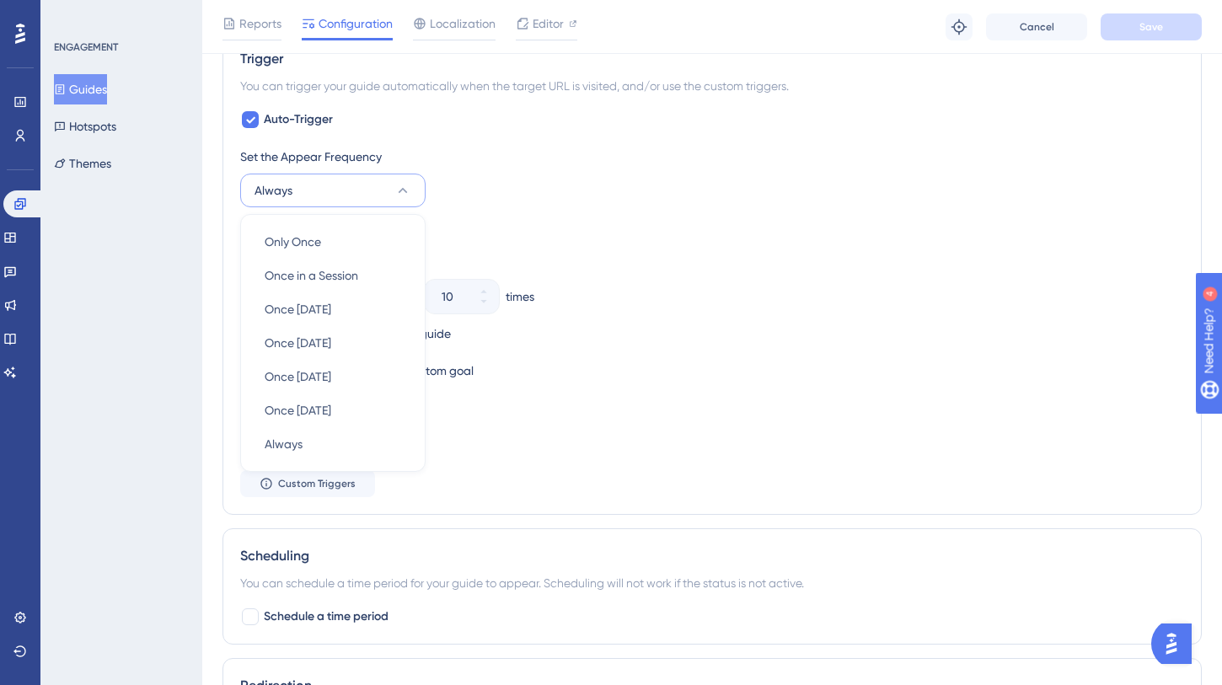
click at [589, 204] on div "Set the Appear Frequency Always Only Once Only Once Once in a Session Once in a…" at bounding box center [712, 177] width 944 height 61
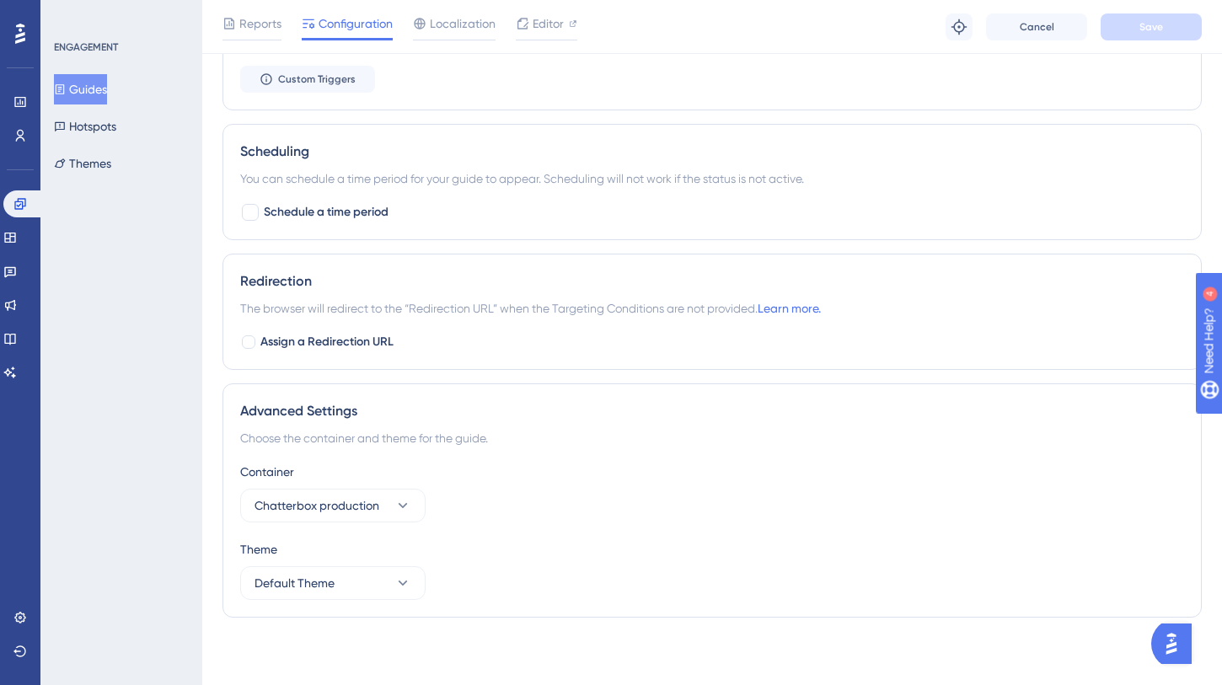
scroll to position [0, 0]
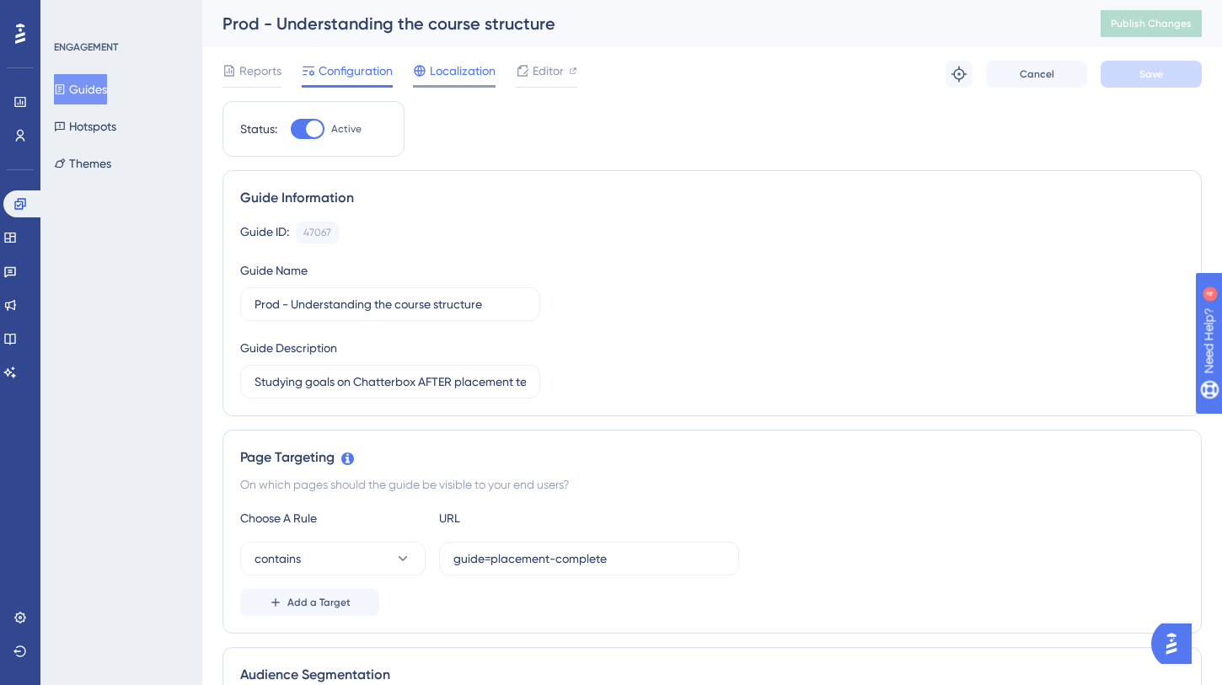
click at [466, 75] on span "Localization" at bounding box center [463, 71] width 66 height 20
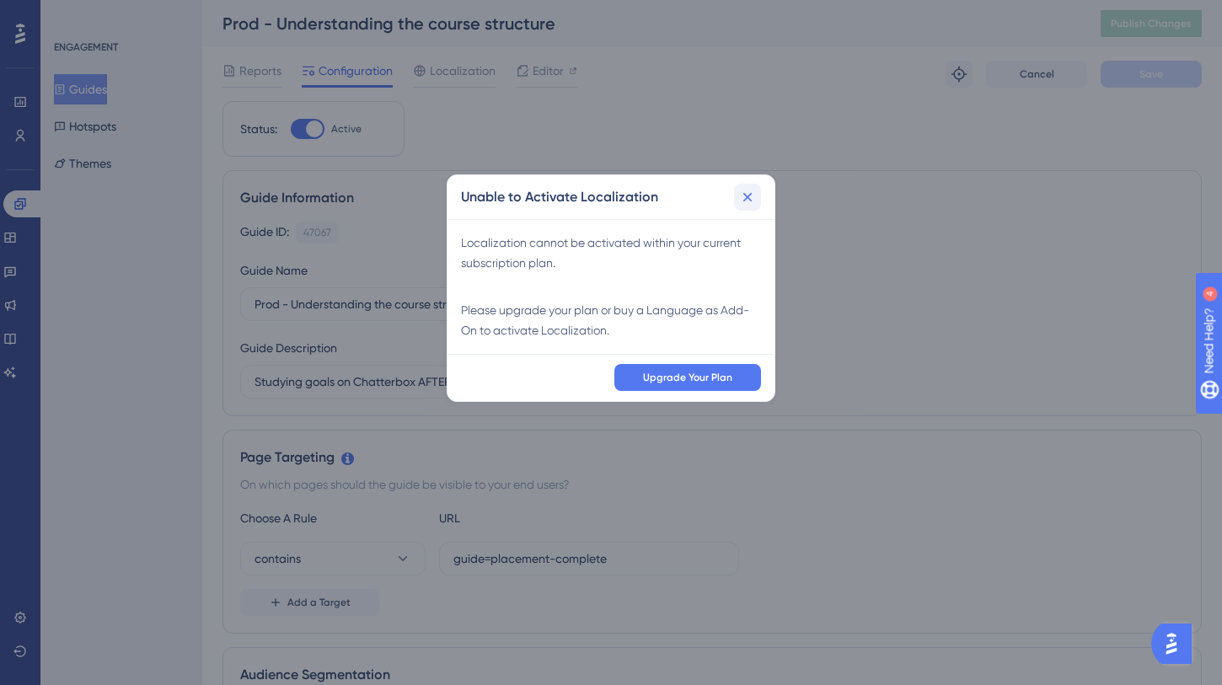
click at [753, 197] on icon at bounding box center [747, 197] width 17 height 17
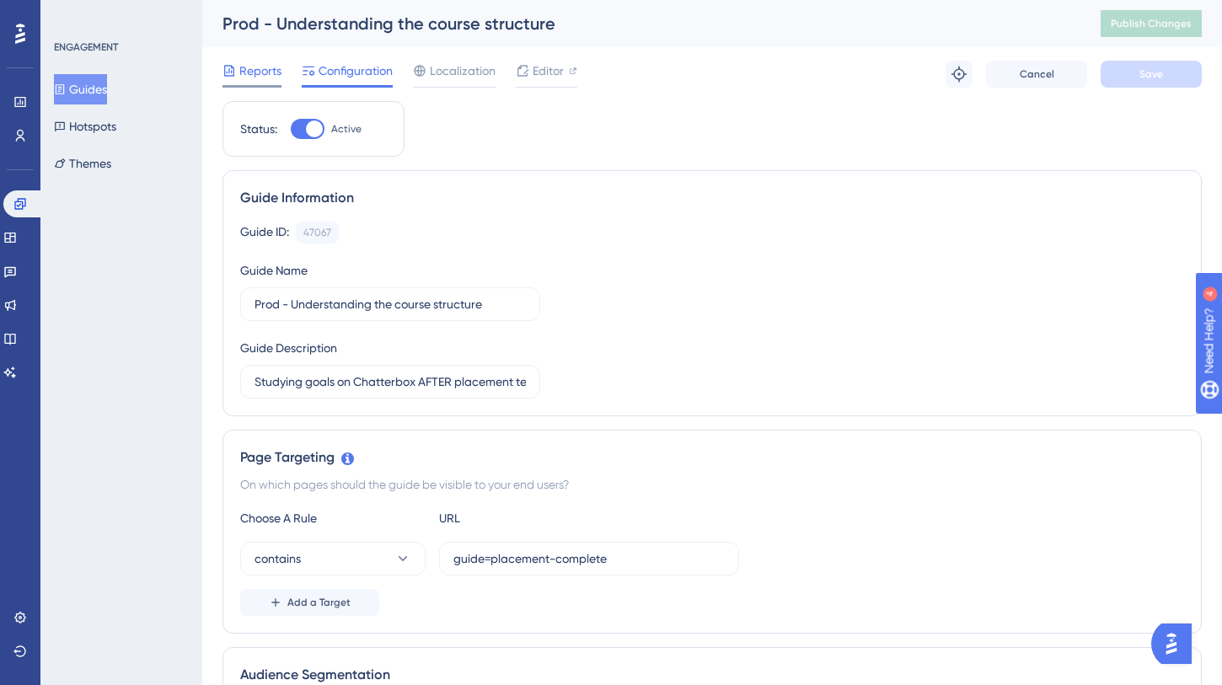
click at [272, 72] on span "Reports" at bounding box center [260, 71] width 42 height 20
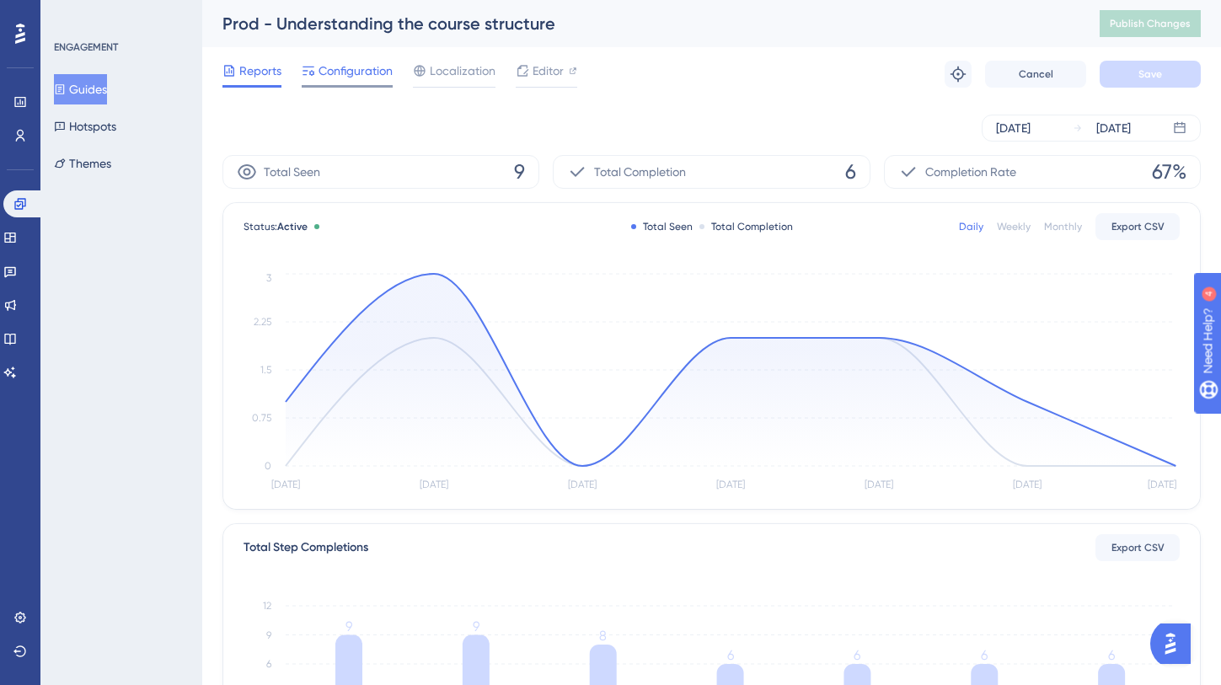
click at [342, 78] on span "Configuration" at bounding box center [356, 71] width 74 height 20
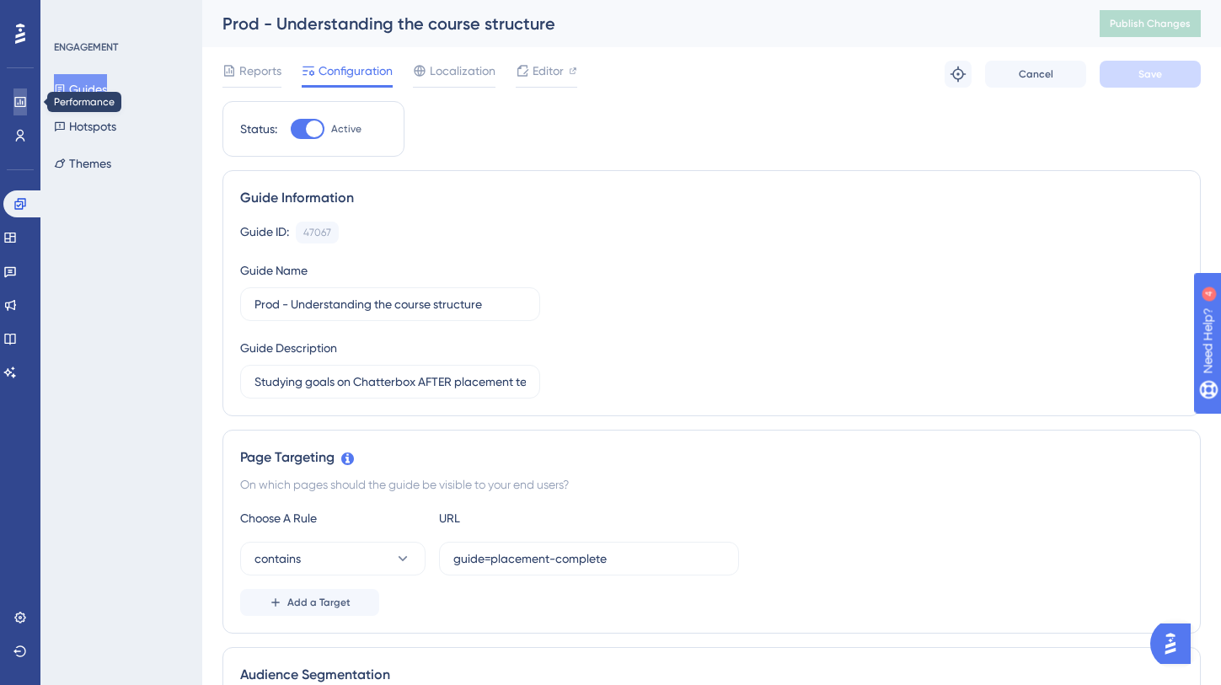
click at [27, 97] on link at bounding box center [19, 101] width 13 height 27
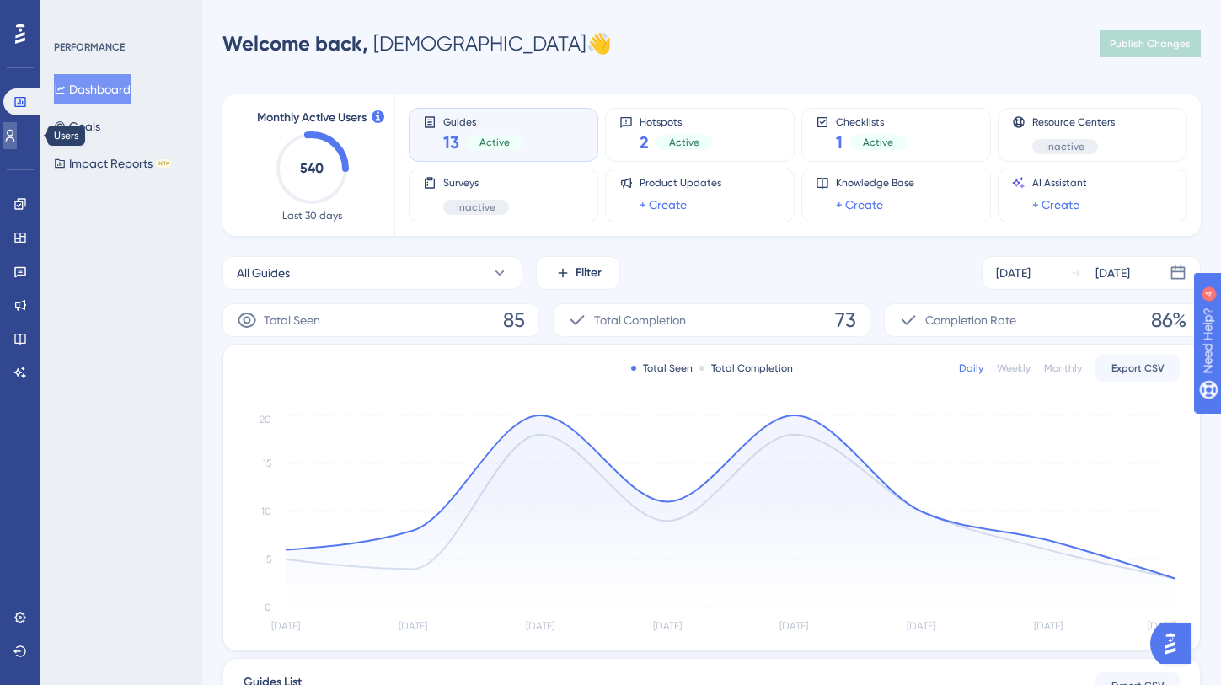
click at [14, 145] on link at bounding box center [9, 135] width 13 height 27
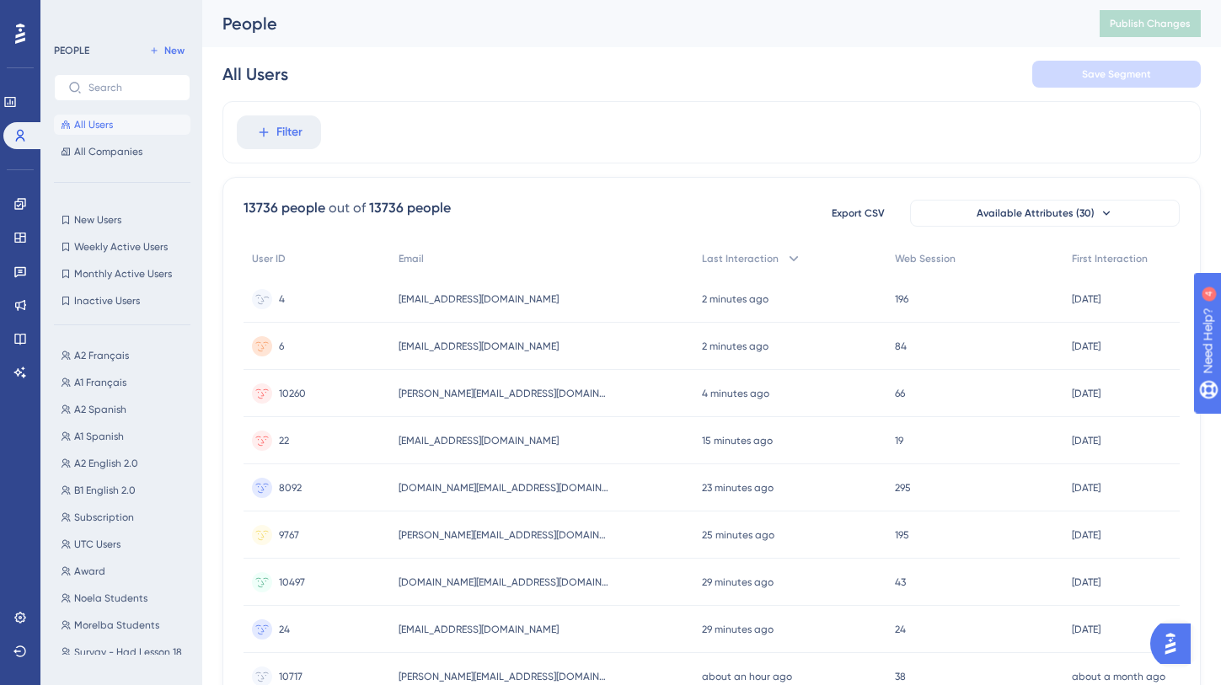
click at [470, 297] on span "[EMAIL_ADDRESS][DOMAIN_NAME]" at bounding box center [479, 298] width 160 height 13
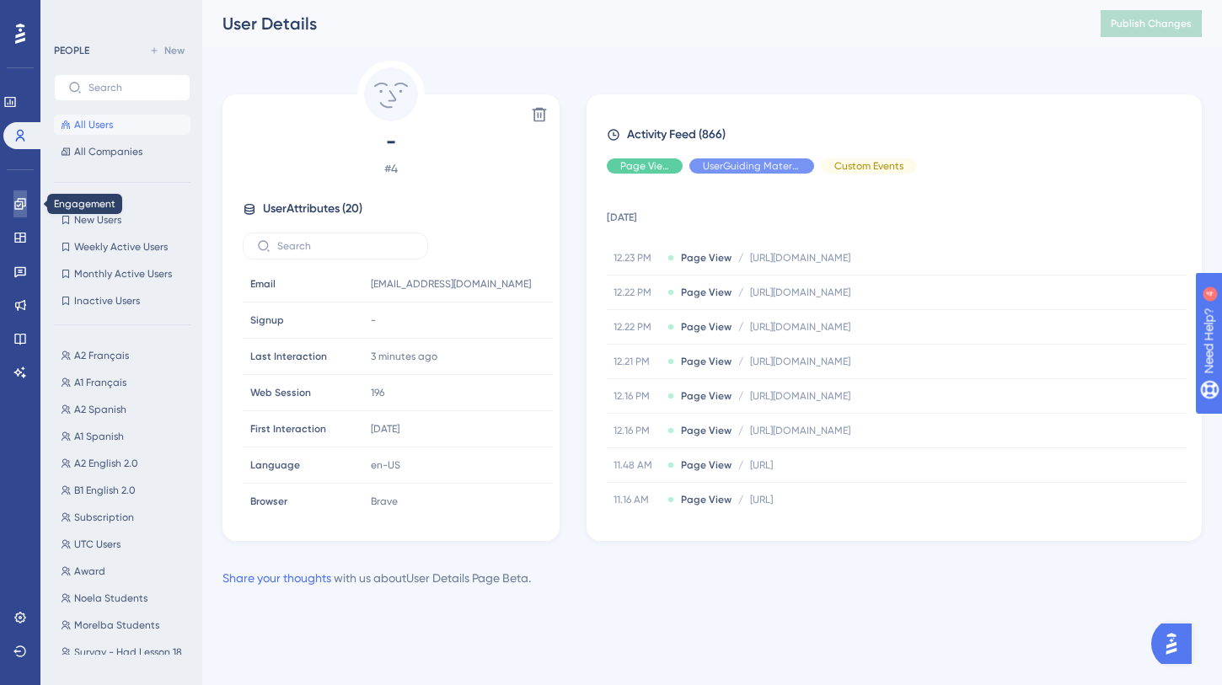
click at [16, 205] on icon at bounding box center [19, 203] width 13 height 13
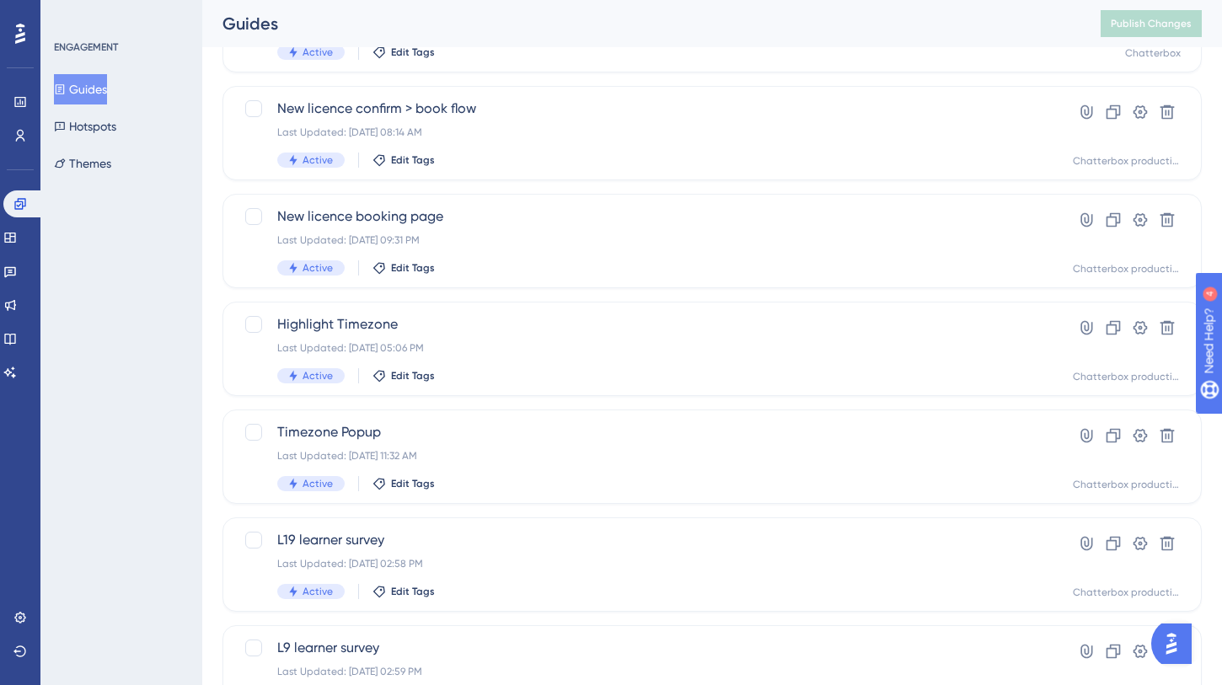
scroll to position [663, 0]
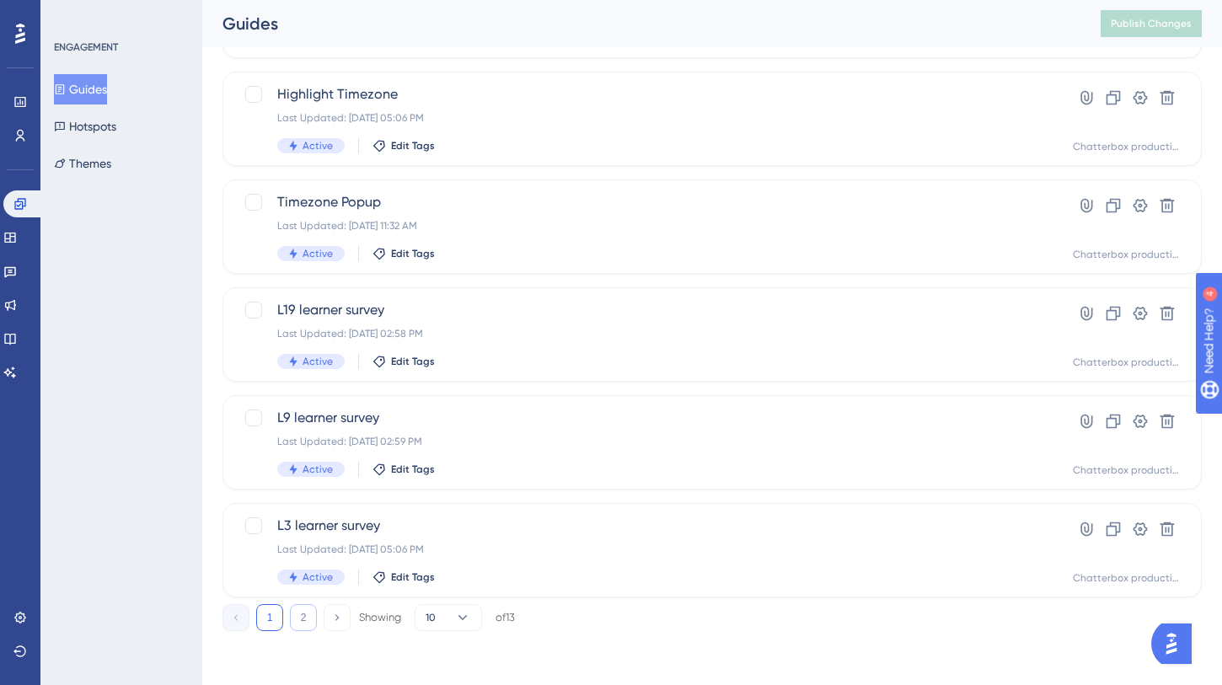
click at [300, 614] on button "2" at bounding box center [303, 617] width 27 height 27
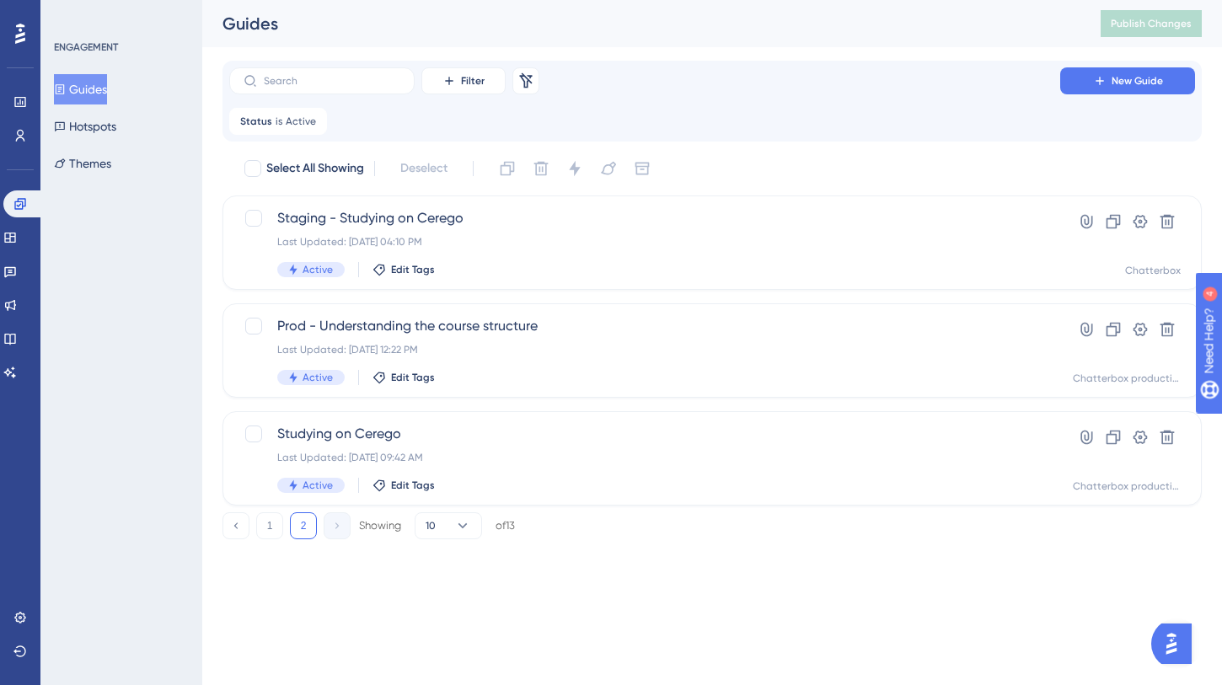
scroll to position [0, 0]
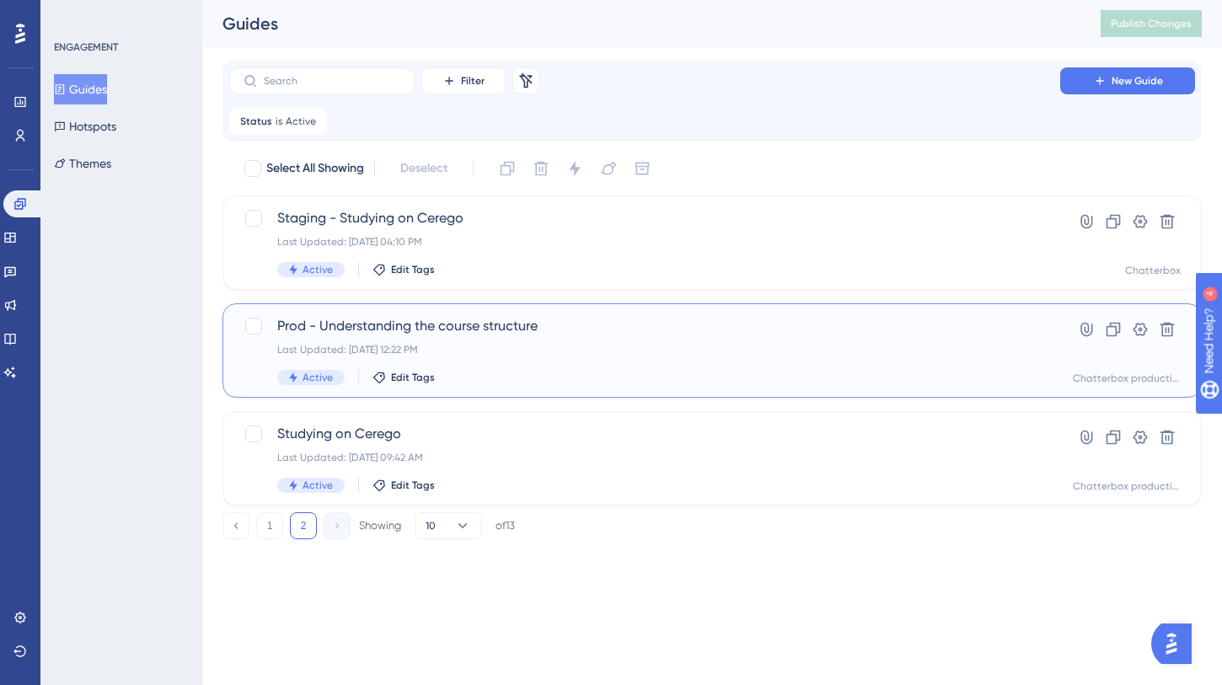
click at [473, 332] on span "Prod - Understanding the course structure" at bounding box center [644, 326] width 735 height 20
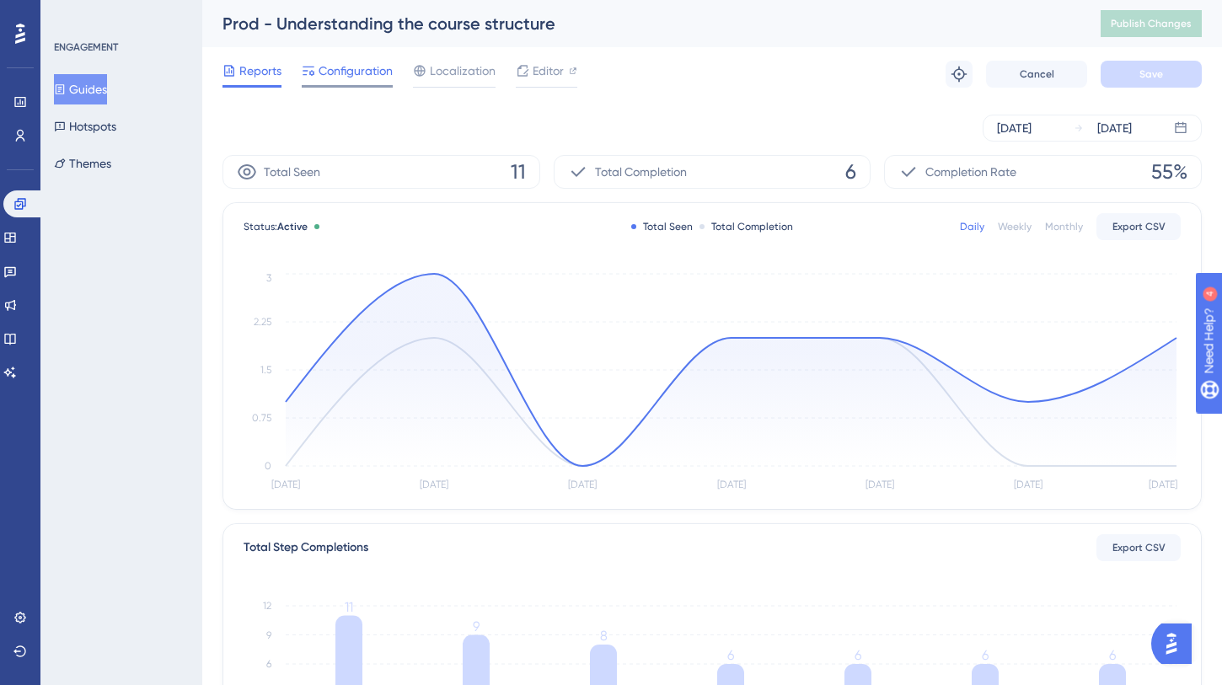
click at [330, 67] on span "Configuration" at bounding box center [356, 71] width 74 height 20
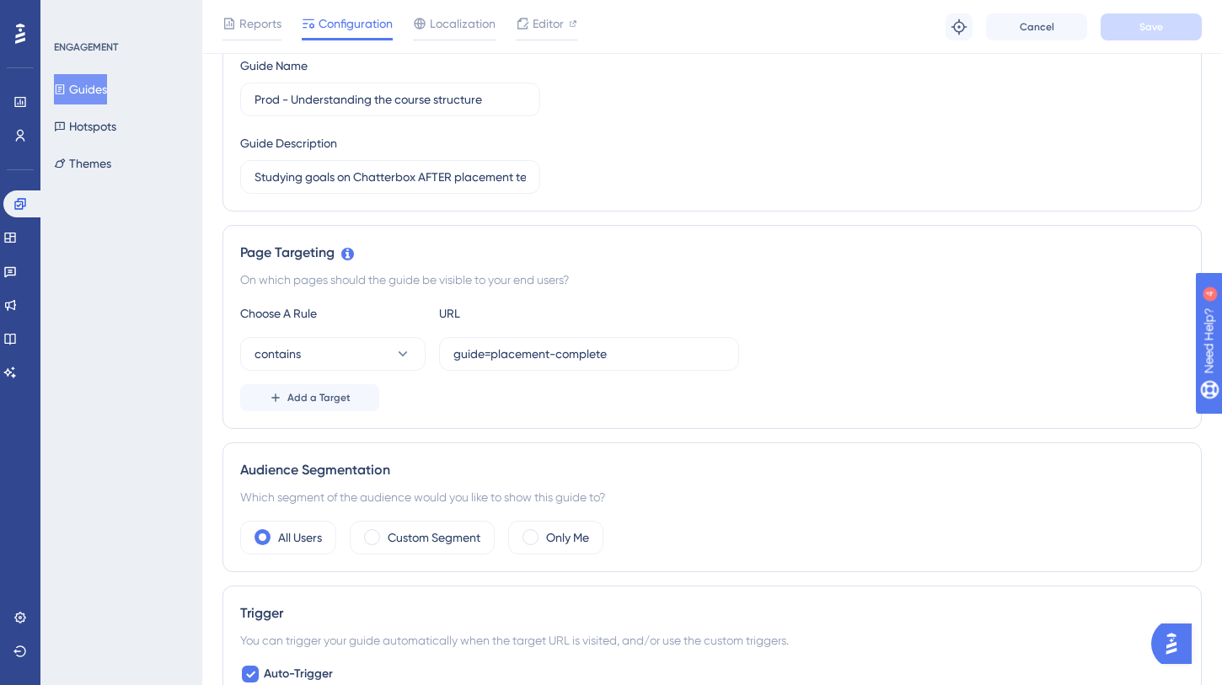
scroll to position [187, 0]
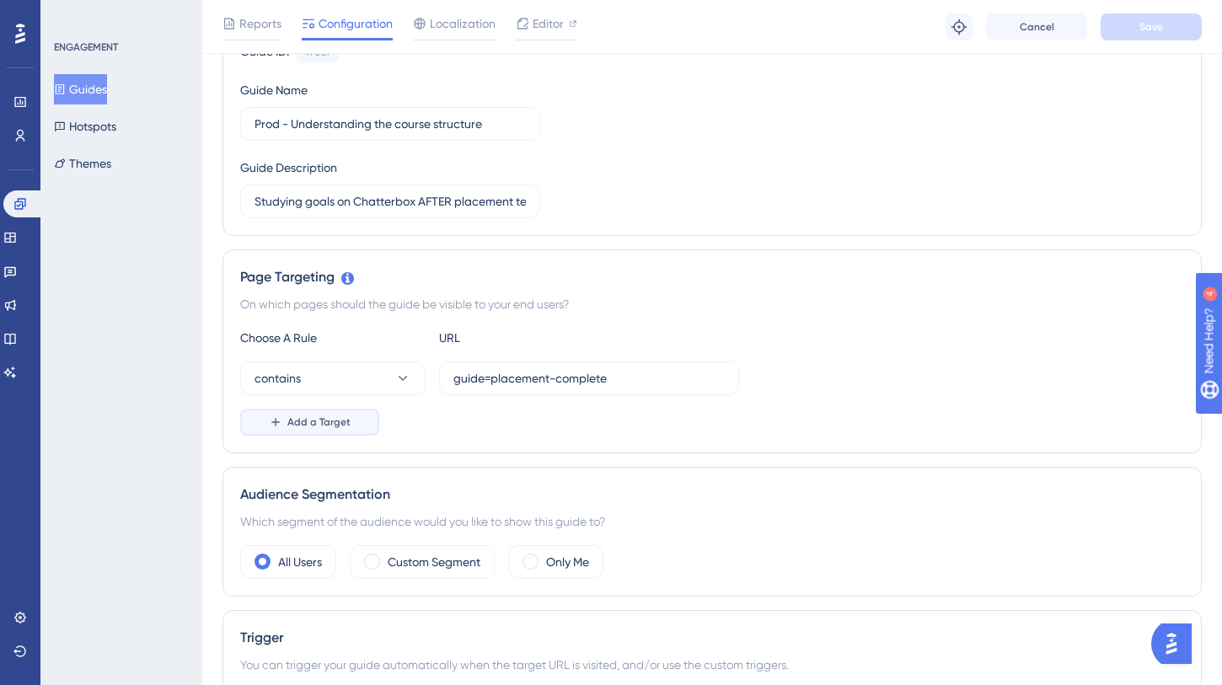
click at [317, 429] on button "Add a Target" at bounding box center [309, 422] width 139 height 27
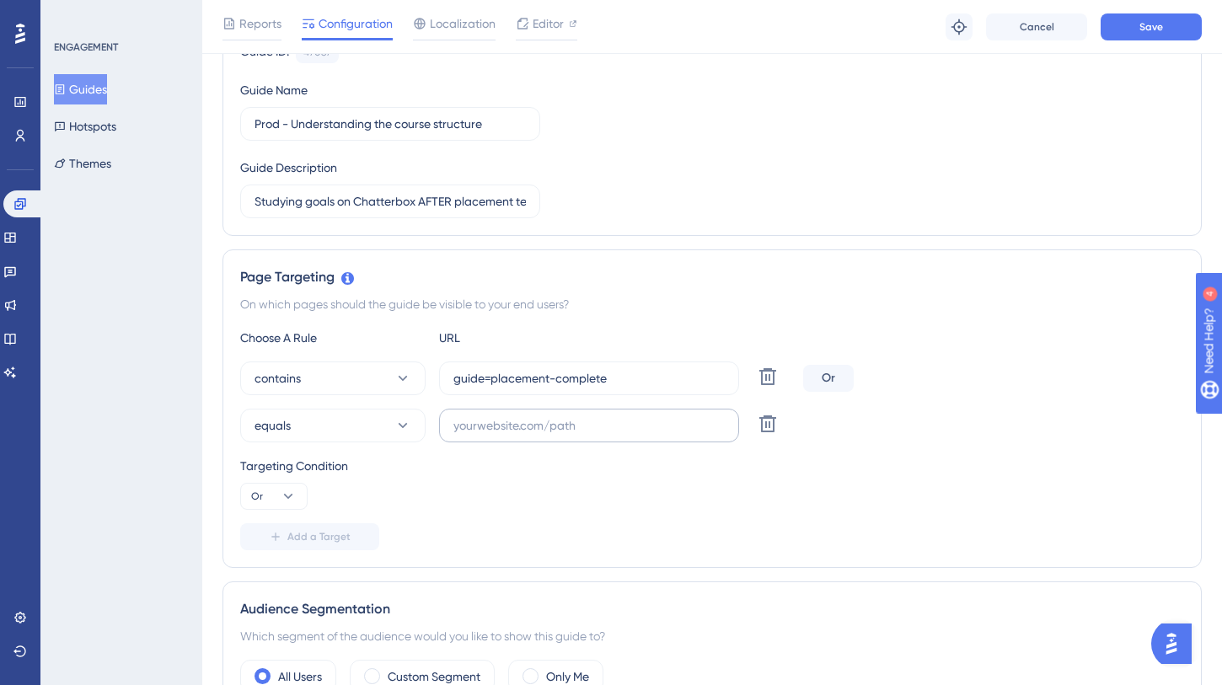
click at [515, 437] on label at bounding box center [589, 426] width 300 height 34
click at [515, 435] on input "text" at bounding box center [588, 425] width 271 height 19
paste input "[URL][DOMAIN_NAME]"
click at [373, 422] on button "equals" at bounding box center [332, 426] width 185 height 34
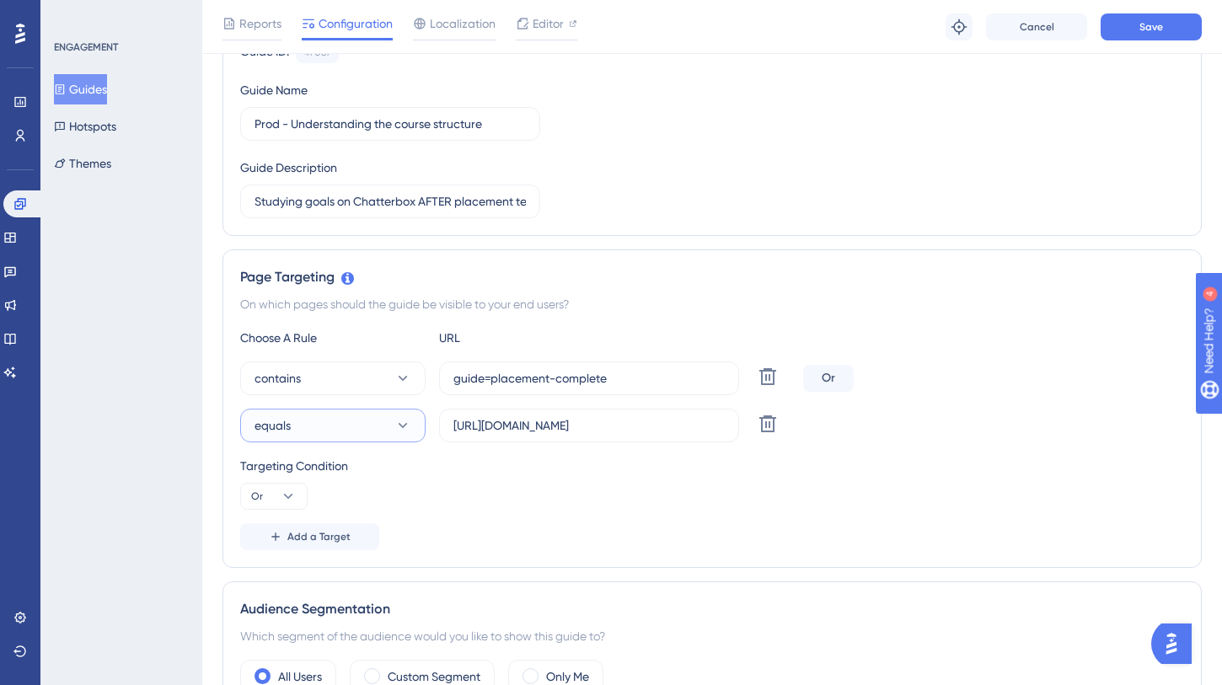
scroll to position [422, 0]
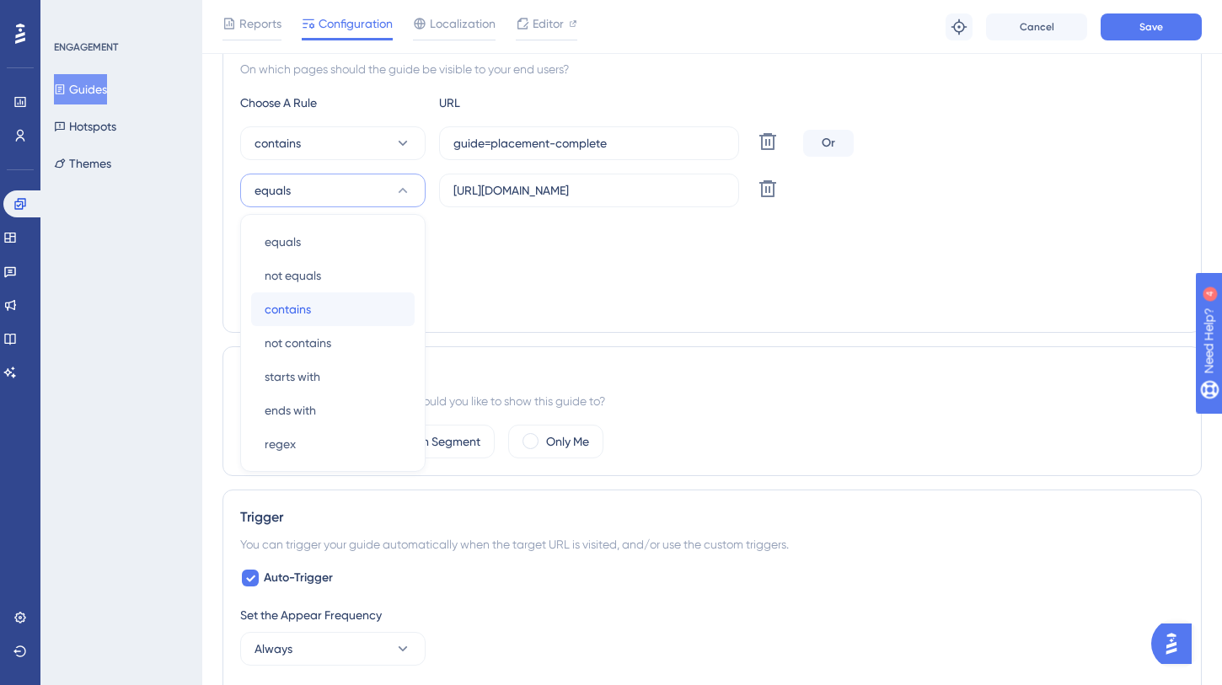
click at [336, 308] on div "contains contains" at bounding box center [333, 309] width 137 height 34
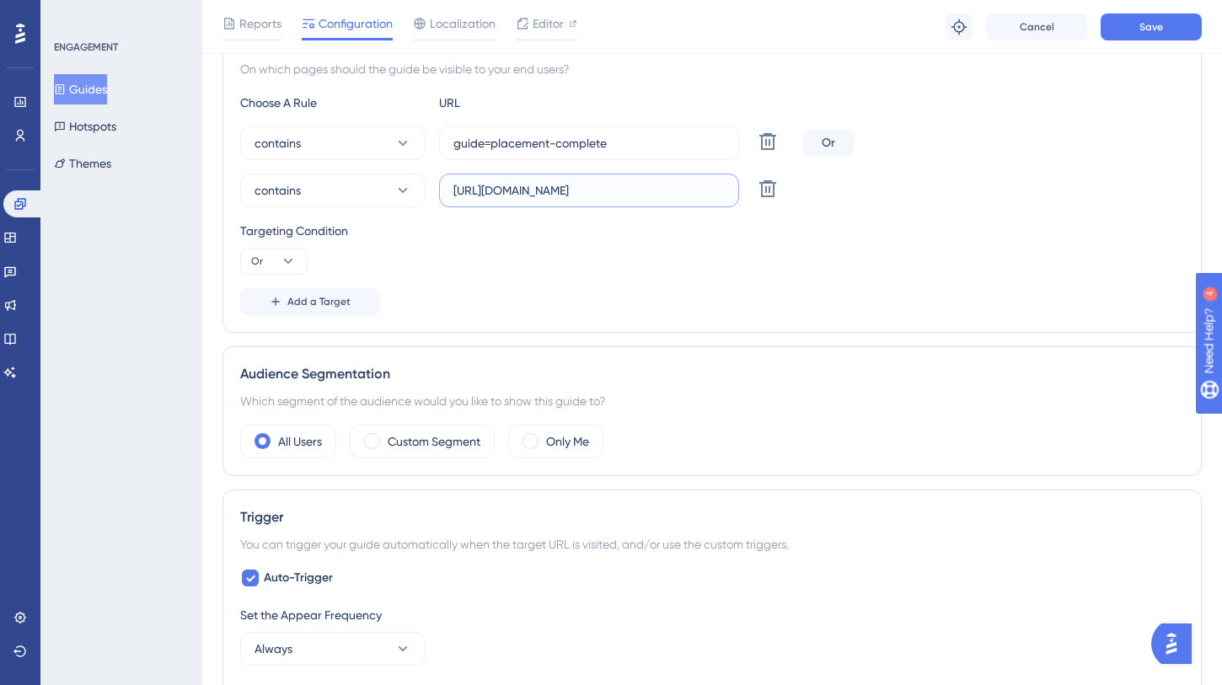
click at [687, 185] on input "[URL][DOMAIN_NAME]" at bounding box center [588, 190] width 271 height 19
drag, startPoint x: 721, startPoint y: 190, endPoint x: 180, endPoint y: 190, distance: 541.1
click at [202, 190] on div "Performance Users Engagement Widgets Feedback Product Updates Knowledge Base AI…" at bounding box center [712, 549] width 1020 height 1943
drag, startPoint x: 520, startPoint y: 192, endPoint x: 229, endPoint y: 192, distance: 290.8
click at [229, 192] on div "Page Targeting On which pages should the guide be visible to your end users? Ch…" at bounding box center [711, 173] width 979 height 319
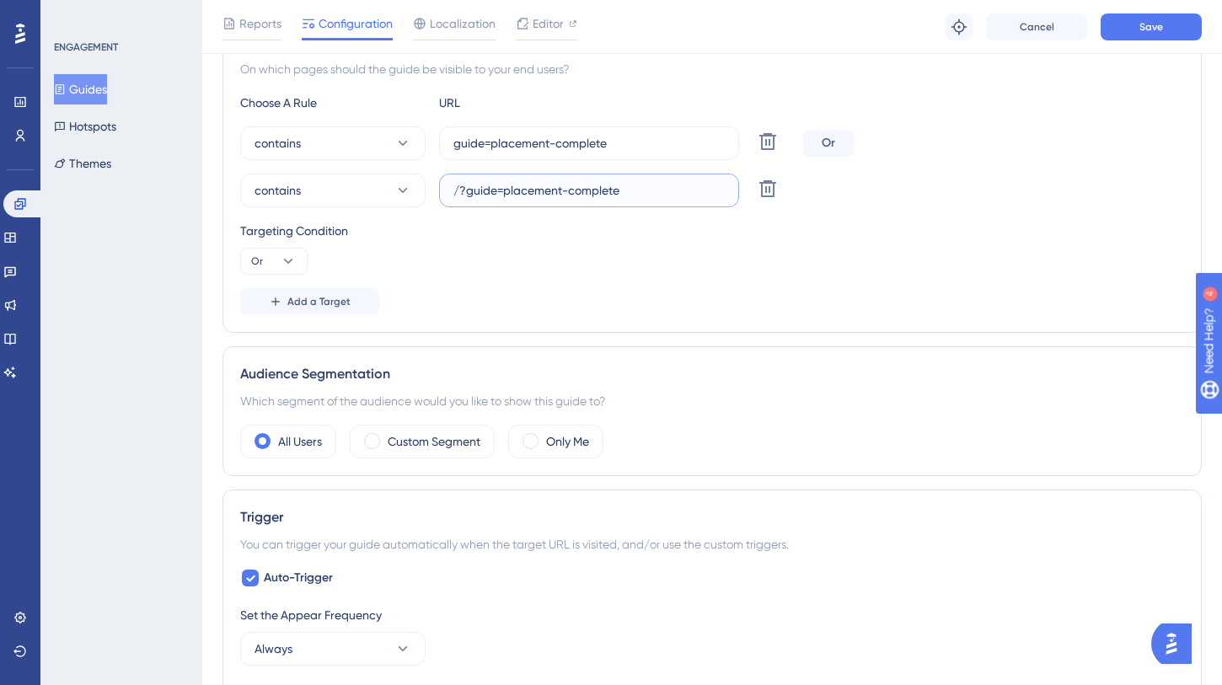
type input "/?guide=placement-complete"
click at [465, 255] on div "Targeting Condition Or" at bounding box center [712, 248] width 944 height 54
click at [1149, 19] on button "Save" at bounding box center [1151, 26] width 101 height 27
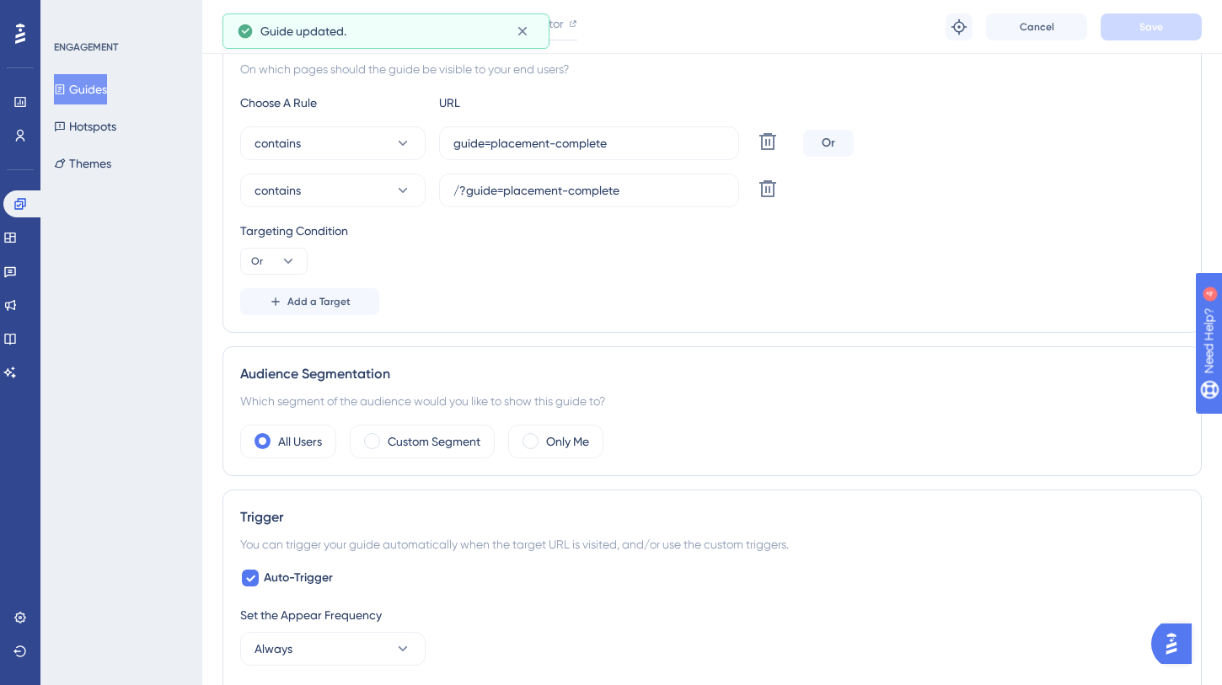
scroll to position [0, 0]
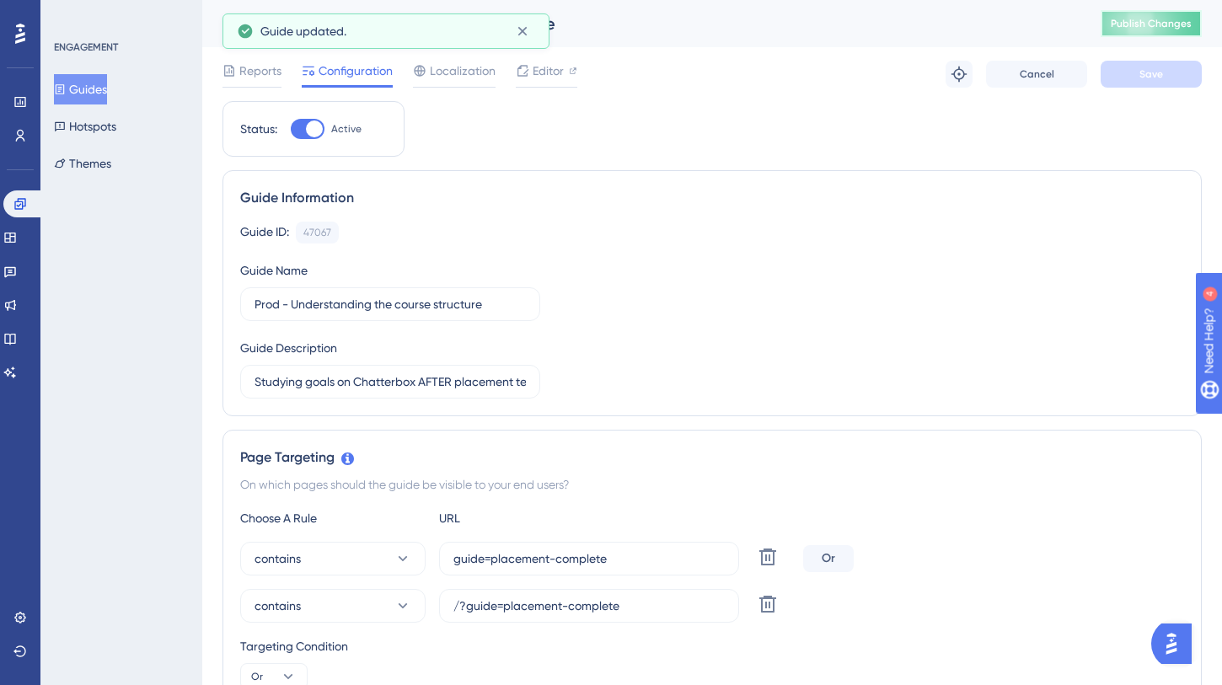
click at [1153, 31] on button "Publish Changes" at bounding box center [1151, 23] width 101 height 27
